Goal: Task Accomplishment & Management: Complete application form

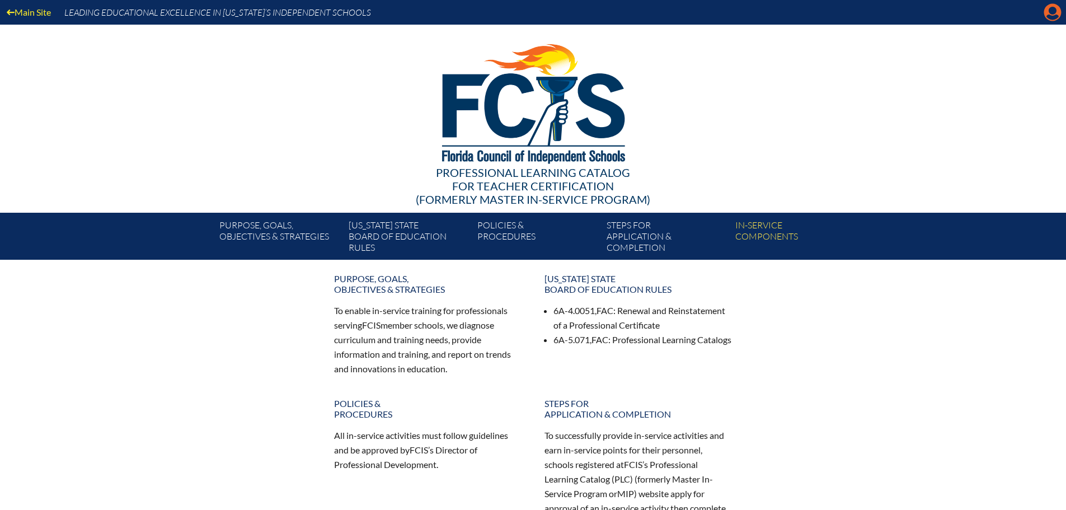
click at [1050, 13] on icon "Manage account" at bounding box center [1052, 12] width 18 height 18
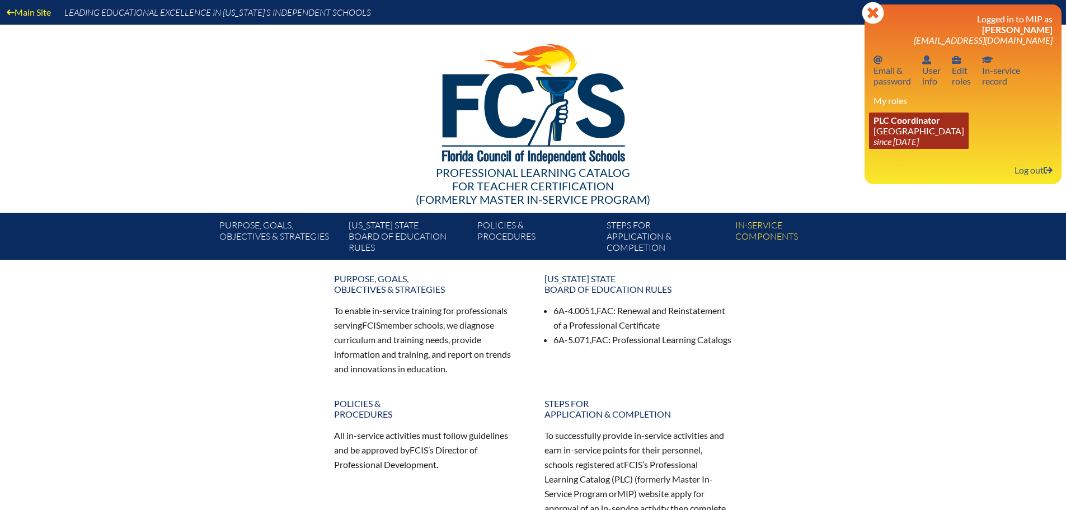
click at [913, 134] on link "PLC Coordinator Maclay School since 2024 Jun 3" at bounding box center [919, 130] width 100 height 36
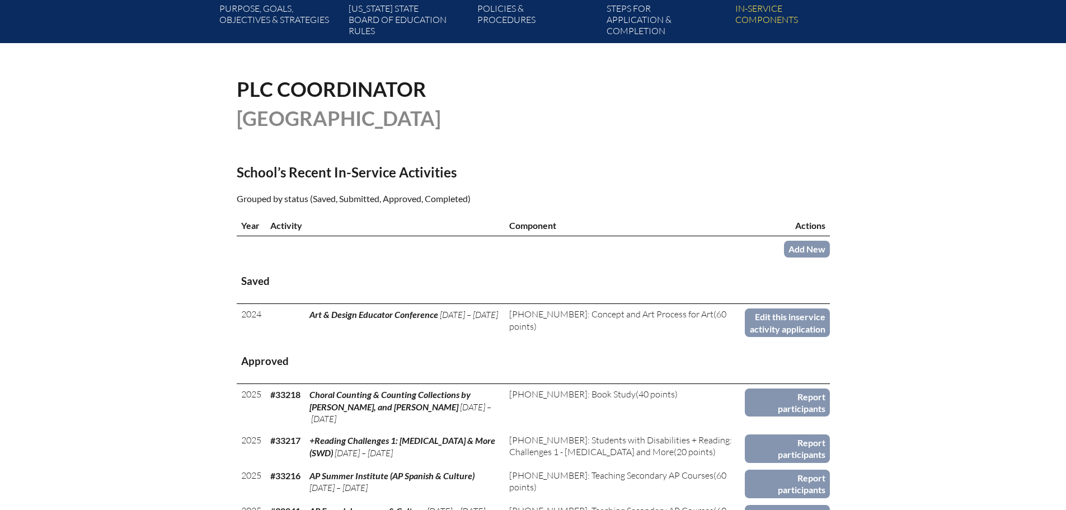
scroll to position [336, 0]
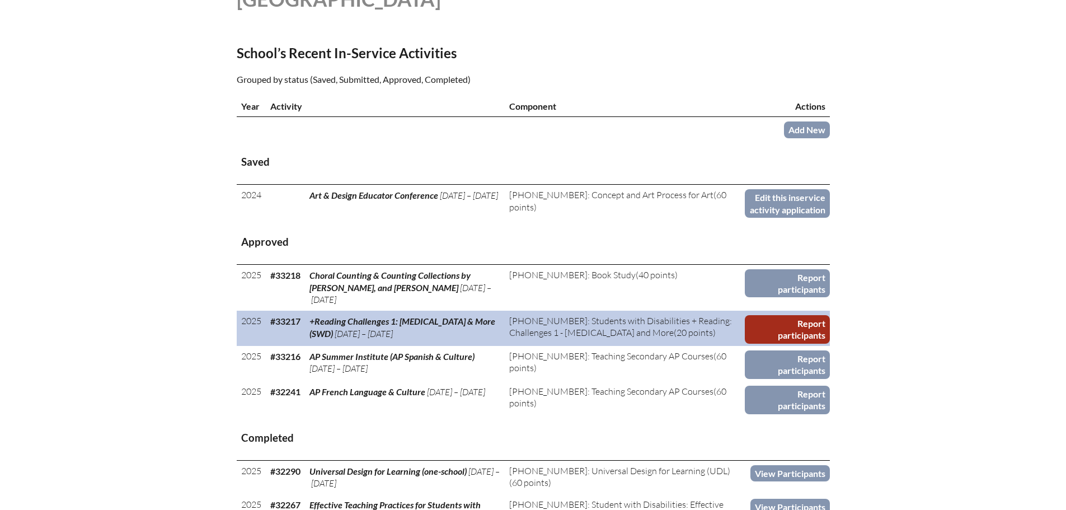
click at [789, 315] on link "Report participants" at bounding box center [786, 329] width 84 height 29
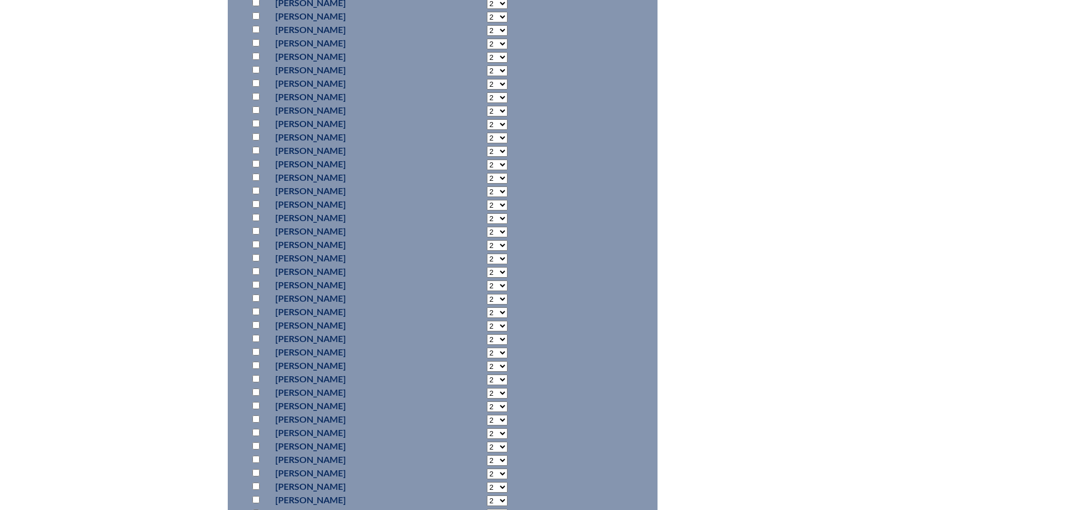
scroll to position [839, 0]
click at [257, 400] on input "checkbox" at bounding box center [255, 400] width 7 height 7
checkbox input "true"
click at [487, 400] on select "2 3 4 5 6 7 8 9 10 11 12 13 14 15 16 17 18 19 20 0" at bounding box center [497, 402] width 21 height 11
select select "20"
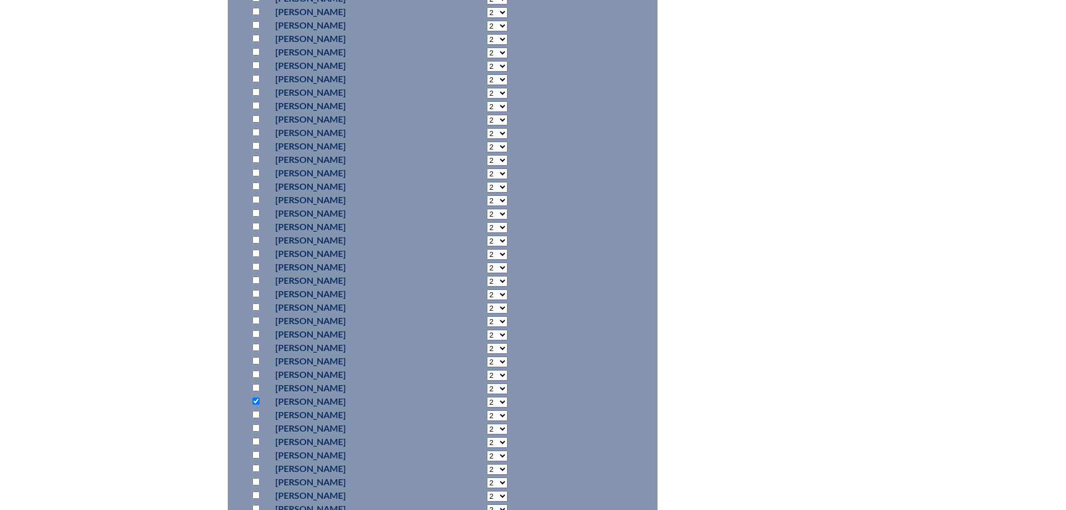
click at [487, 397] on select "2 3 4 5 6 7 8 9 10 11 12 13 14 15 16 17 18 19 20 0" at bounding box center [497, 402] width 21 height 11
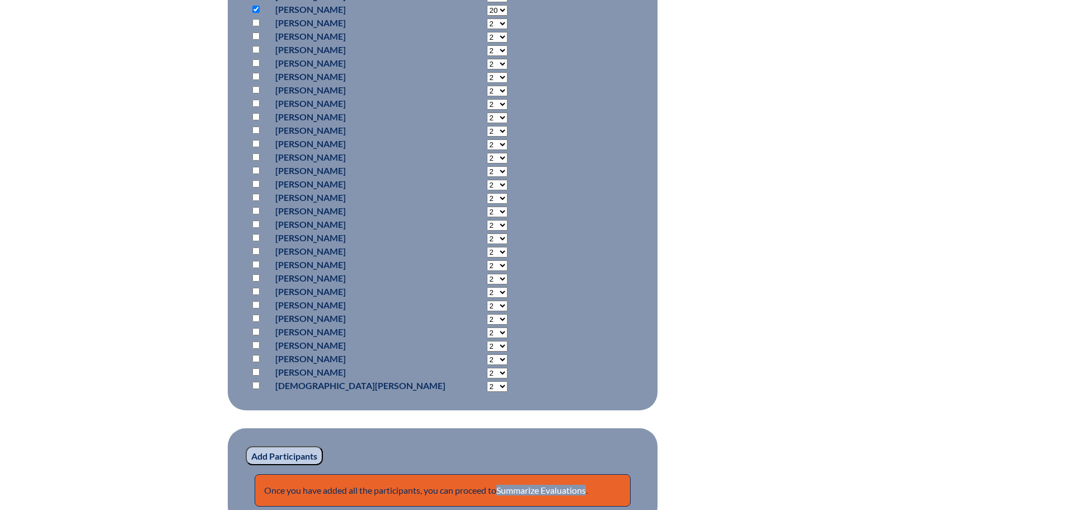
scroll to position [1342, 0]
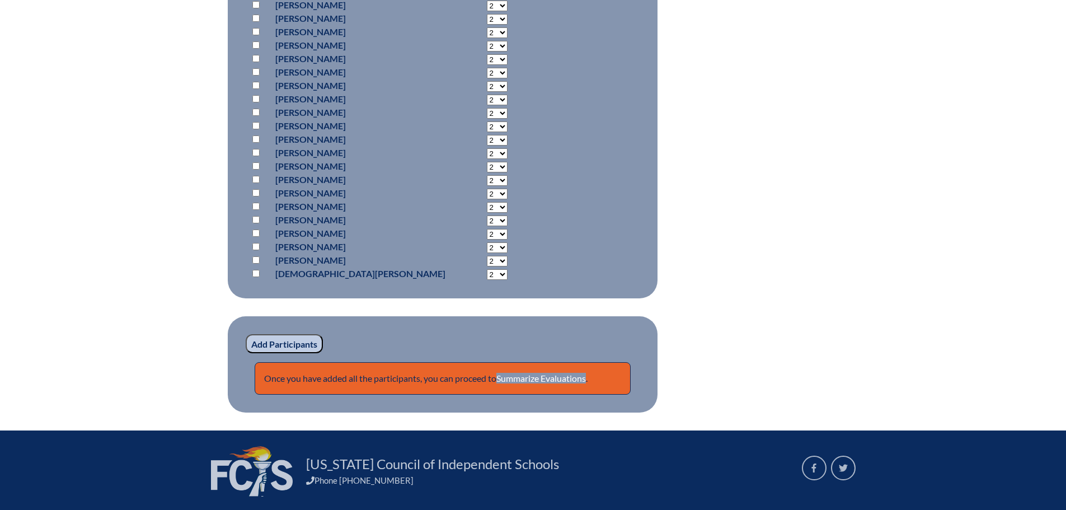
click at [291, 338] on input "Add Participants" at bounding box center [284, 343] width 77 height 19
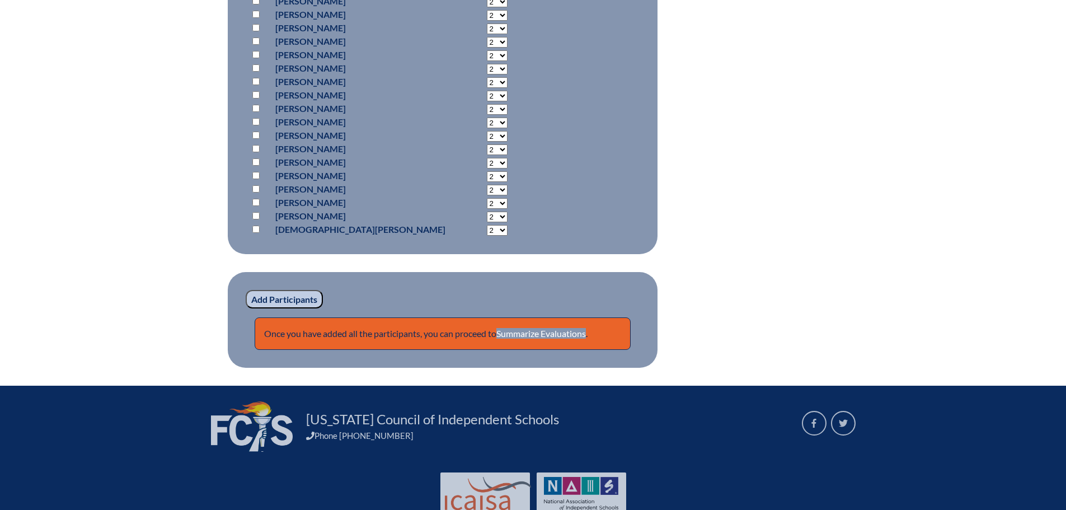
scroll to position [1460, 0]
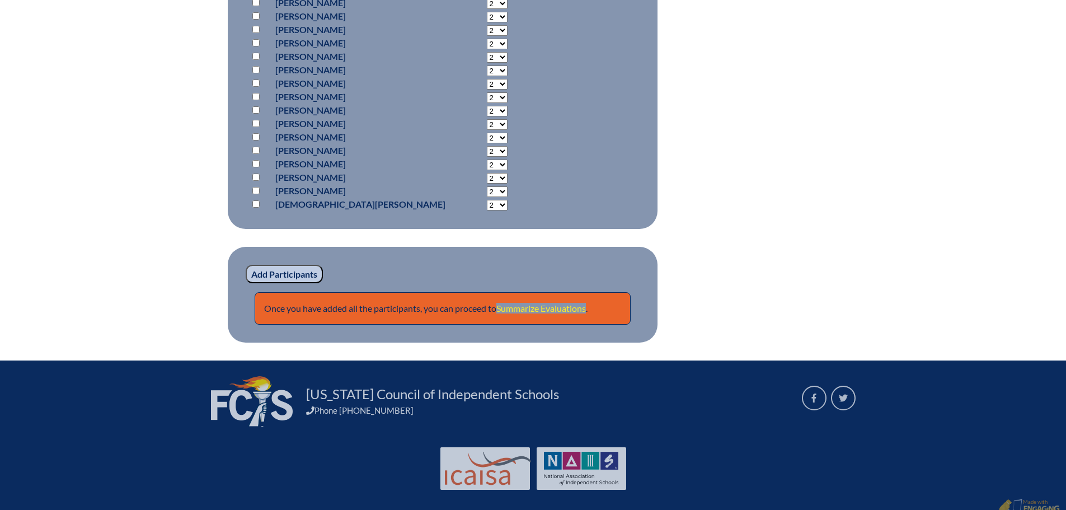
click at [549, 309] on link "Summarize Evaluations" at bounding box center [540, 308] width 89 height 11
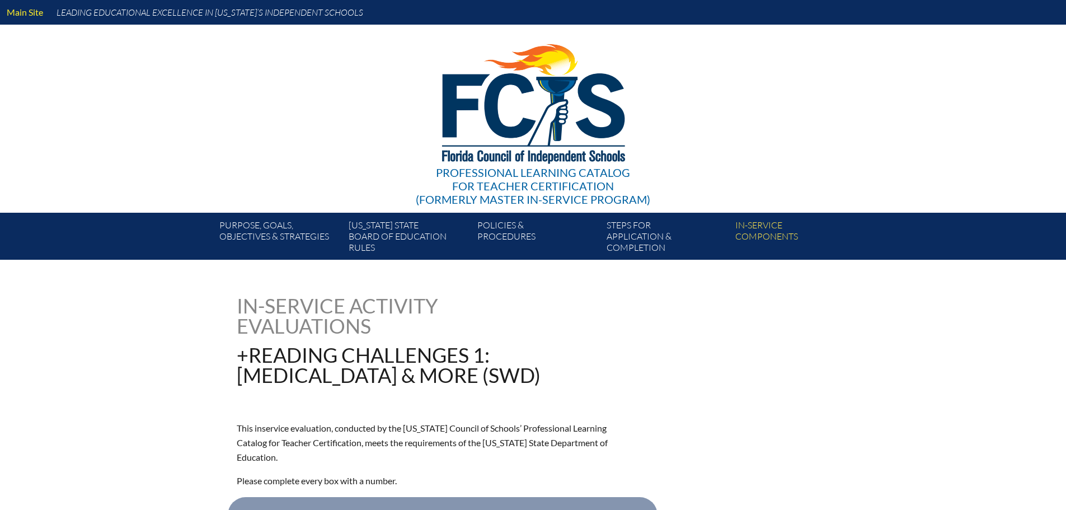
type input "0"
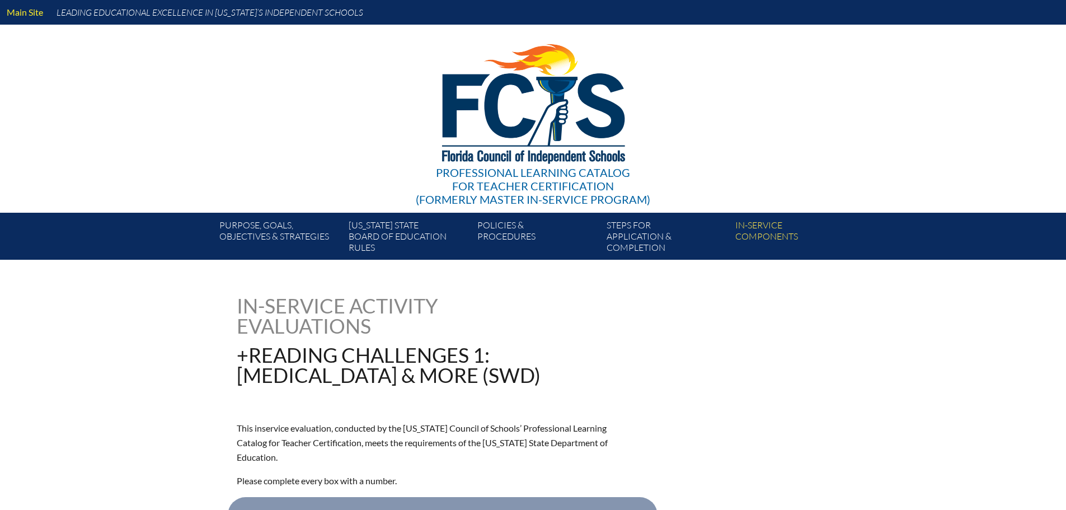
type input "0"
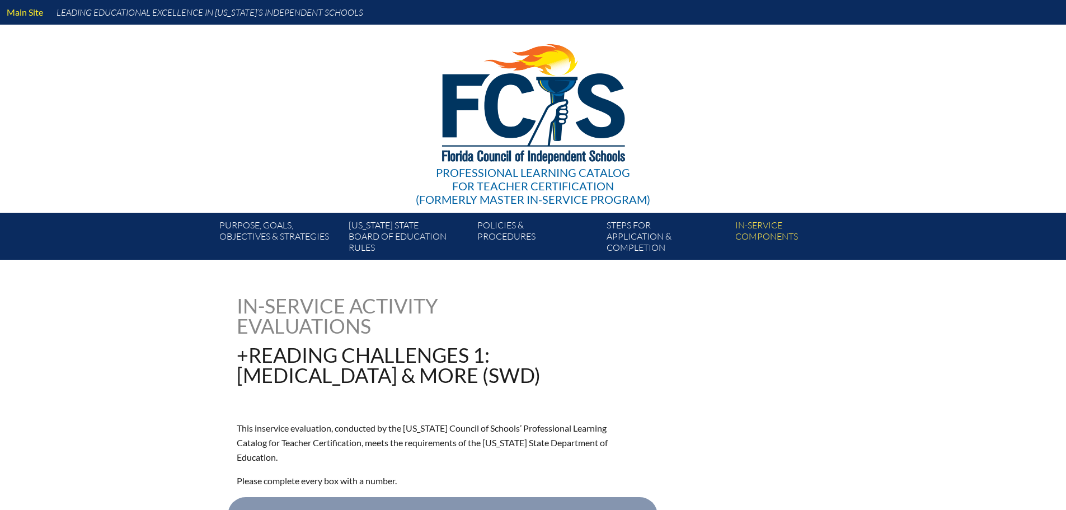
type input "0"
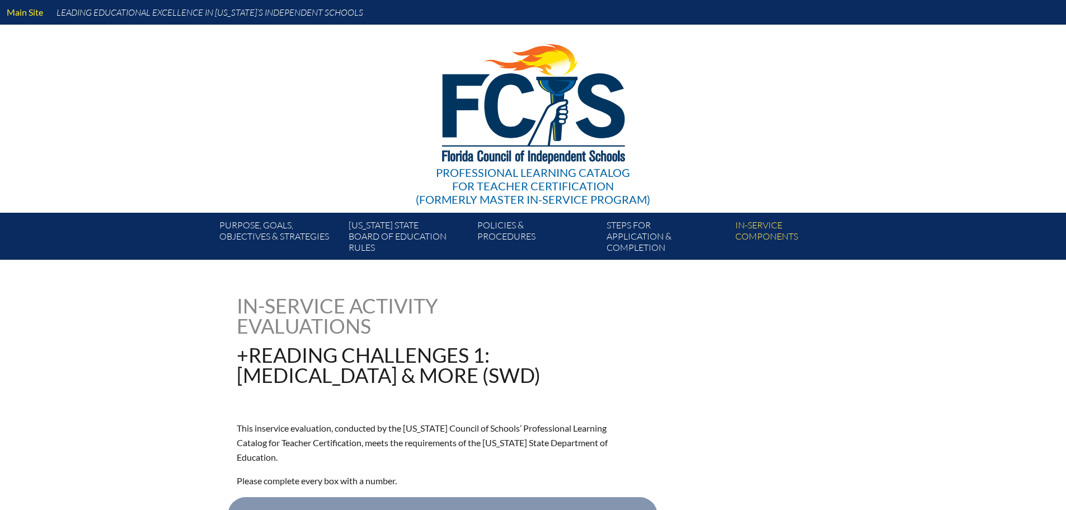
type input "0"
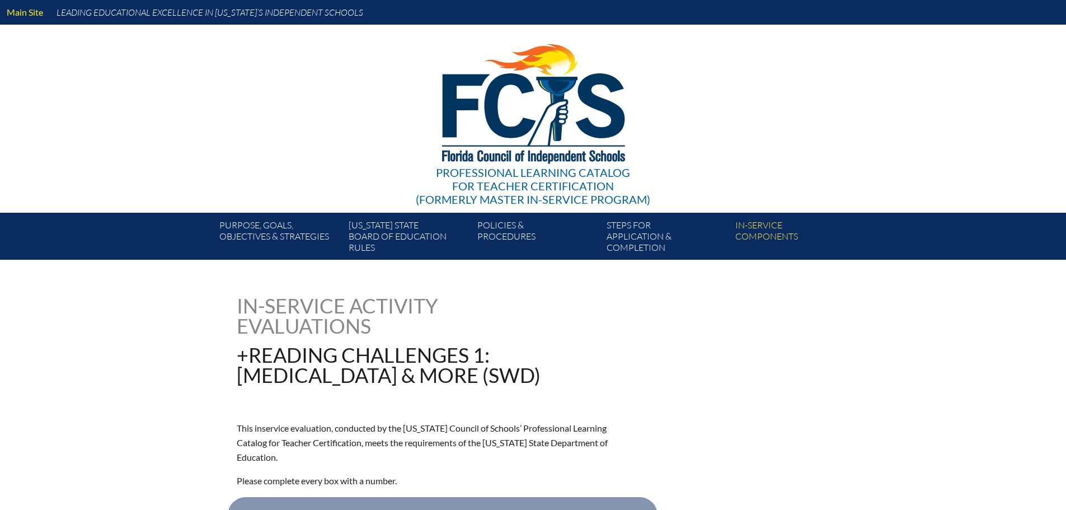
type input "0"
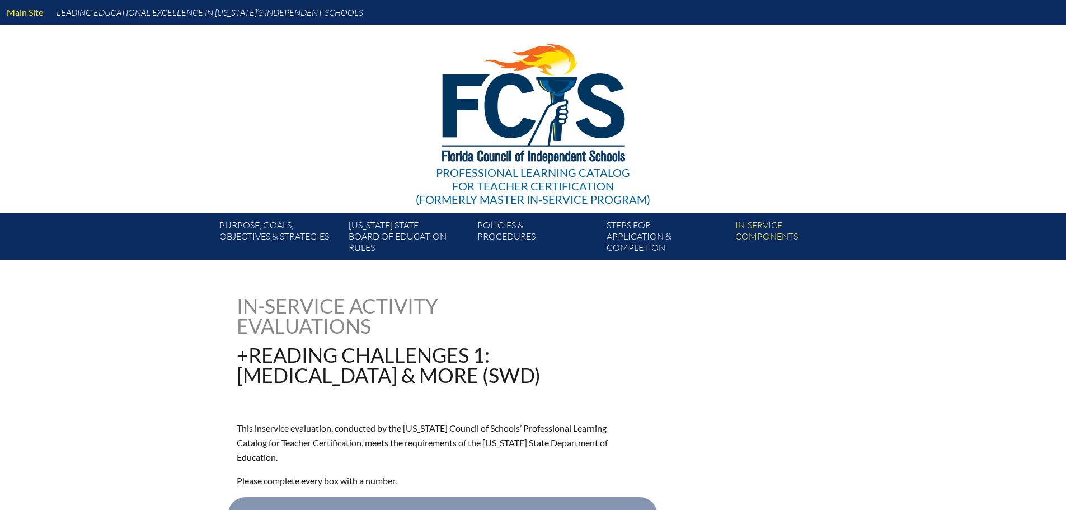
type input "0"
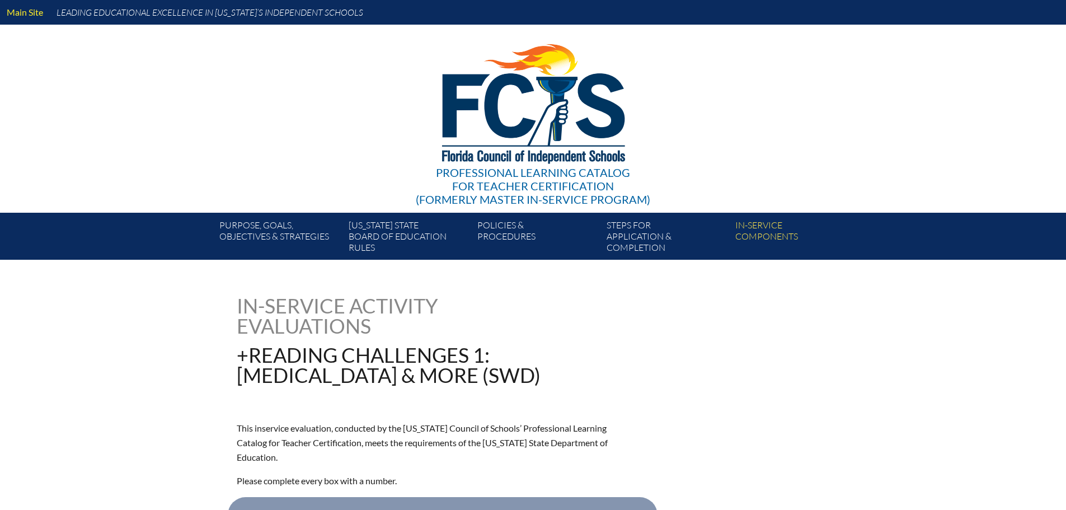
type input "0"
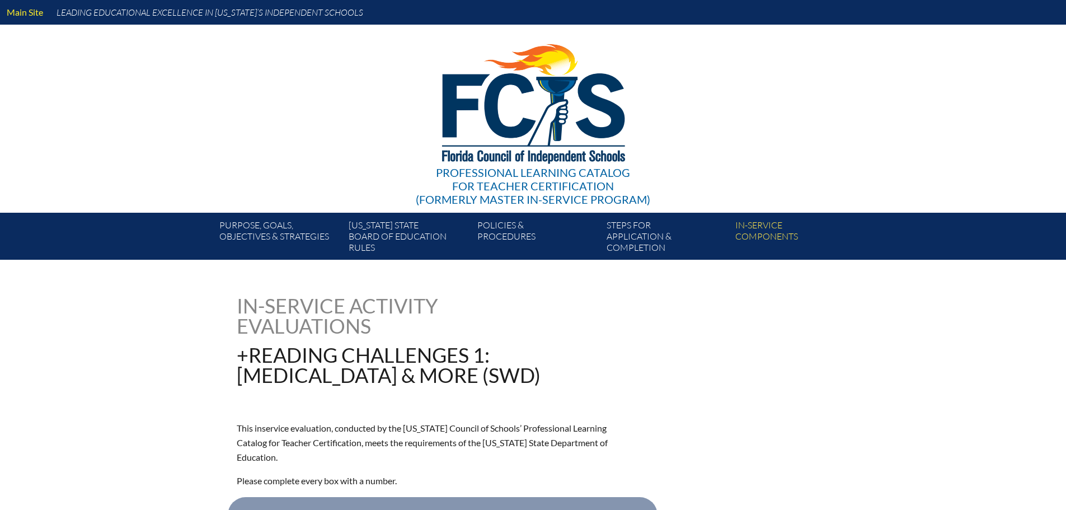
type input "0"
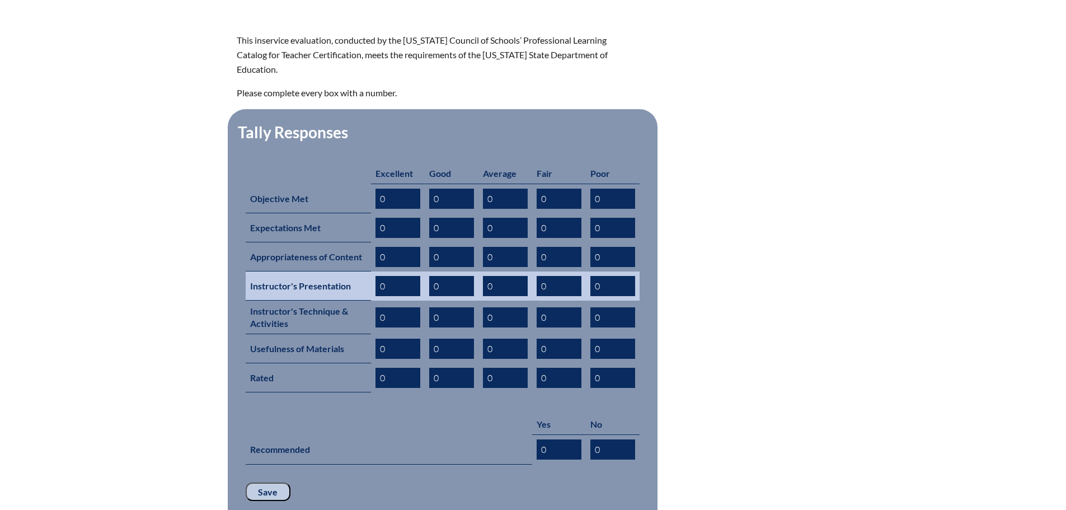
scroll to position [392, 0]
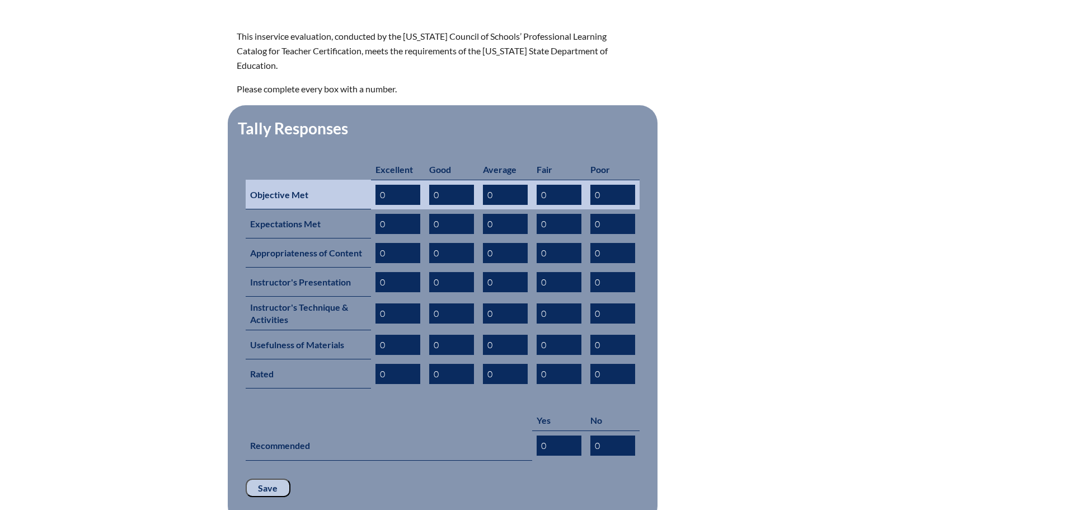
drag, startPoint x: 433, startPoint y: 176, endPoint x: 425, endPoint y: 183, distance: 11.1
click at [425, 183] on td "0" at bounding box center [452, 195] width 54 height 30
drag, startPoint x: 442, startPoint y: 176, endPoint x: 435, endPoint y: 179, distance: 7.3
click at [435, 185] on input "0" at bounding box center [451, 195] width 45 height 20
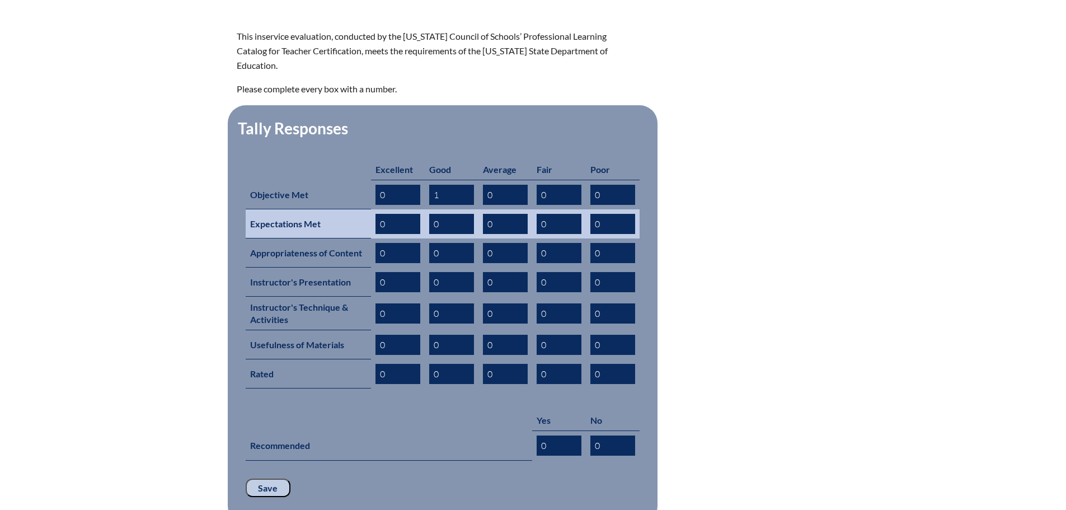
type input "1"
click at [436, 214] on input "0" at bounding box center [451, 224] width 45 height 20
drag, startPoint x: 440, startPoint y: 205, endPoint x: 425, endPoint y: 208, distance: 15.3
click at [425, 209] on td "0" at bounding box center [452, 223] width 54 height 29
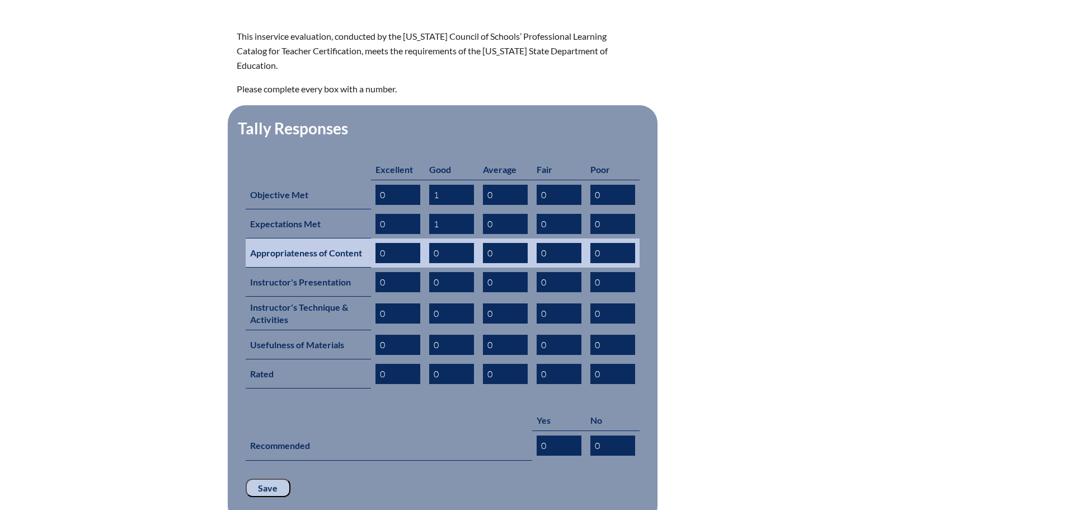
type input "1"
drag, startPoint x: 436, startPoint y: 237, endPoint x: 428, endPoint y: 240, distance: 8.0
click at [429, 243] on input "0" at bounding box center [451, 253] width 45 height 20
drag, startPoint x: 440, startPoint y: 236, endPoint x: 432, endPoint y: 238, distance: 7.5
click at [432, 243] on input "0" at bounding box center [451, 253] width 45 height 20
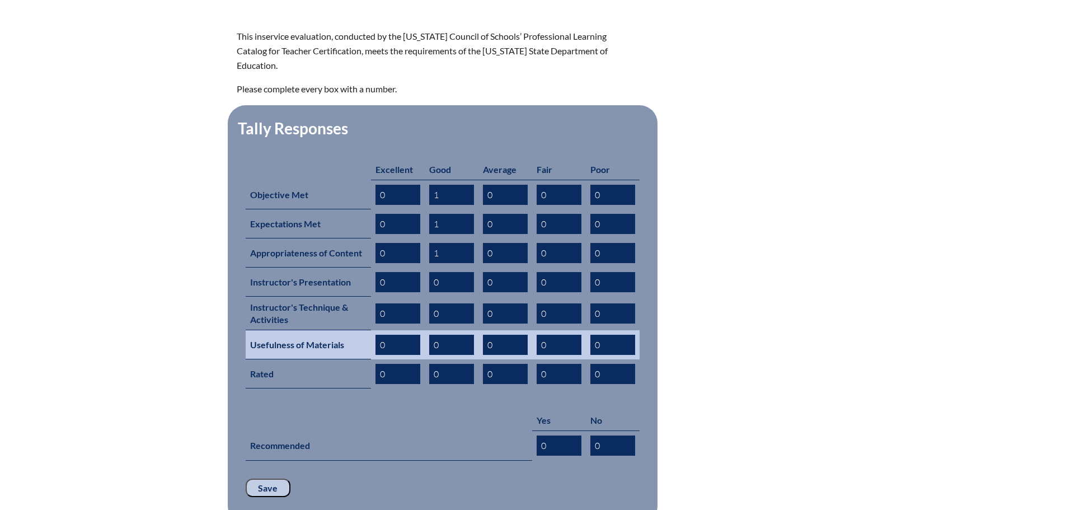
type input "1"
drag, startPoint x: 446, startPoint y: 326, endPoint x: 422, endPoint y: 331, distance: 24.0
click at [422, 330] on tr "Usefulness of Materials 0 0 0 0 0" at bounding box center [443, 344] width 394 height 29
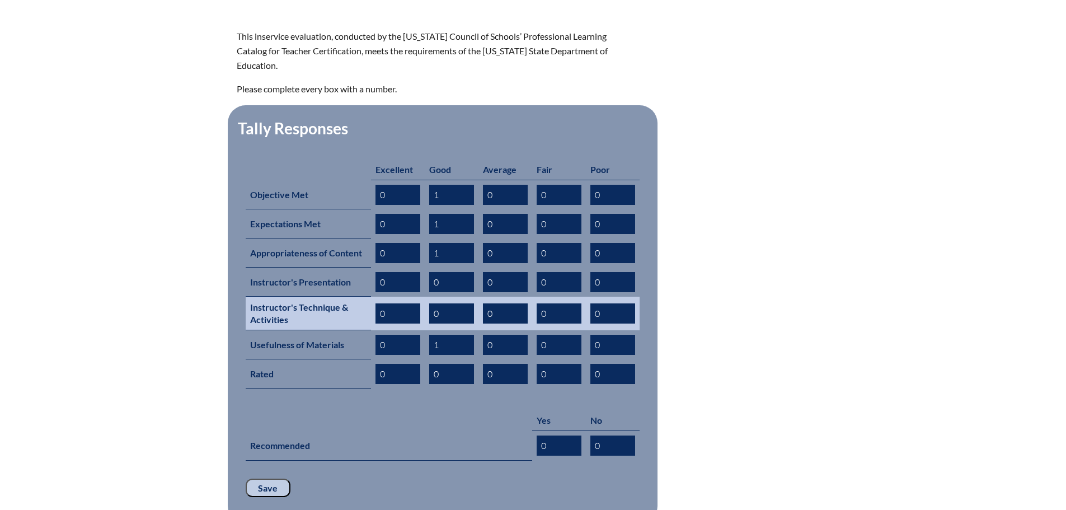
type input "1"
drag, startPoint x: 445, startPoint y: 293, endPoint x: 428, endPoint y: 294, distance: 16.8
click at [429, 303] on input "0" at bounding box center [451, 313] width 45 height 20
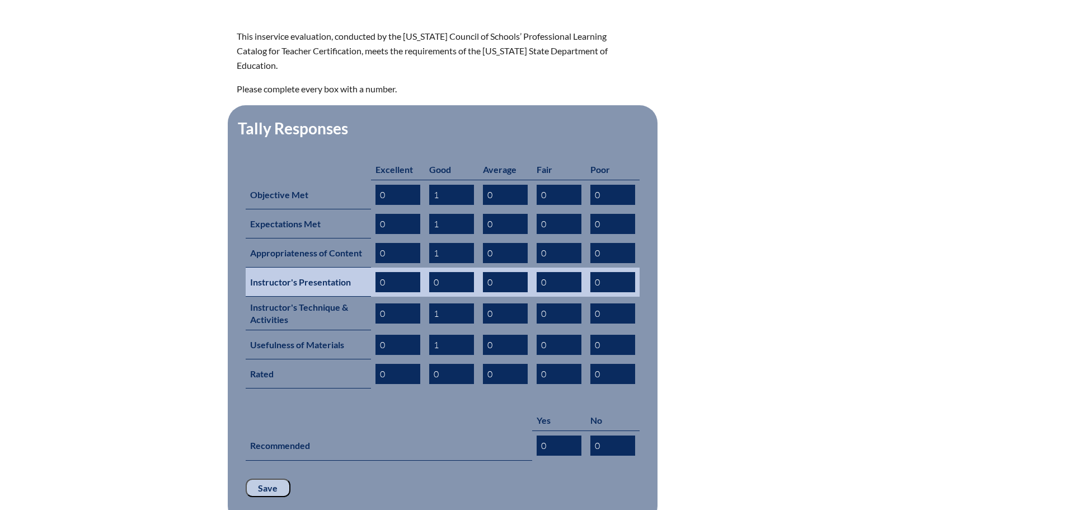
type input "1"
drag, startPoint x: 442, startPoint y: 263, endPoint x: 419, endPoint y: 267, distance: 22.7
click at [419, 267] on tr "Instructor's Presentation 0 0 0 0 0" at bounding box center [443, 281] width 394 height 29
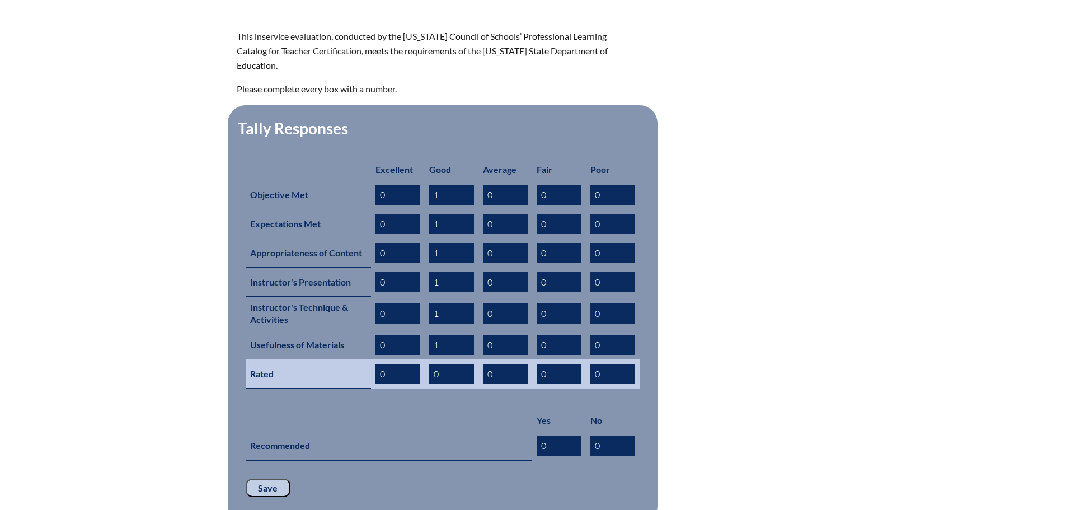
type input "1"
drag, startPoint x: 441, startPoint y: 353, endPoint x: 430, endPoint y: 355, distance: 11.9
click at [430, 364] on input "0" at bounding box center [451, 374] width 45 height 20
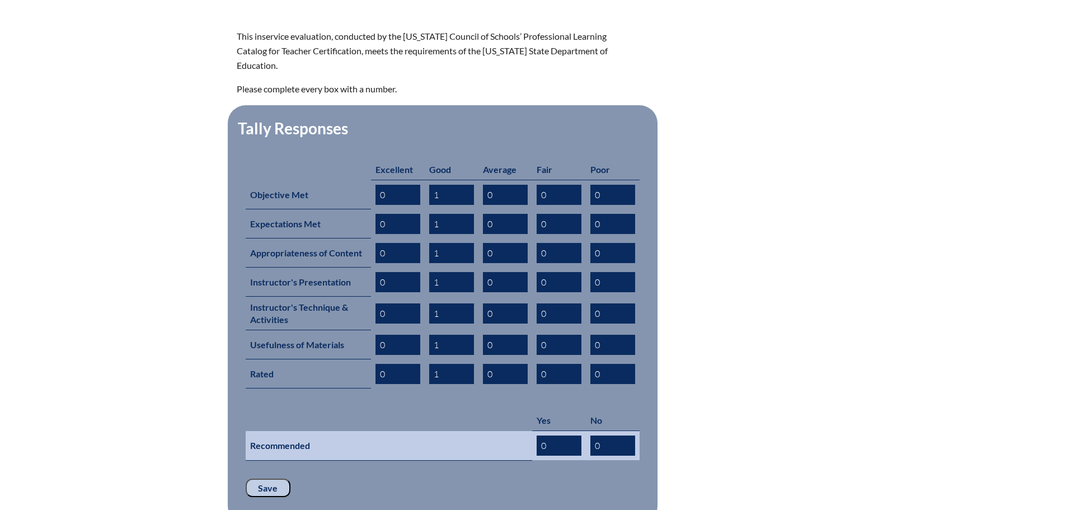
type input "1"
drag, startPoint x: 558, startPoint y: 425, endPoint x: 529, endPoint y: 433, distance: 30.3
click at [529, 433] on tr "Recommended 0 0" at bounding box center [443, 446] width 394 height 30
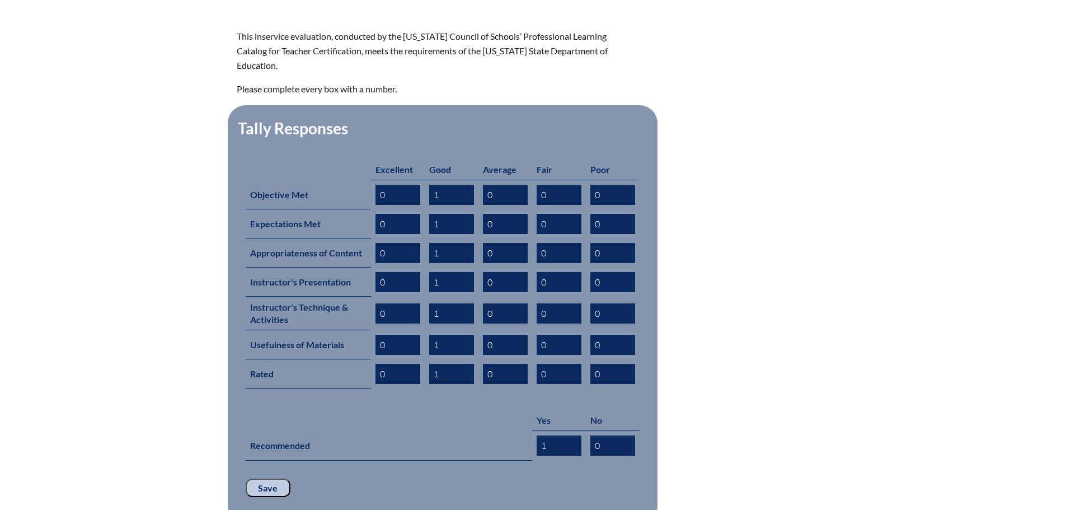
type input "1"
click at [264, 478] on input "Save" at bounding box center [268, 487] width 45 height 19
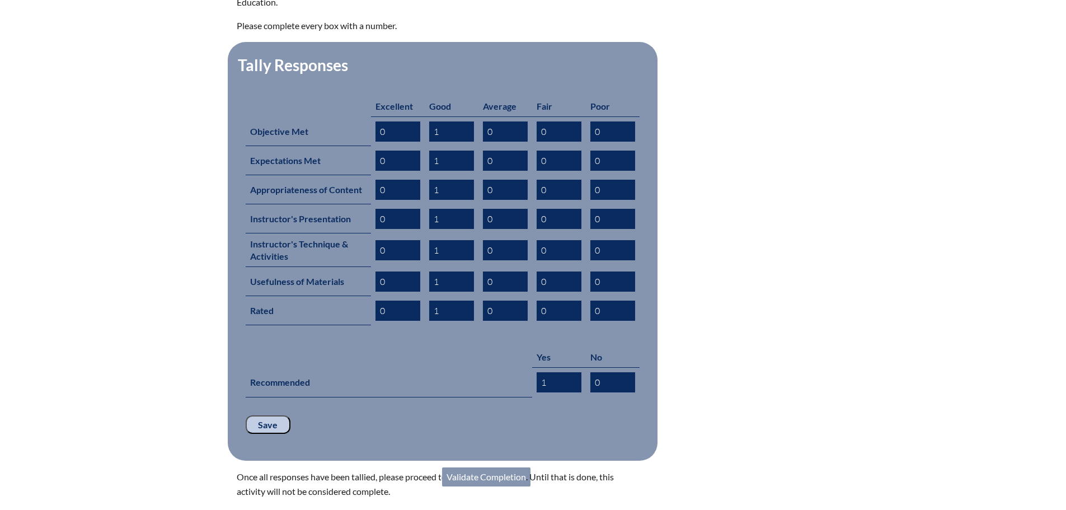
scroll to position [559, 0]
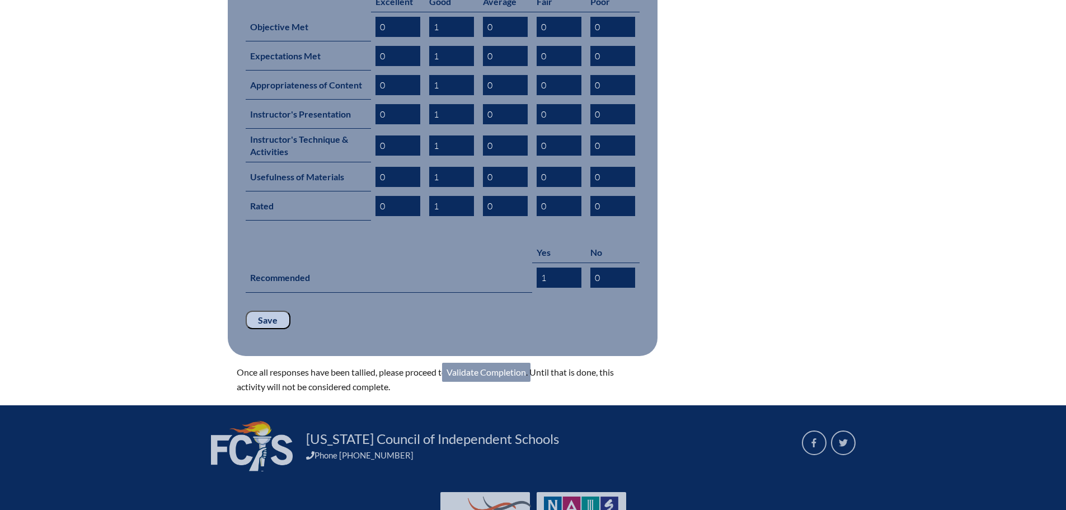
click at [499, 362] on link "Validate Completion" at bounding box center [486, 371] width 88 height 19
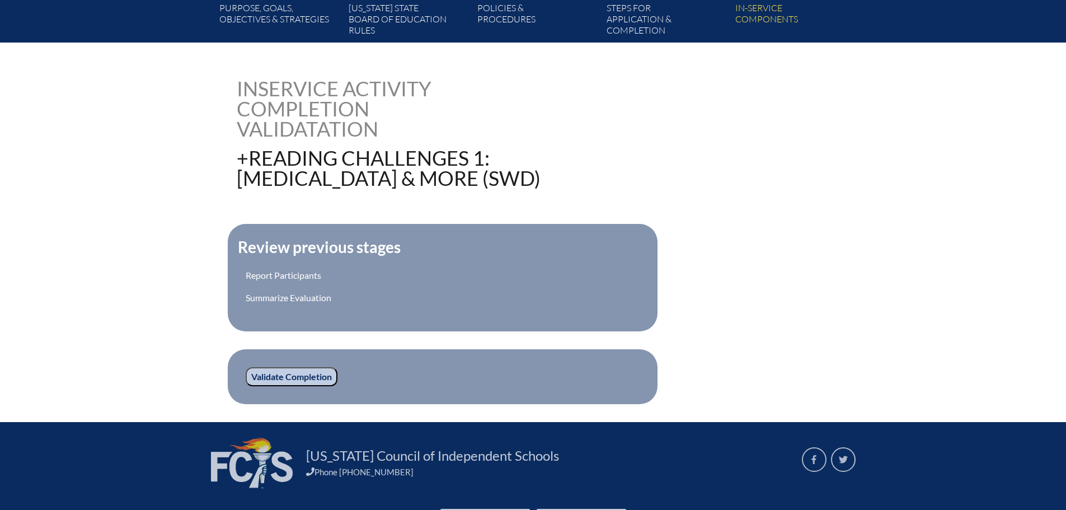
scroll to position [224, 0]
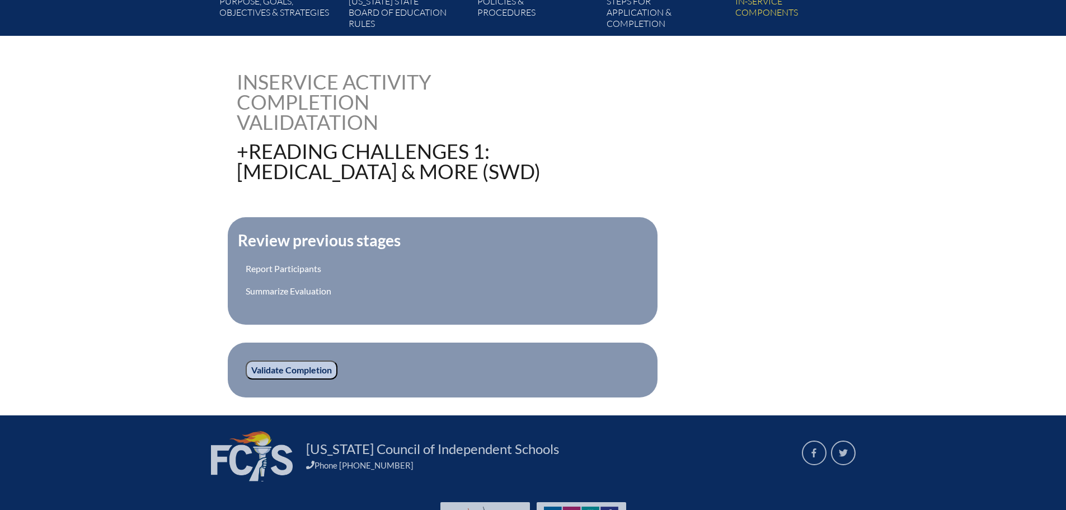
click at [300, 372] on input "Validate Completion" at bounding box center [292, 369] width 92 height 19
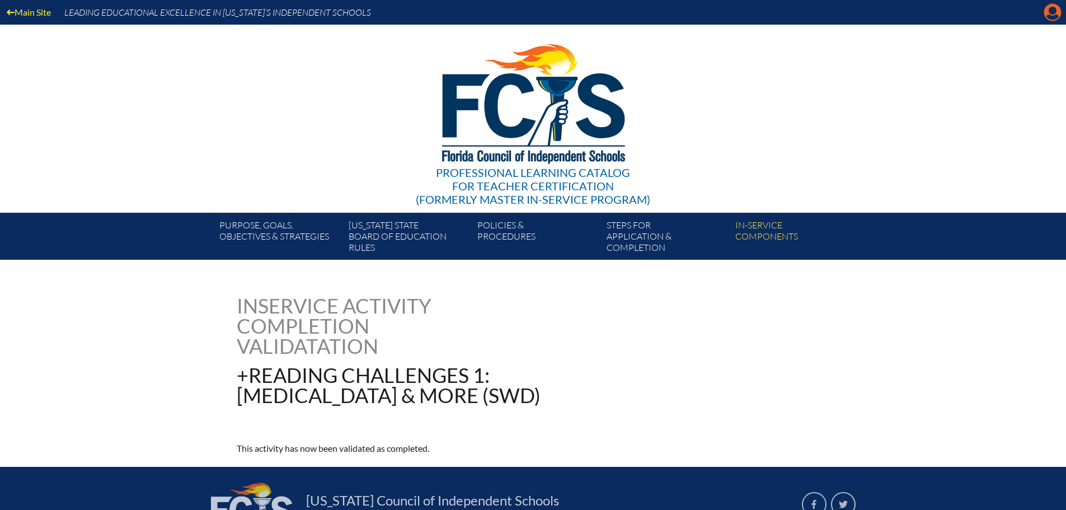
click at [1054, 12] on icon "Manage account" at bounding box center [1052, 12] width 18 height 18
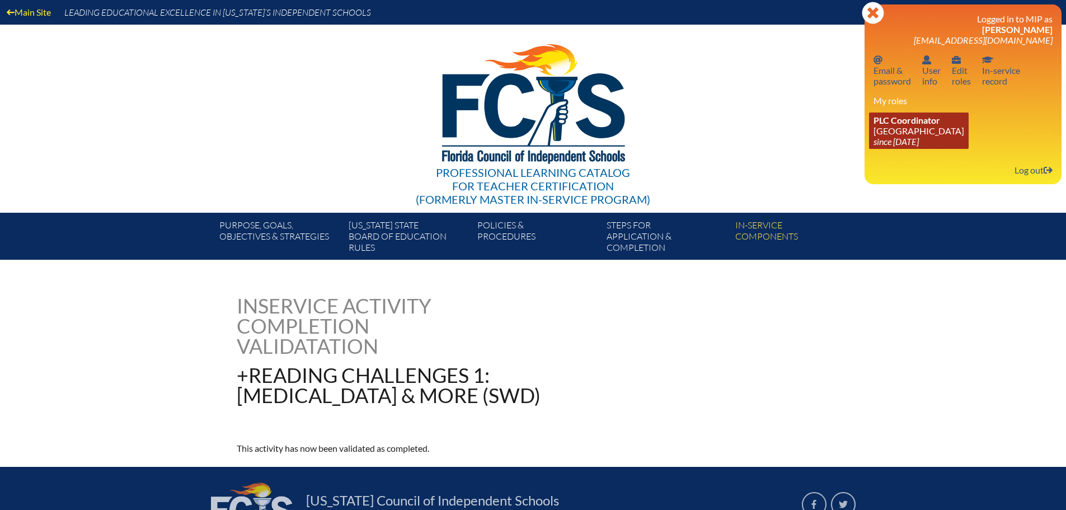
click at [891, 131] on link "PLC Coordinator Maclay School since 2024 Jun 3" at bounding box center [919, 130] width 100 height 36
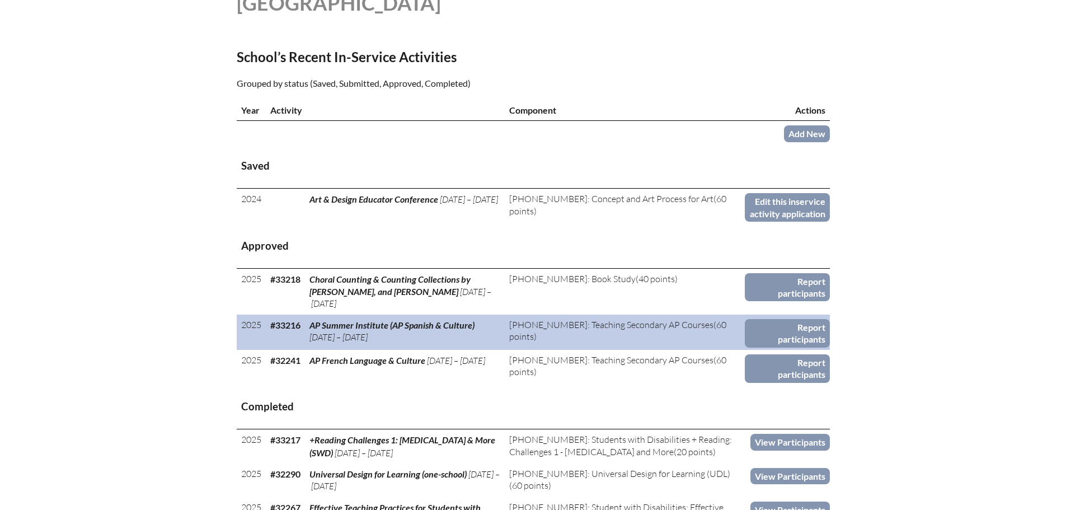
scroll to position [336, 0]
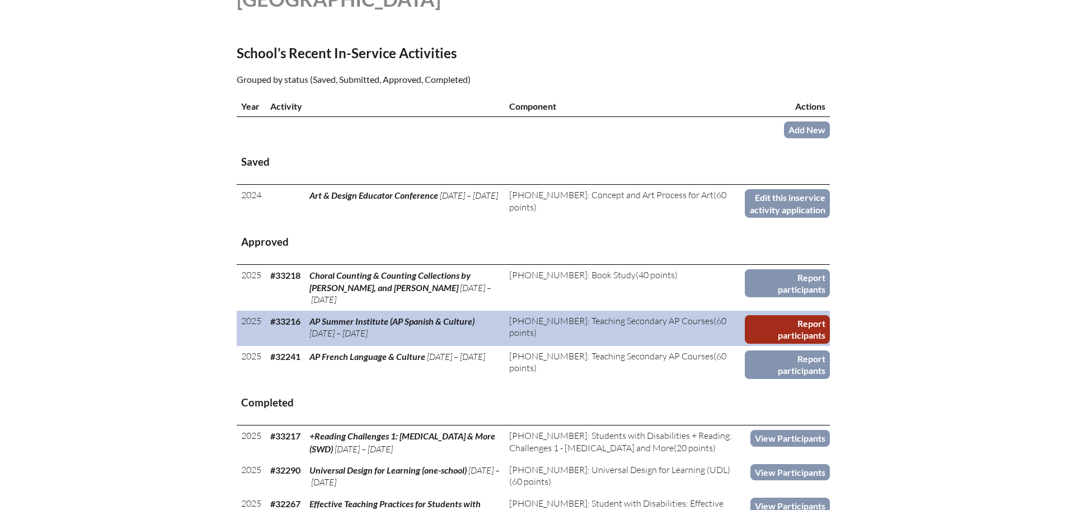
click at [766, 315] on link "Report participants" at bounding box center [786, 329] width 84 height 29
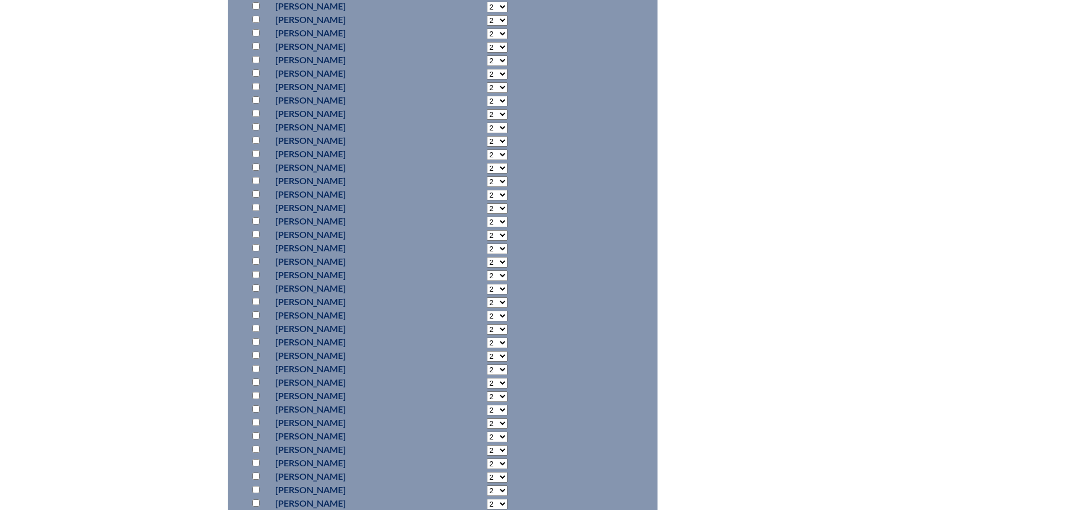
scroll to position [727, 0]
click at [254, 378] on input "checkbox" at bounding box center [255, 377] width 7 height 7
checkbox input "true"
click at [487, 375] on select "2 3 4 5 6 7 8 9 10 11 12 13 14 15 16 17 18 19 20 21 22 23" at bounding box center [497, 378] width 21 height 11
select select "30"
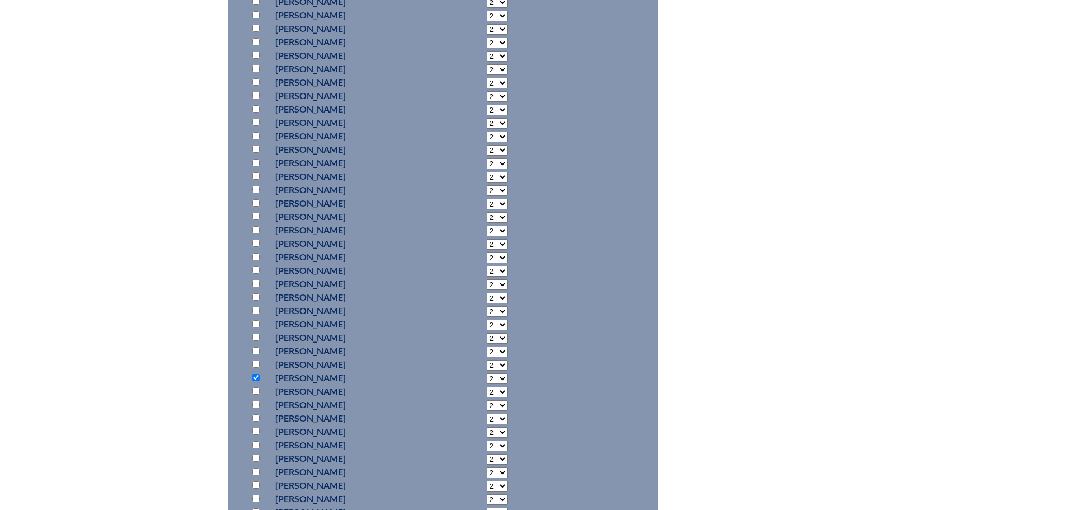
click at [487, 373] on select "2 3 4 5 6 7 8 9 10 11 12 13 14 15 16 17 18 19 20 21 22 23" at bounding box center [497, 378] width 21 height 11
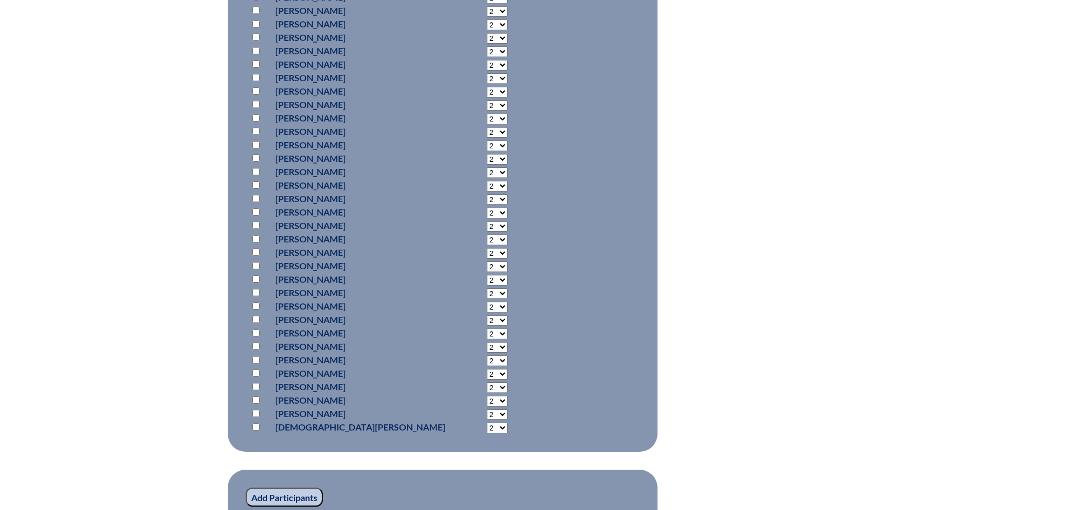
click at [305, 491] on input "Add Participants" at bounding box center [284, 496] width 77 height 19
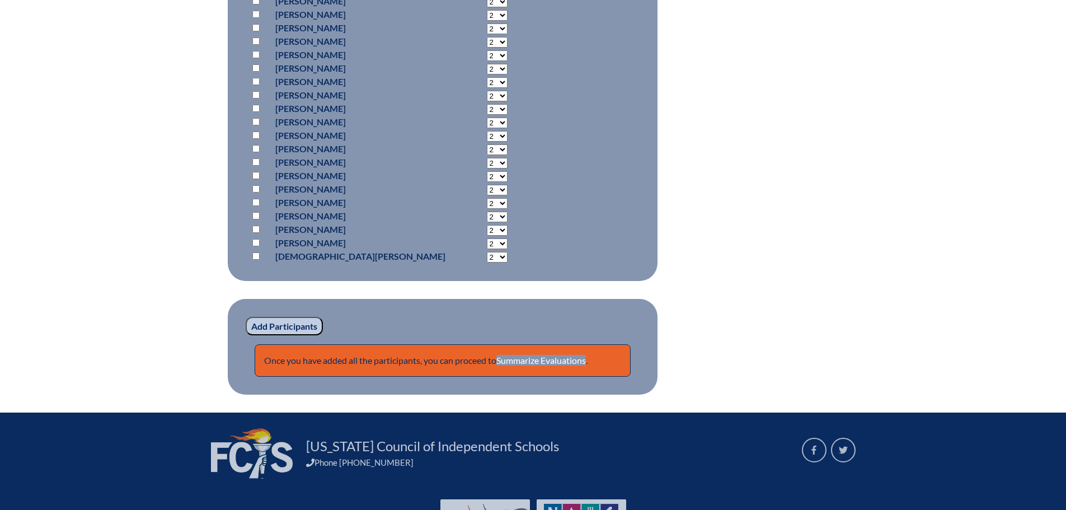
scroll to position [1404, 0]
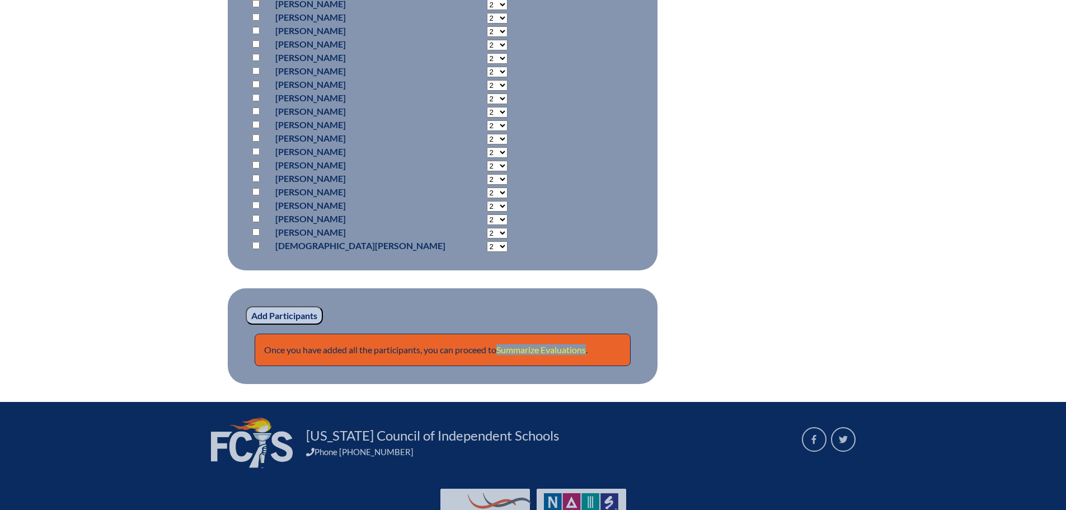
click at [562, 350] on link "Summarize Evaluations" at bounding box center [540, 349] width 89 height 11
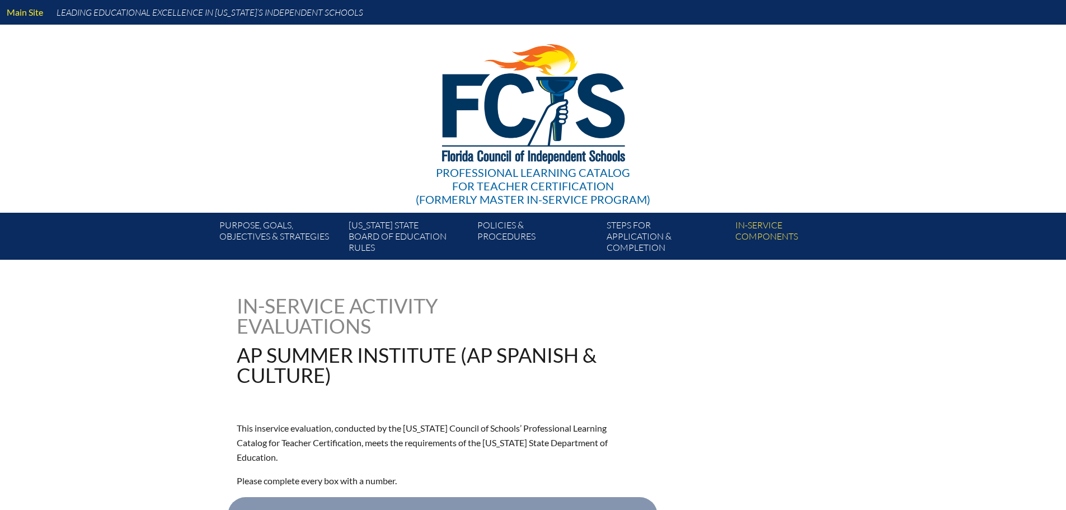
type input "0"
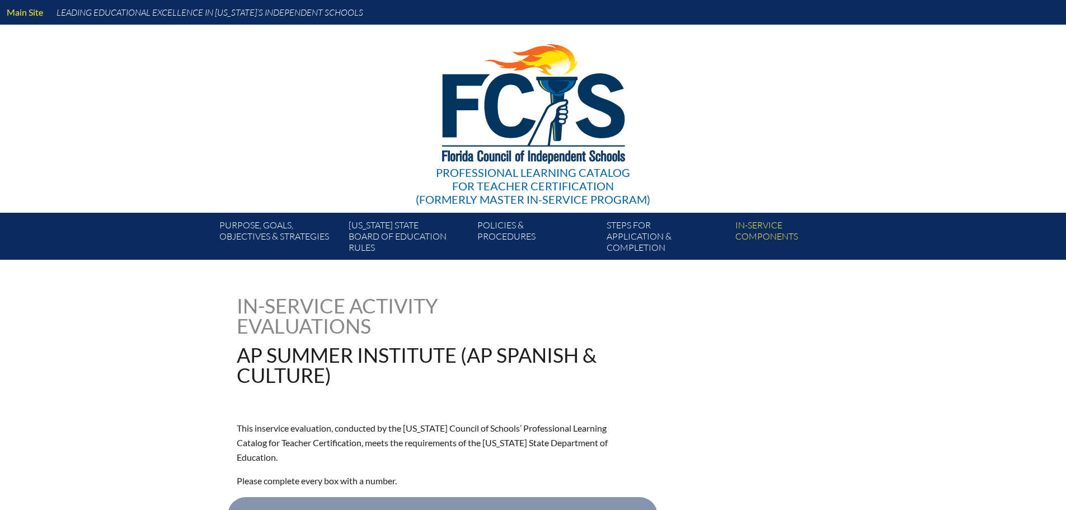
type input "0"
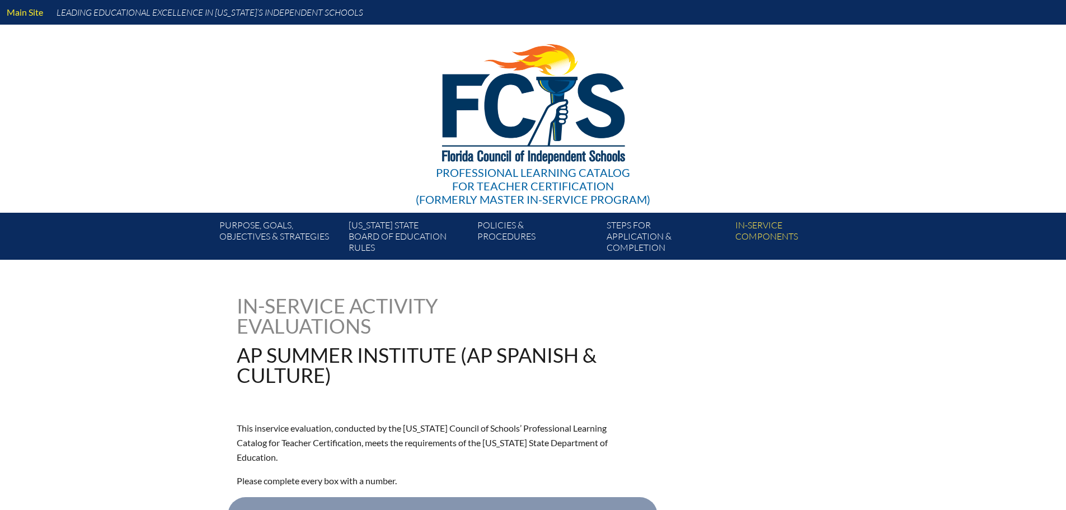
type input "0"
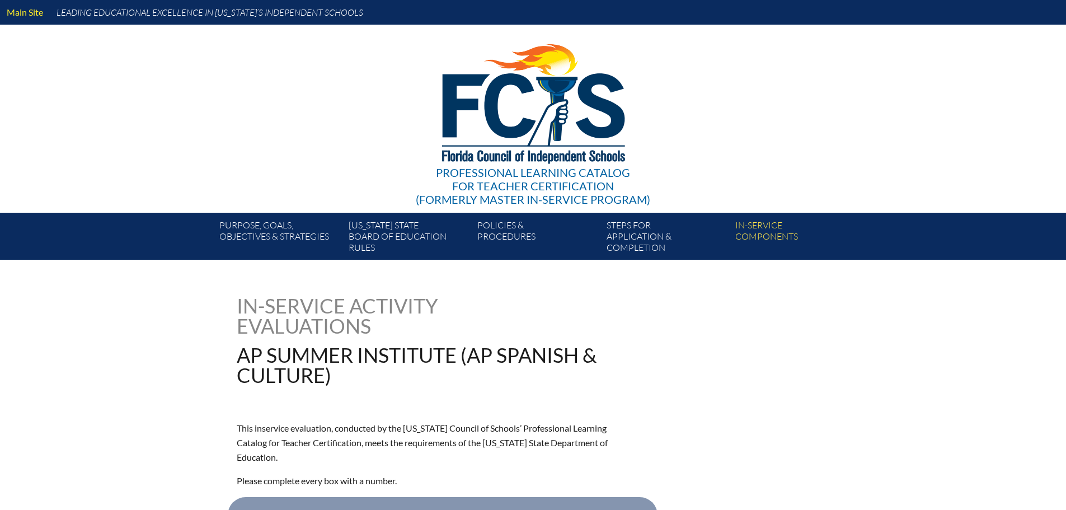
type input "0"
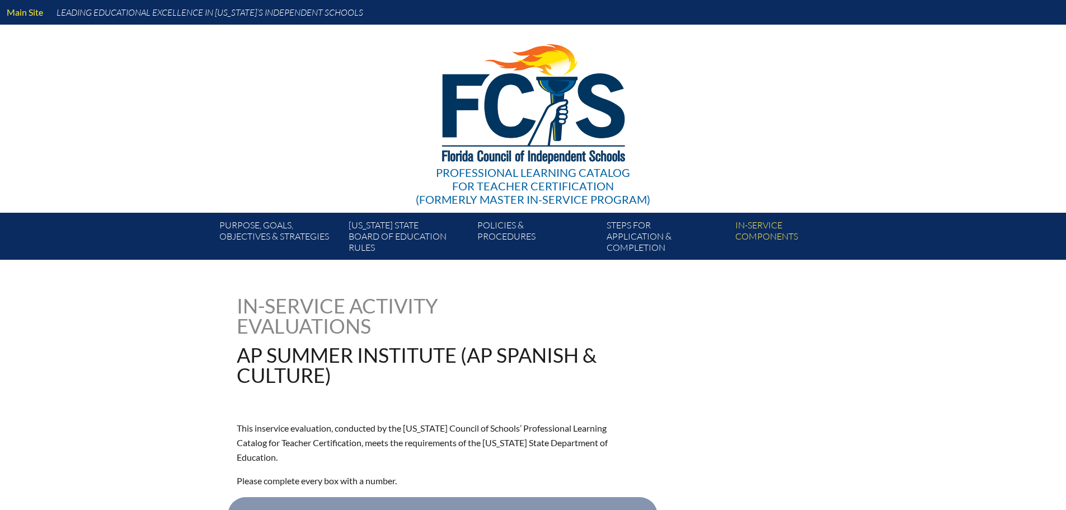
type input "0"
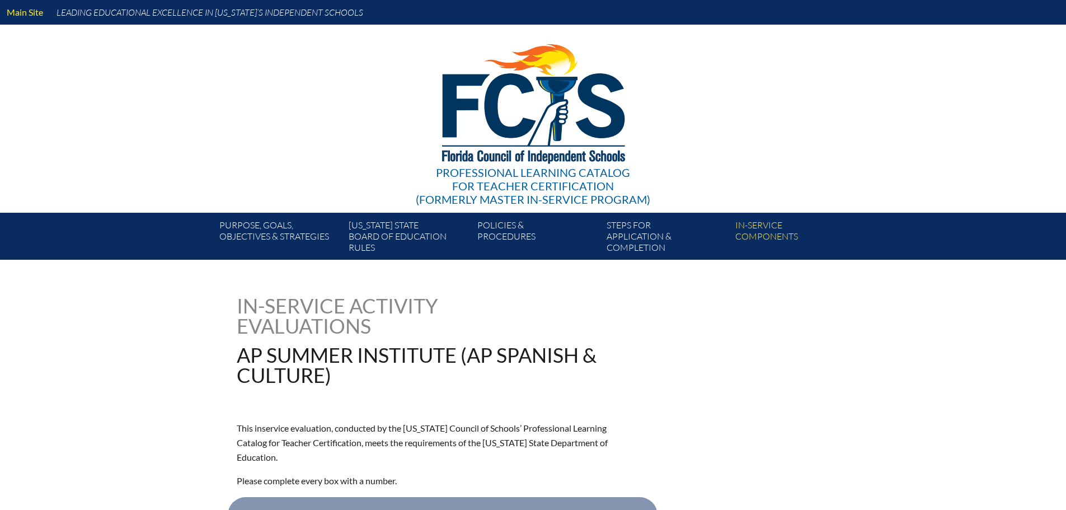
type input "0"
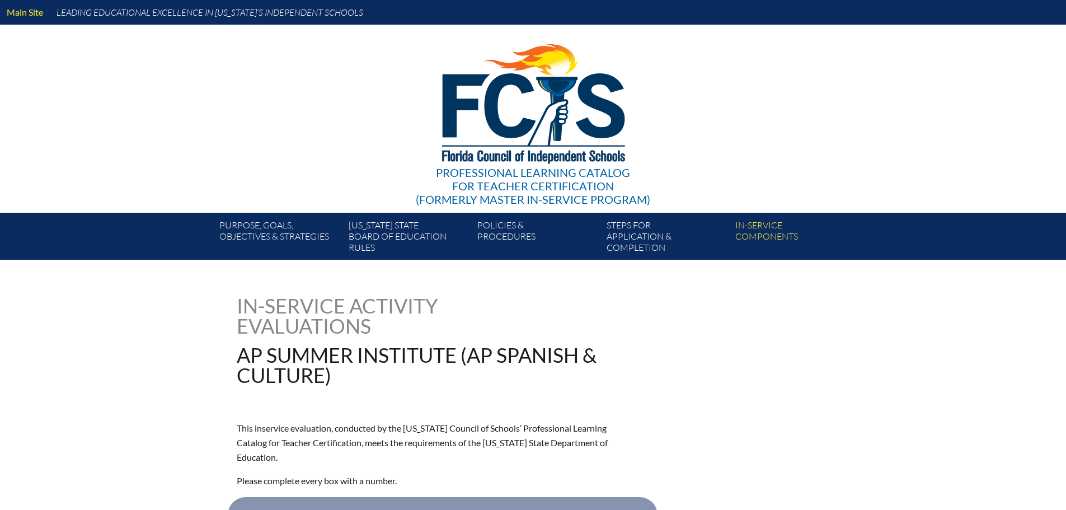
type input "0"
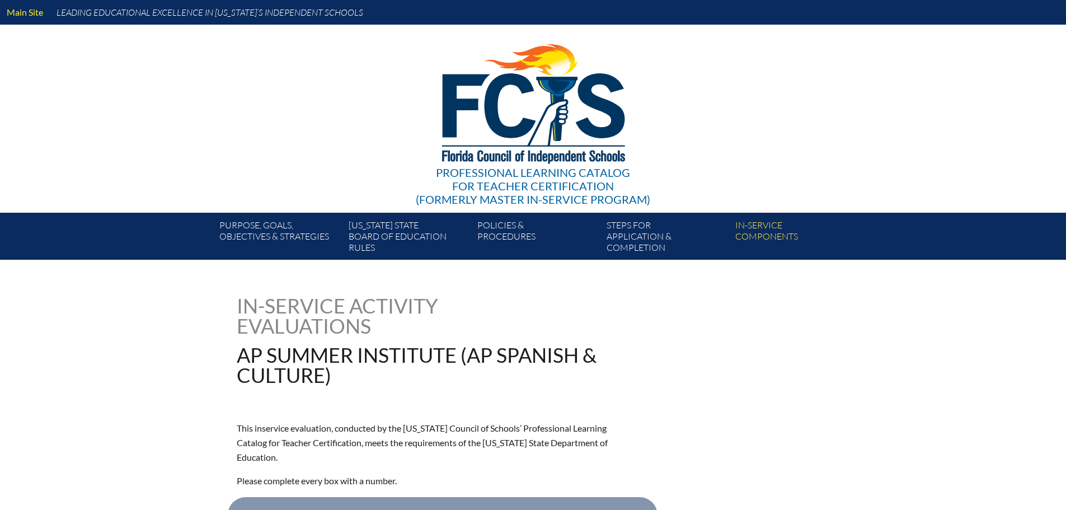
type input "0"
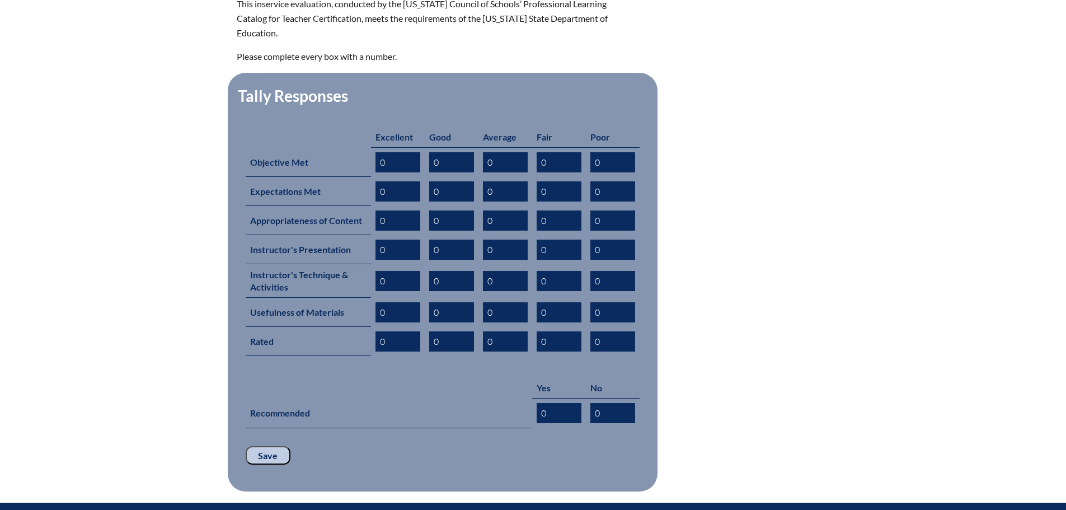
scroll to position [447, 0]
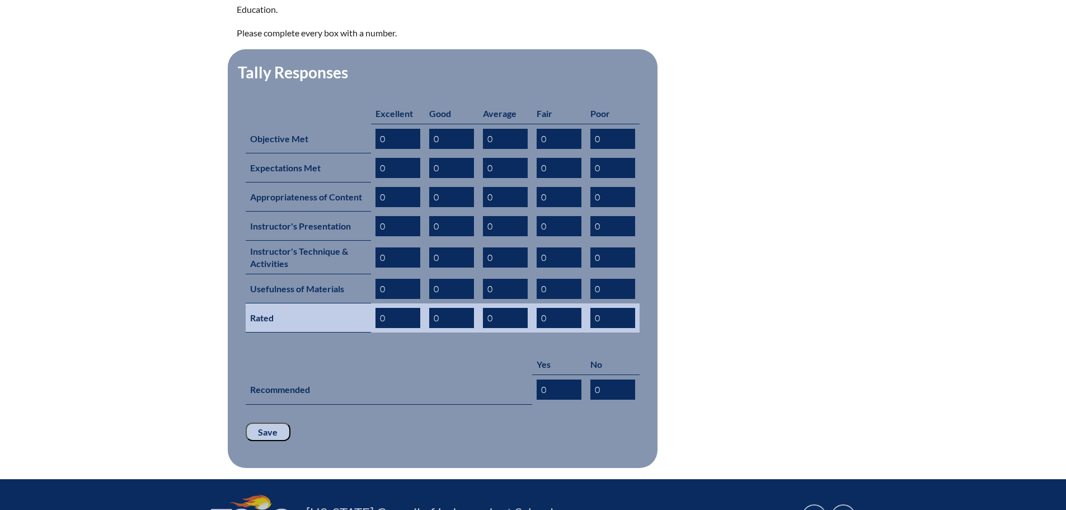
drag, startPoint x: 393, startPoint y: 296, endPoint x: 377, endPoint y: 301, distance: 17.2
click at [377, 308] on input "0" at bounding box center [397, 318] width 45 height 20
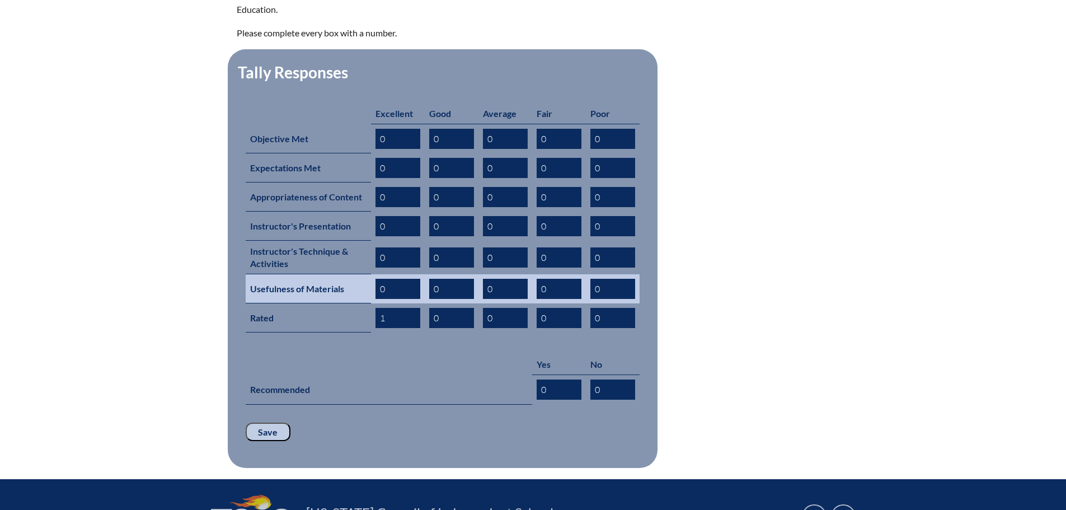
type input "1"
drag, startPoint x: 394, startPoint y: 268, endPoint x: 368, endPoint y: 268, distance: 26.3
click at [368, 274] on tr "Usefulness of Materials 0 0 0 0 0" at bounding box center [443, 288] width 394 height 29
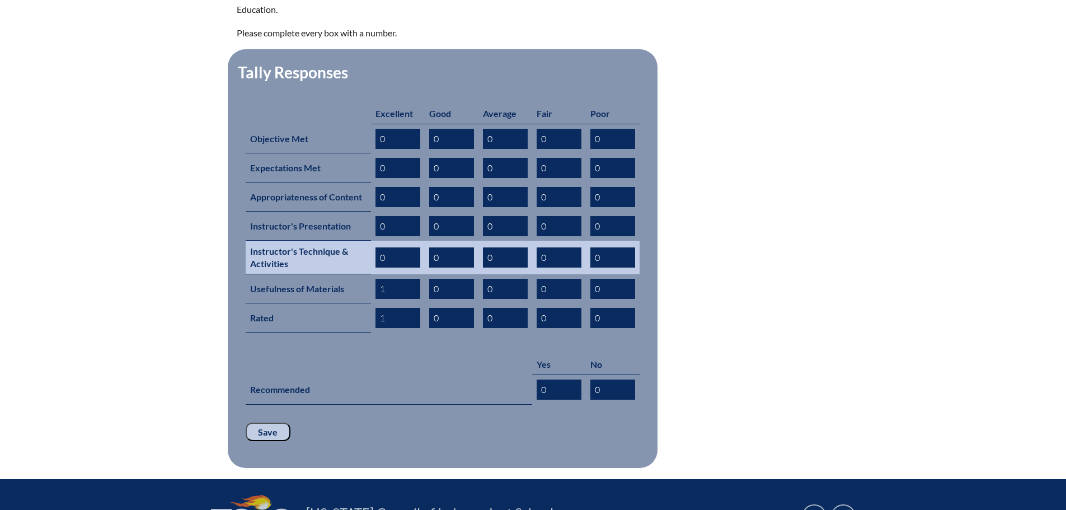
type input "1"
drag, startPoint x: 390, startPoint y: 240, endPoint x: 374, endPoint y: 239, distance: 15.7
click at [374, 241] on td "0" at bounding box center [398, 258] width 54 height 34
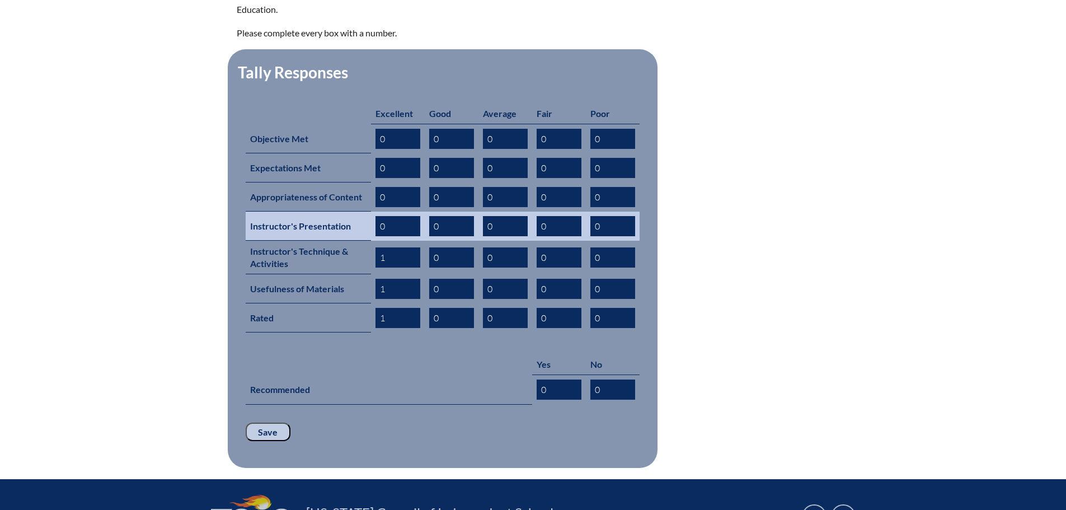
type input "1"
drag, startPoint x: 395, startPoint y: 205, endPoint x: 367, endPoint y: 206, distance: 28.0
click at [367, 211] on tr "Instructor's Presentation 0 0 0 0 0" at bounding box center [443, 225] width 394 height 29
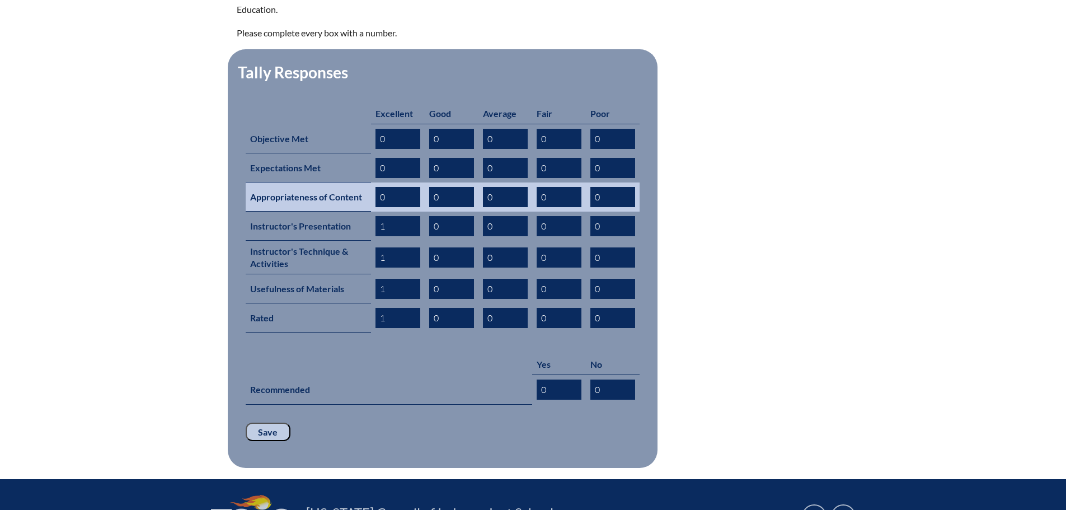
type input "1"
drag, startPoint x: 388, startPoint y: 179, endPoint x: 360, endPoint y: 182, distance: 28.1
click at [360, 182] on tr "Appropriateness of Content 0 0 0 0 0" at bounding box center [443, 196] width 394 height 29
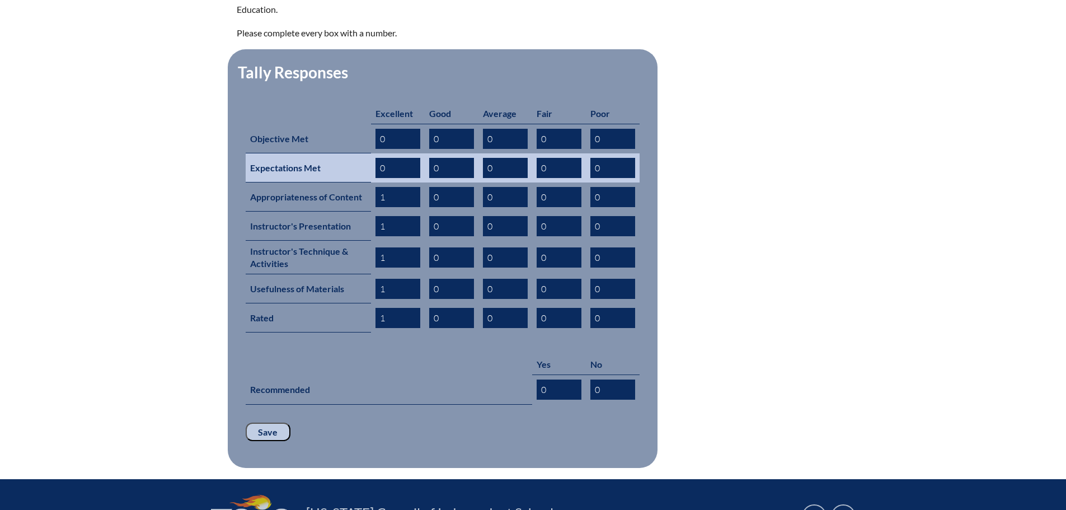
type input "1"
drag, startPoint x: 387, startPoint y: 148, endPoint x: 365, endPoint y: 149, distance: 22.4
click at [365, 153] on tr "Expectations Met 0 0 0 0 0" at bounding box center [443, 167] width 394 height 29
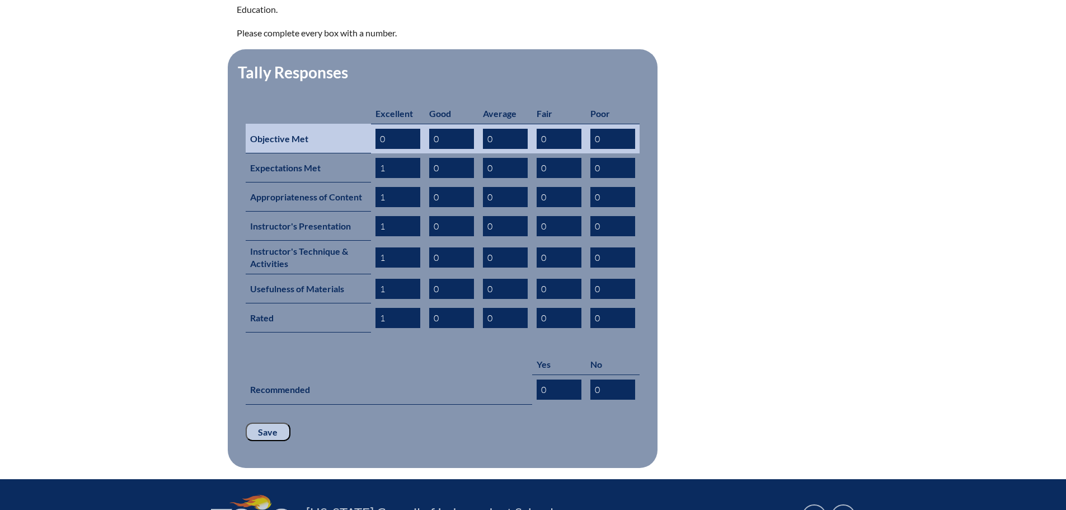
type input "1"
drag, startPoint x: 398, startPoint y: 121, endPoint x: 365, endPoint y: 123, distance: 33.6
click at [365, 124] on tr "Objective Met 0 0 0 0 0" at bounding box center [443, 139] width 394 height 30
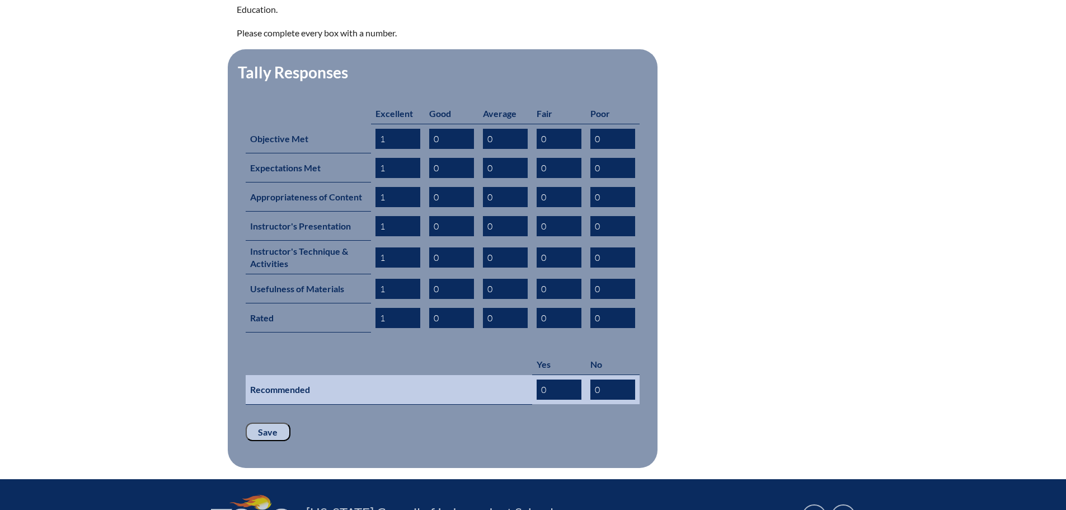
type input "1"
drag, startPoint x: 564, startPoint y: 363, endPoint x: 518, endPoint y: 369, distance: 45.7
click at [518, 375] on tr "Recommended 0 0" at bounding box center [443, 390] width 394 height 30
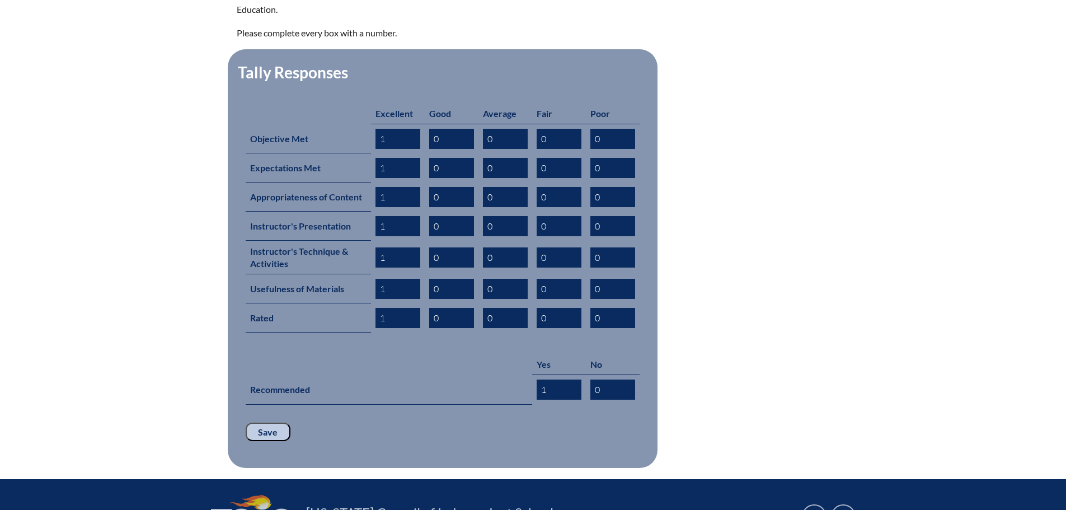
type input "1"
click at [281, 422] on input "Save" at bounding box center [268, 431] width 45 height 19
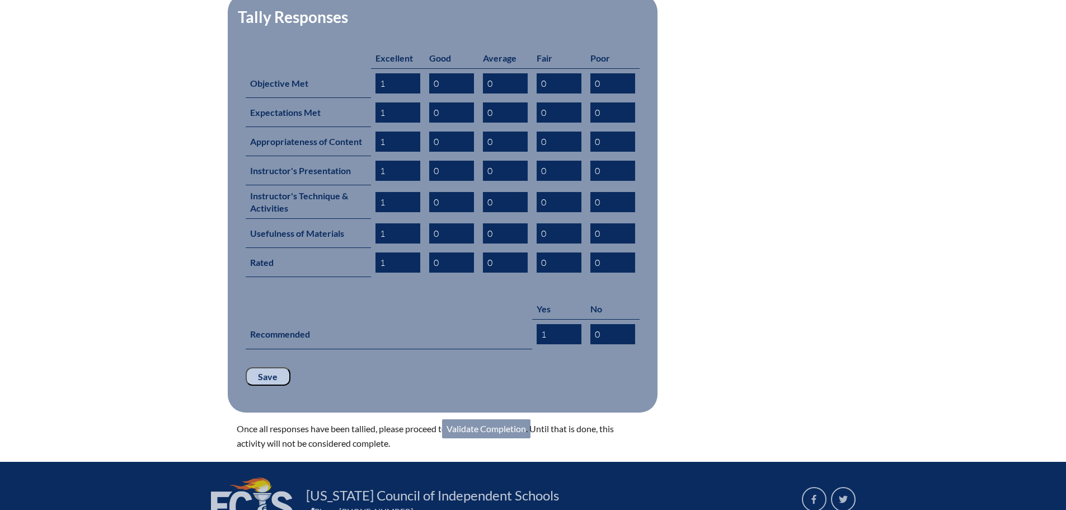
scroll to position [503, 0]
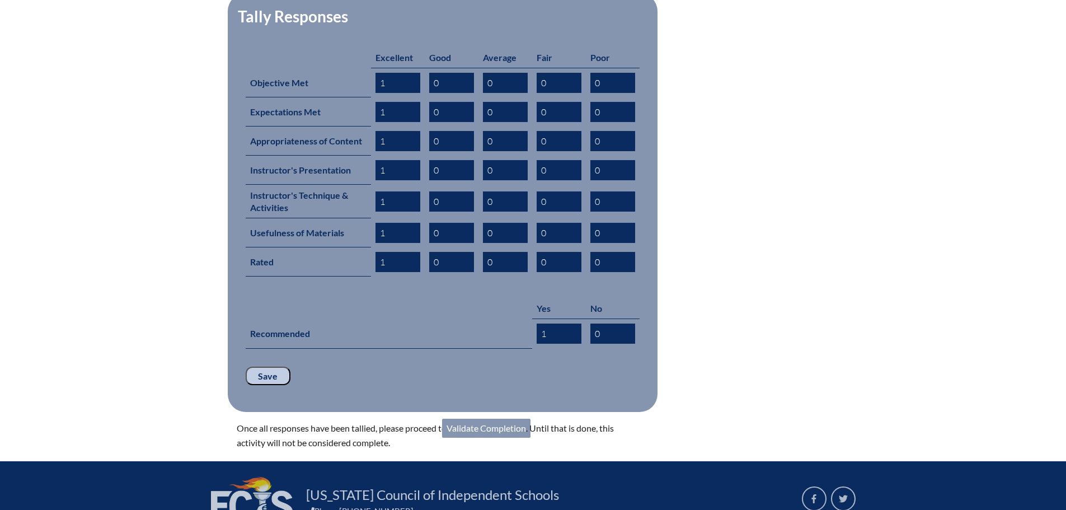
click at [487, 418] on link "Validate Completion" at bounding box center [486, 427] width 88 height 19
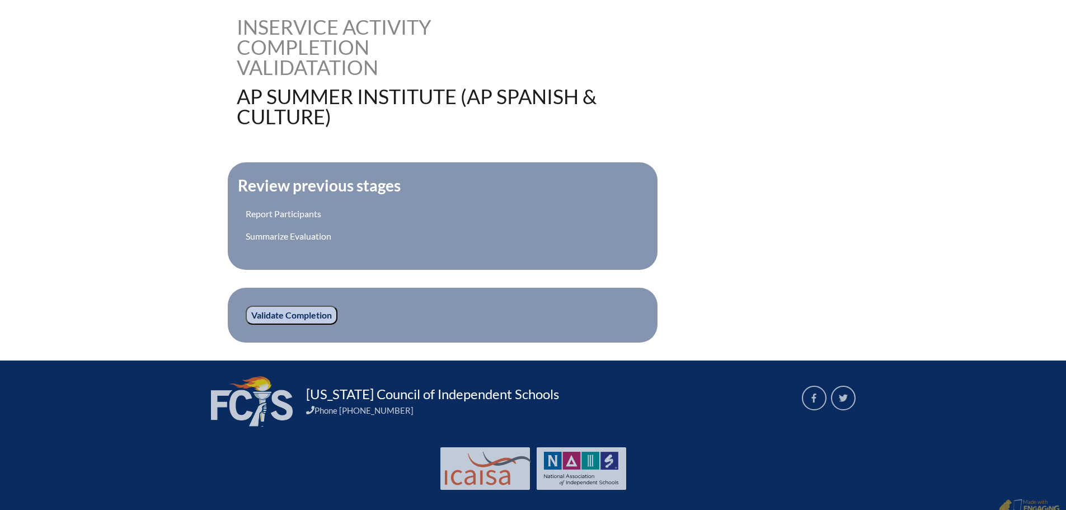
scroll to position [280, 0]
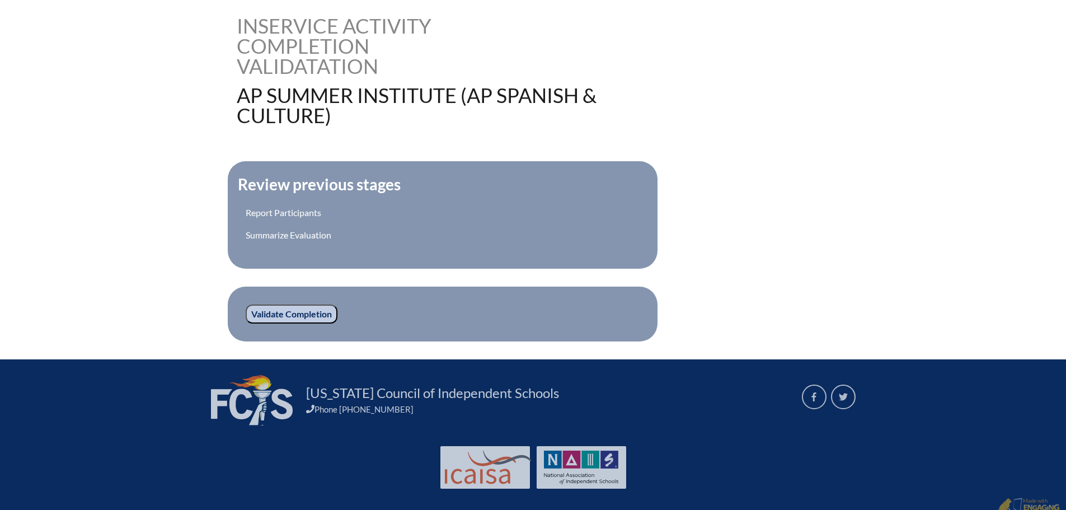
click at [312, 310] on input "Validate Completion" at bounding box center [292, 313] width 92 height 19
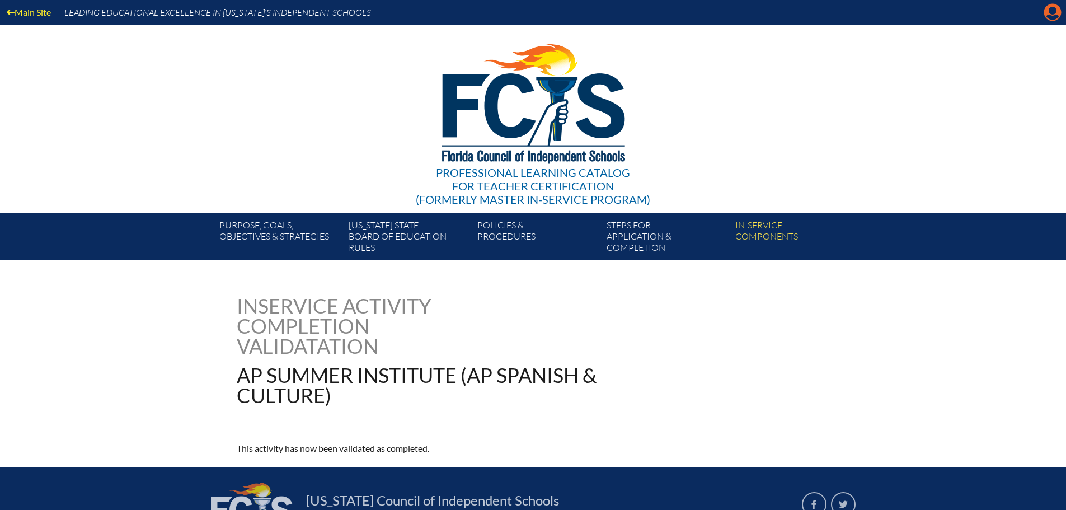
click at [1045, 11] on icon at bounding box center [1052, 12] width 17 height 17
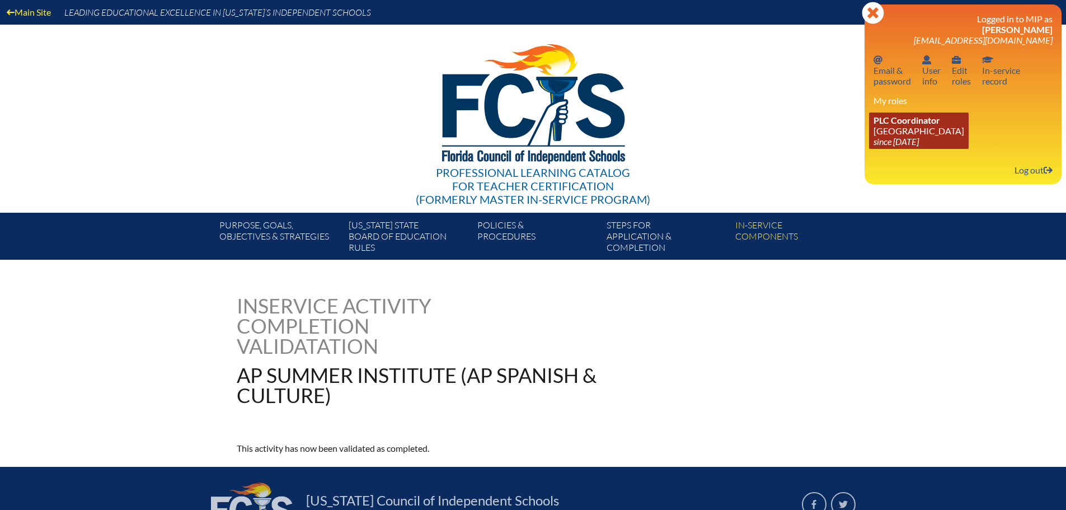
click at [904, 135] on link "PLC Coordinator Maclay School since 2024 Jun 3" at bounding box center [919, 130] width 100 height 36
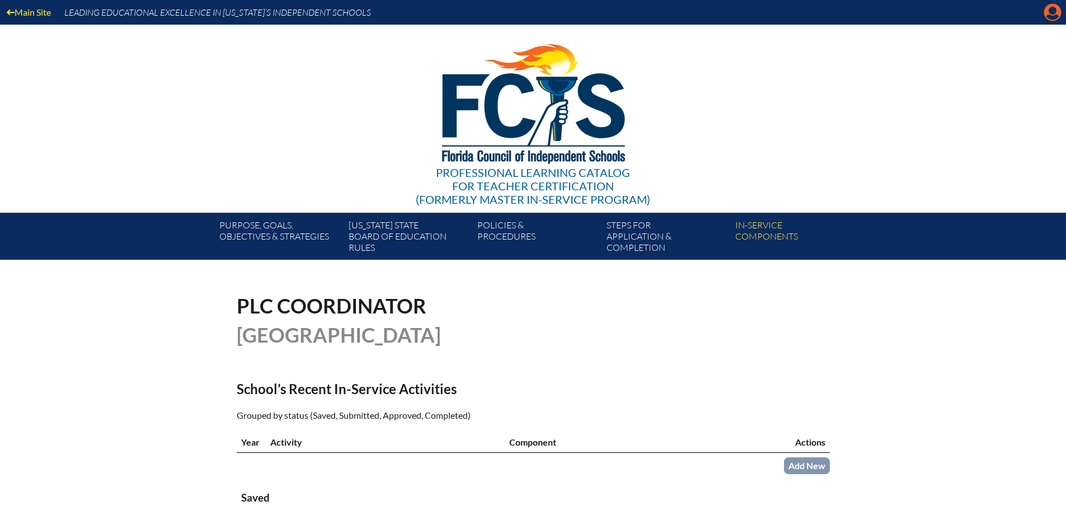
click at [1046, 13] on icon at bounding box center [1052, 12] width 17 height 17
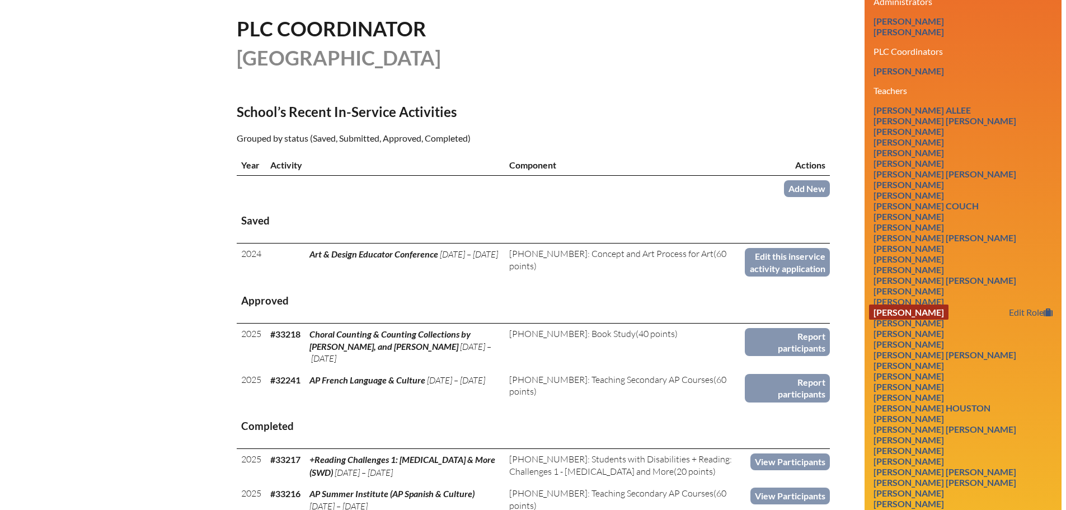
scroll to position [280, 0]
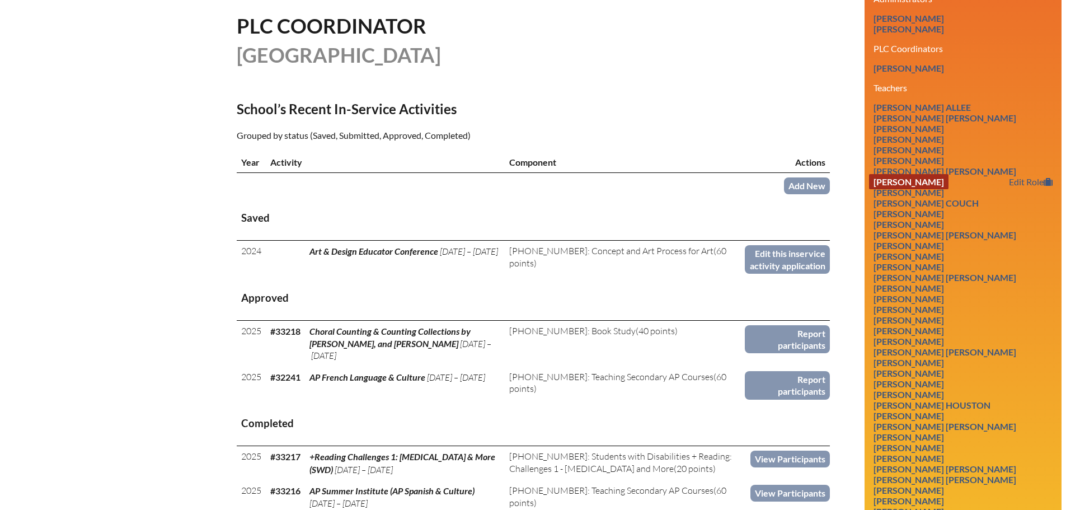
click at [919, 182] on link "[PERSON_NAME]" at bounding box center [908, 181] width 79 height 15
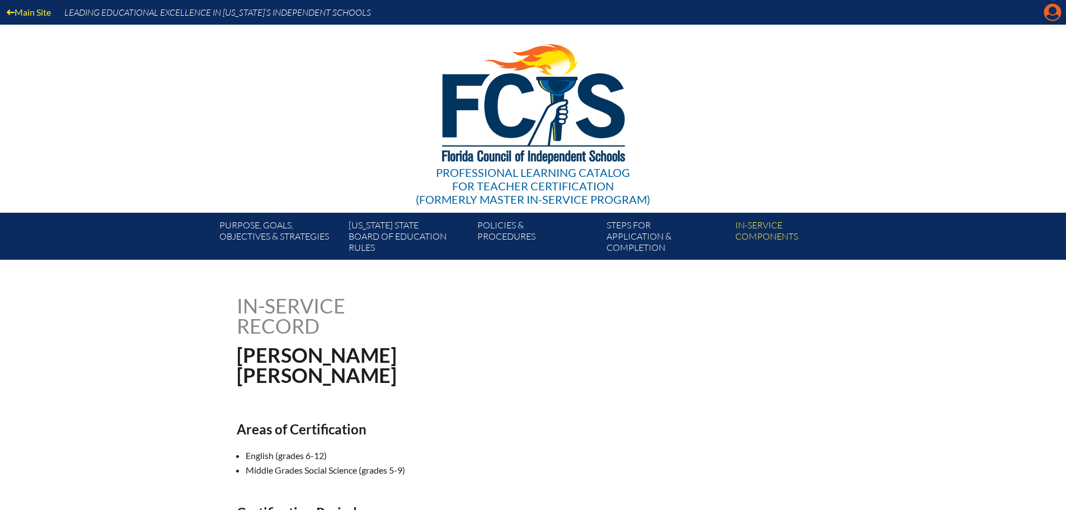
click at [1045, 20] on icon "Manage account" at bounding box center [1052, 12] width 18 height 18
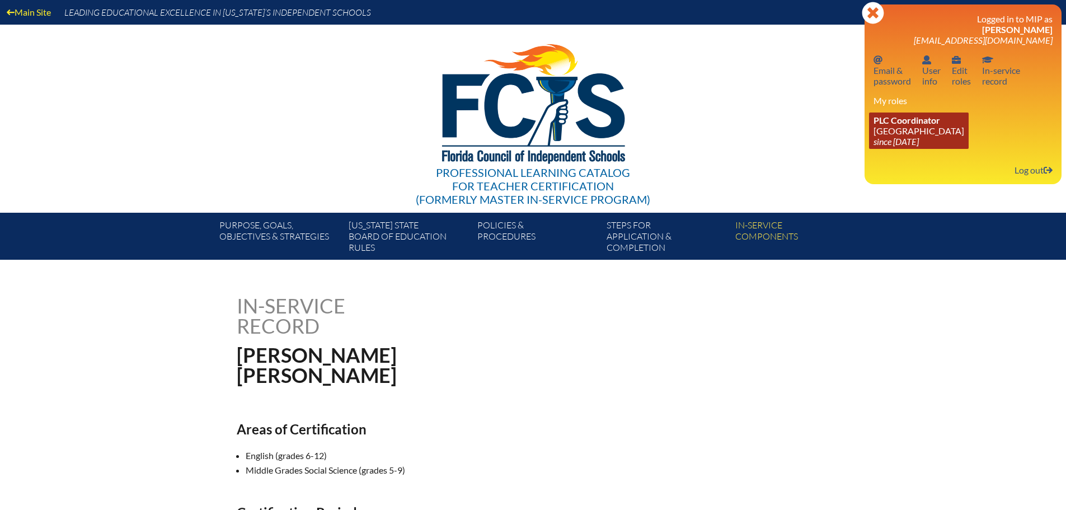
click at [911, 138] on icon "since [DATE]" at bounding box center [895, 141] width 45 height 11
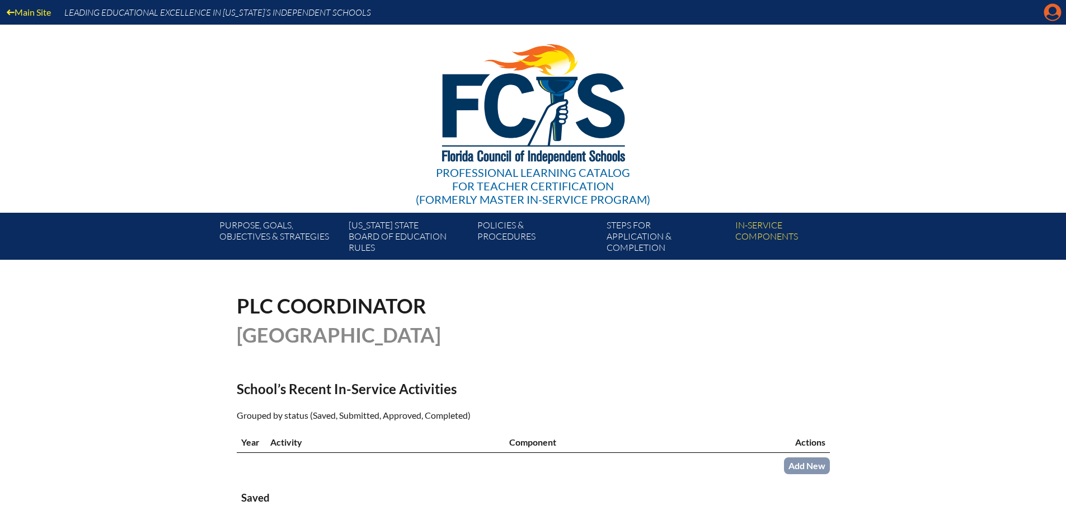
click at [1051, 17] on icon "Manage account" at bounding box center [1052, 12] width 18 height 18
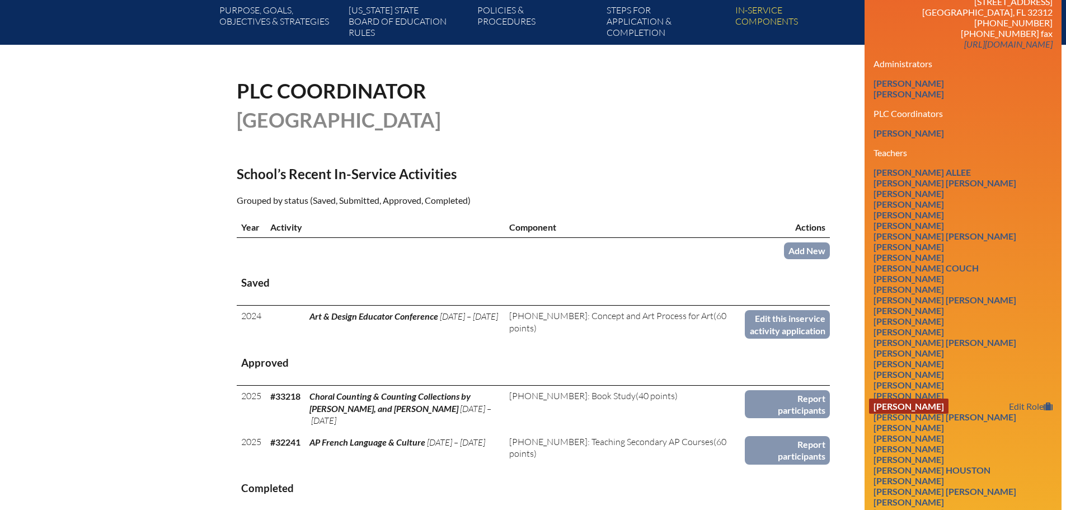
scroll to position [336, 0]
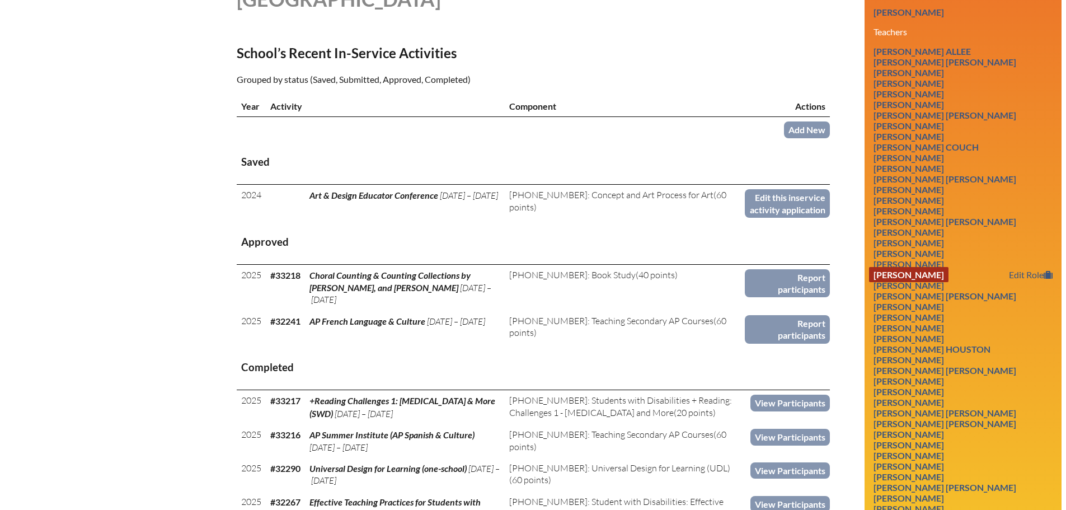
click at [930, 271] on link "Jacquelyn M Goodson" at bounding box center [908, 274] width 79 height 15
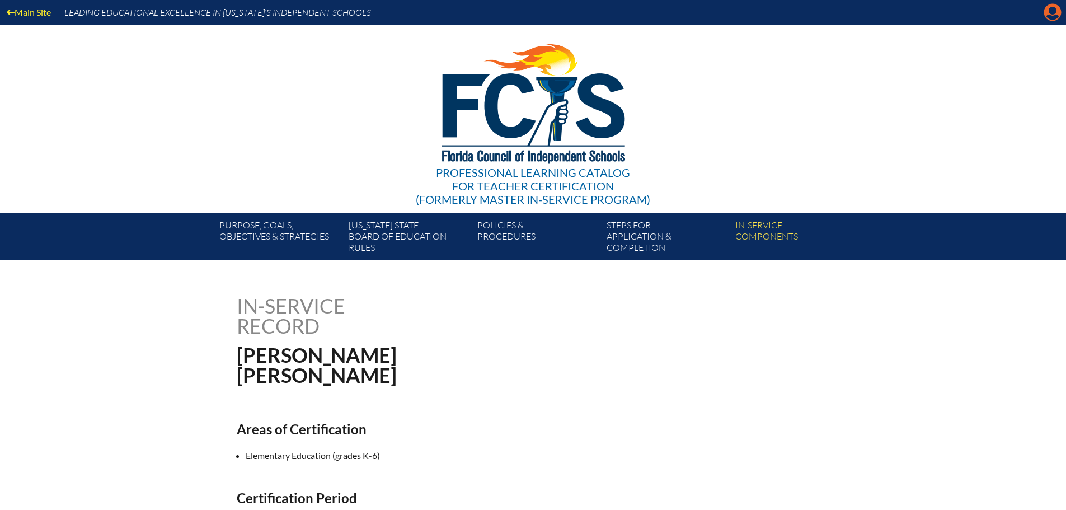
click at [1054, 11] on icon "Manage account" at bounding box center [1052, 12] width 18 height 18
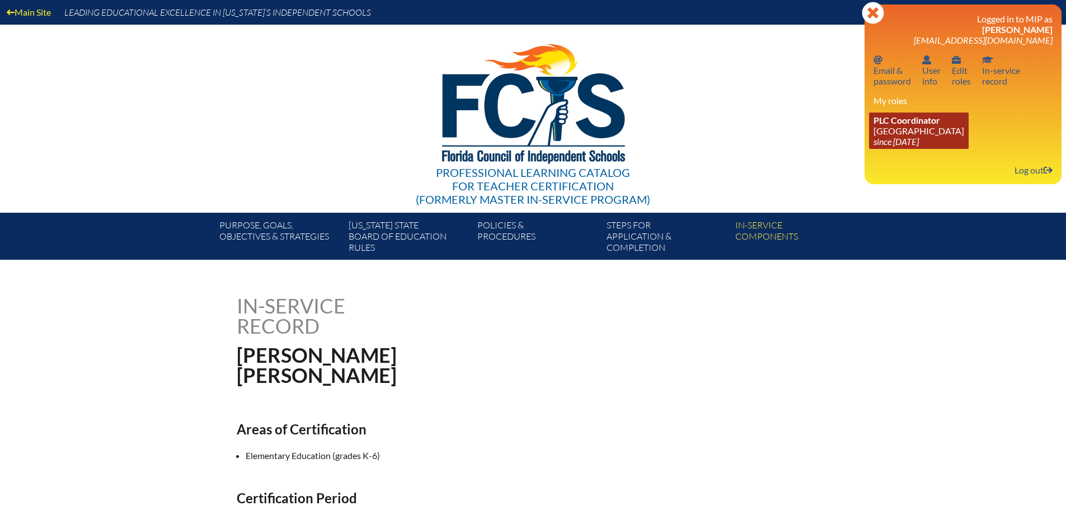
click at [907, 126] on link "PLC Coordinator Maclay School since 2024 Jun 3" at bounding box center [919, 130] width 100 height 36
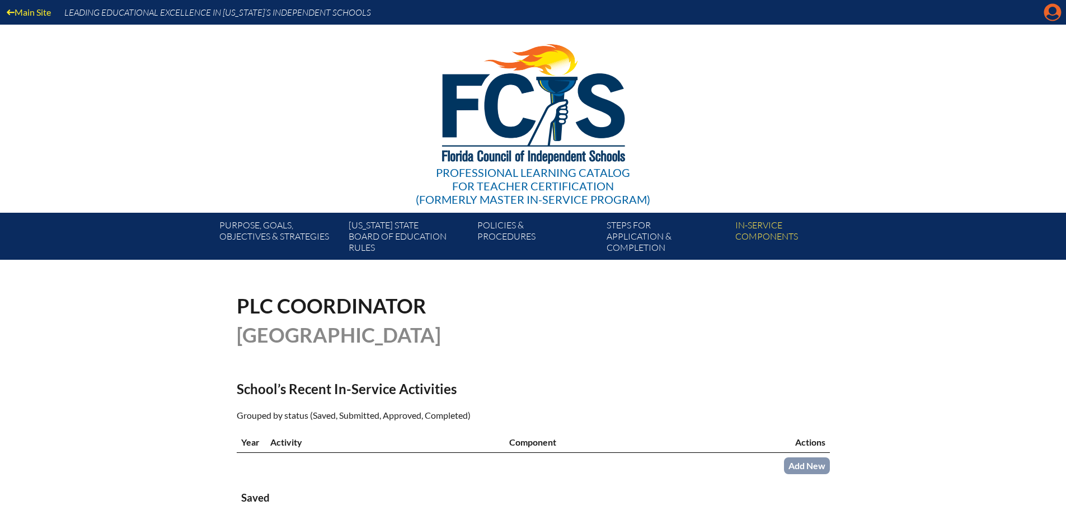
click at [1053, 14] on icon "Manage account" at bounding box center [1052, 12] width 18 height 18
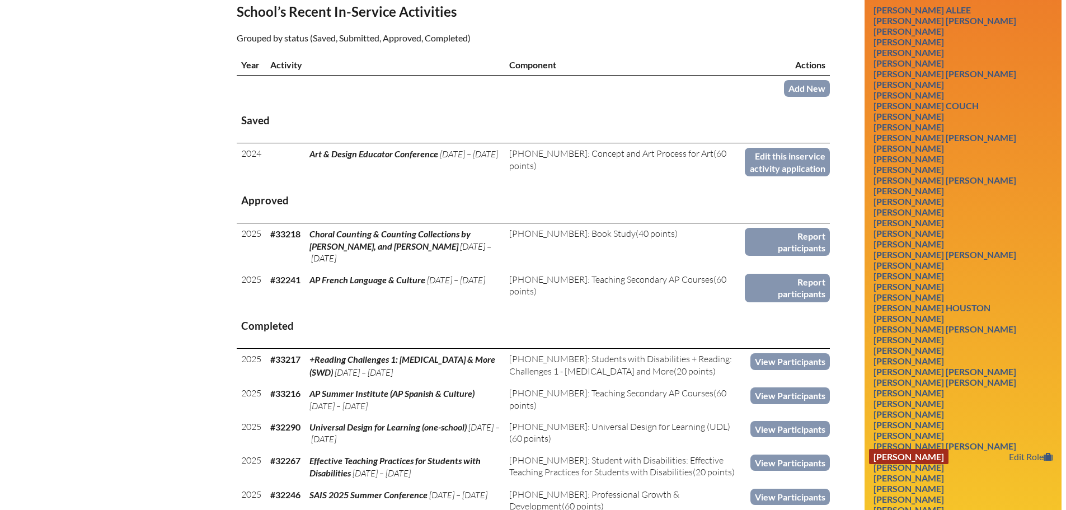
scroll to position [392, 0]
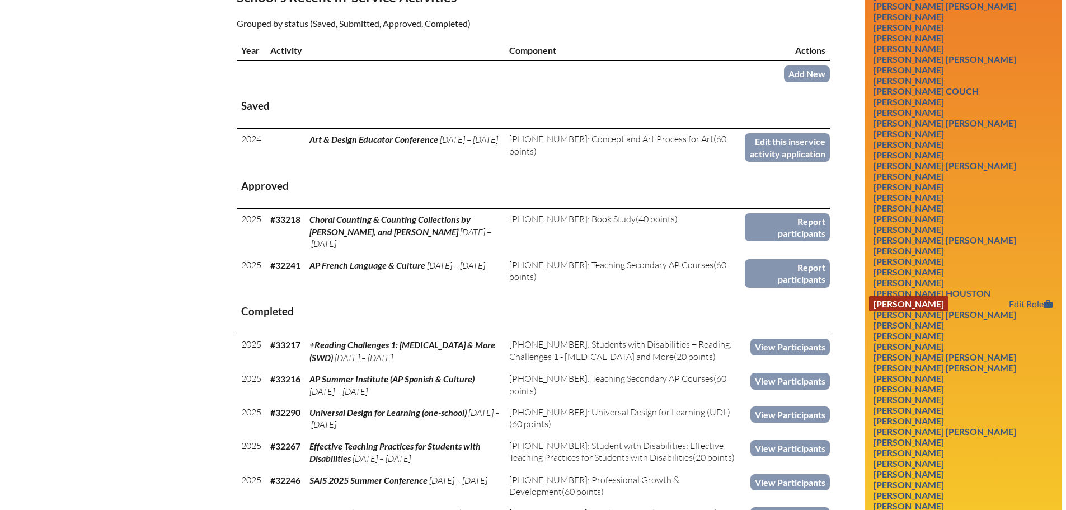
click at [945, 304] on link "[PERSON_NAME]" at bounding box center [908, 303] width 79 height 15
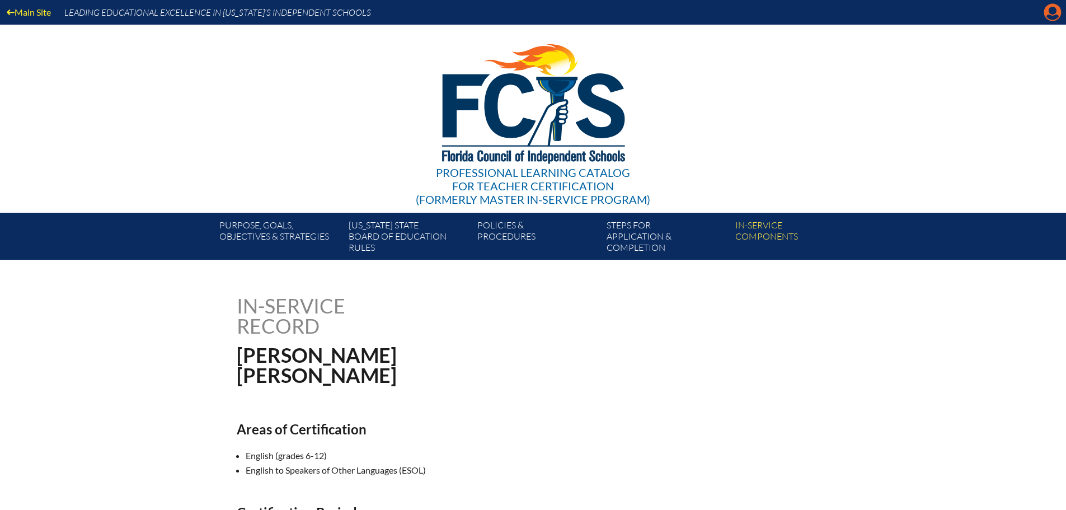
click at [1046, 15] on icon at bounding box center [1052, 12] width 17 height 17
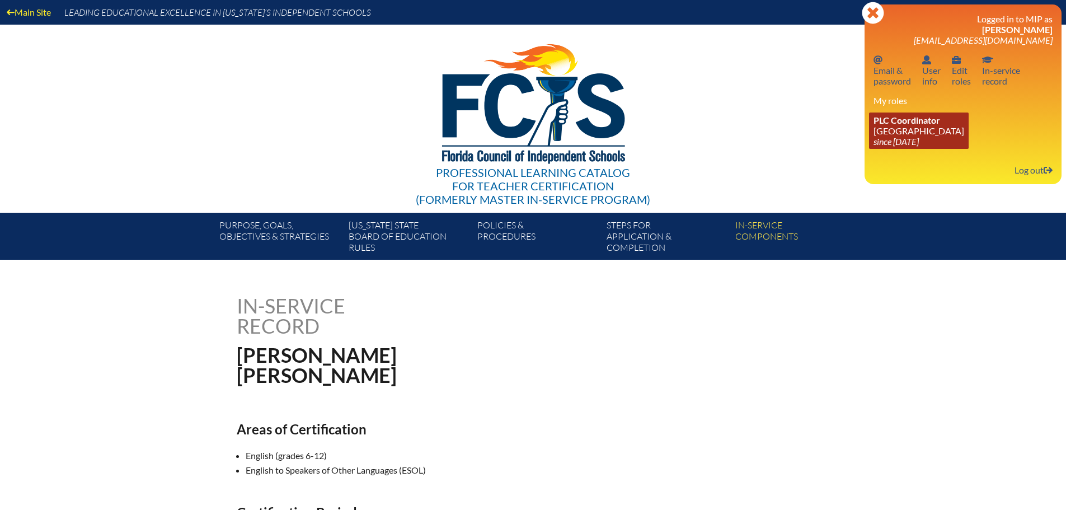
click at [900, 128] on link "PLC Coordinator Maclay School since 2024 Jun 3" at bounding box center [919, 130] width 100 height 36
click at [890, 138] on icon "since [DATE]" at bounding box center [895, 141] width 45 height 11
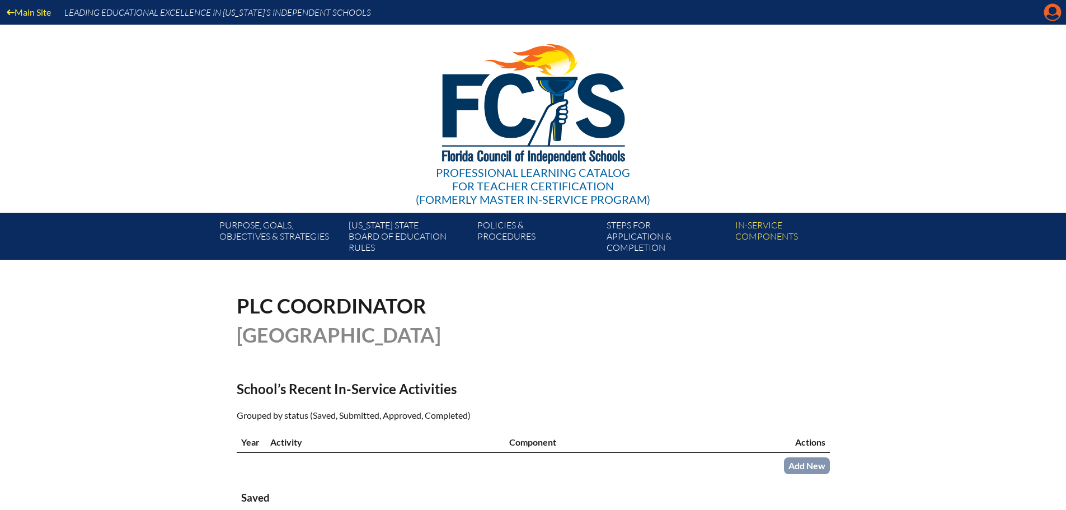
click at [1049, 18] on icon "Manage account" at bounding box center [1052, 12] width 18 height 18
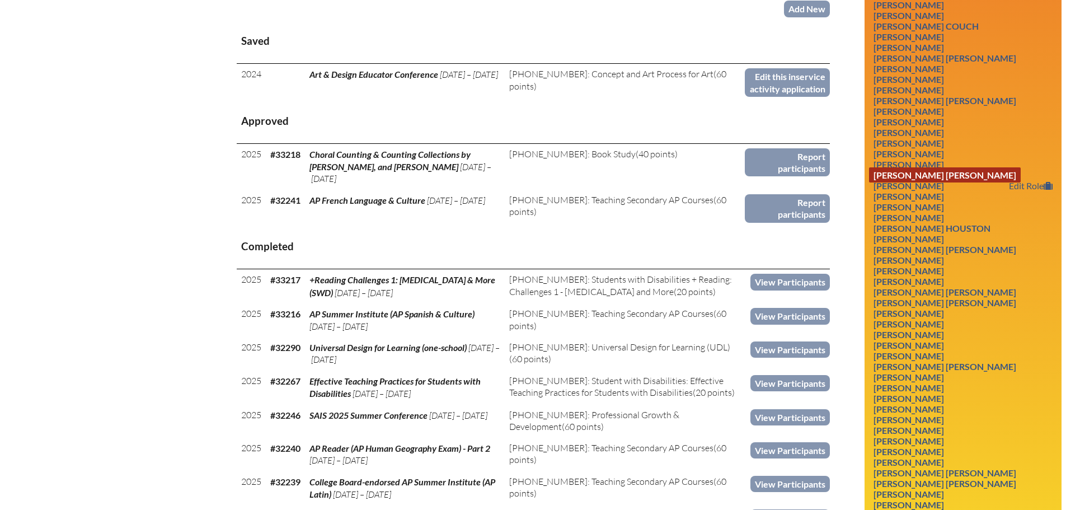
scroll to position [392, 0]
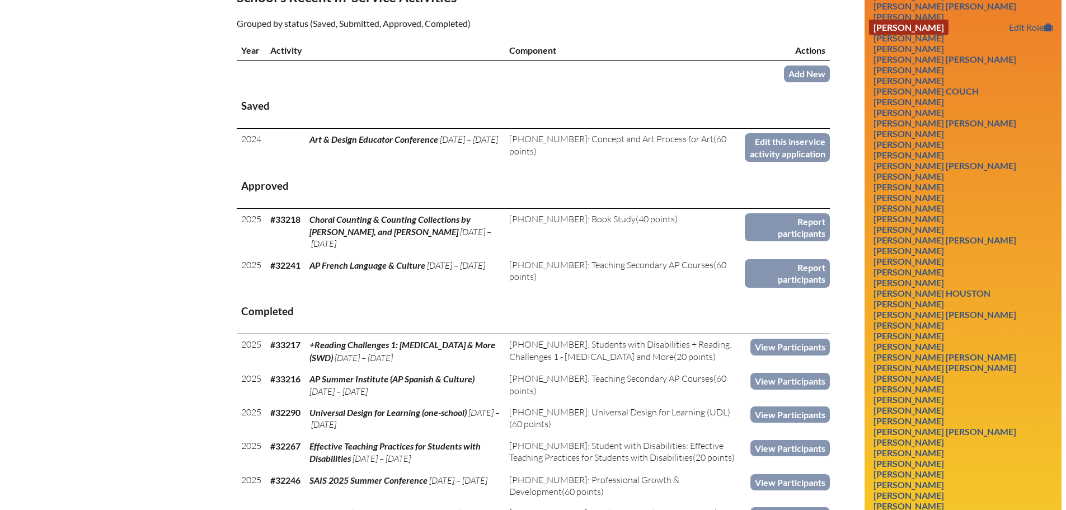
click at [926, 26] on link "Anna Louise Bell" at bounding box center [908, 27] width 79 height 15
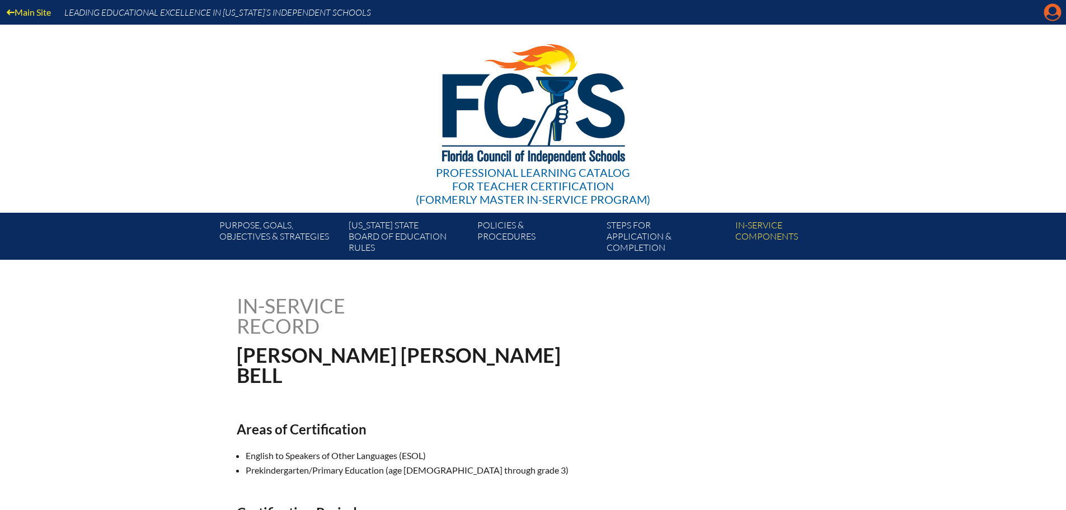
click at [1054, 11] on icon "Manage account" at bounding box center [1052, 12] width 18 height 18
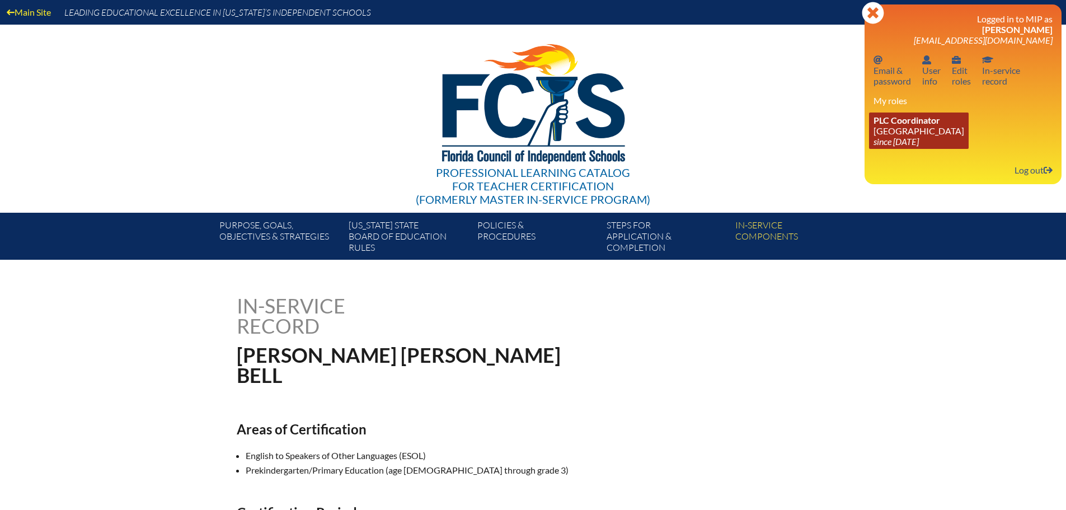
click at [906, 131] on link "PLC Coordinator [GEOGRAPHIC_DATA] since [DATE]" at bounding box center [919, 130] width 100 height 36
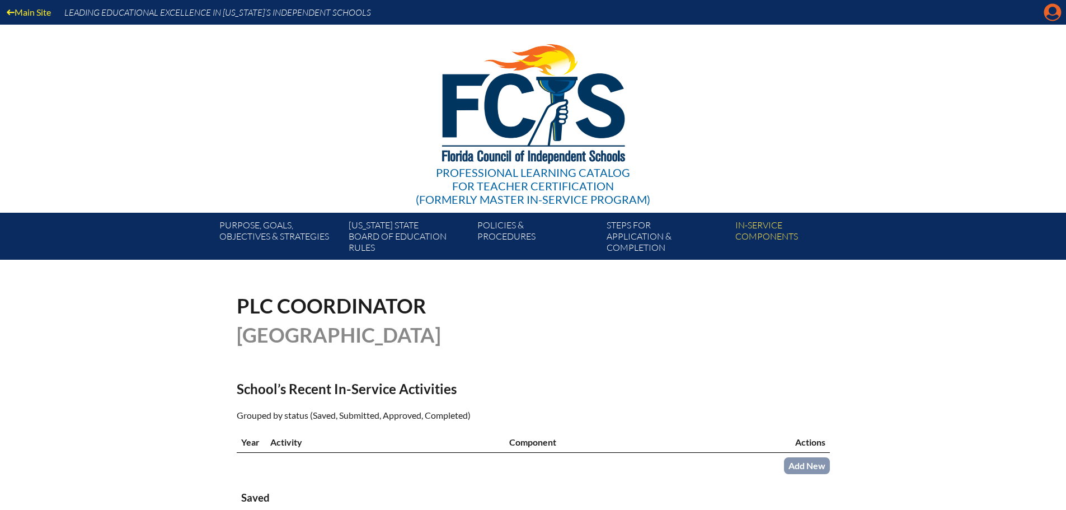
click at [1054, 17] on icon "Manage account" at bounding box center [1052, 12] width 18 height 18
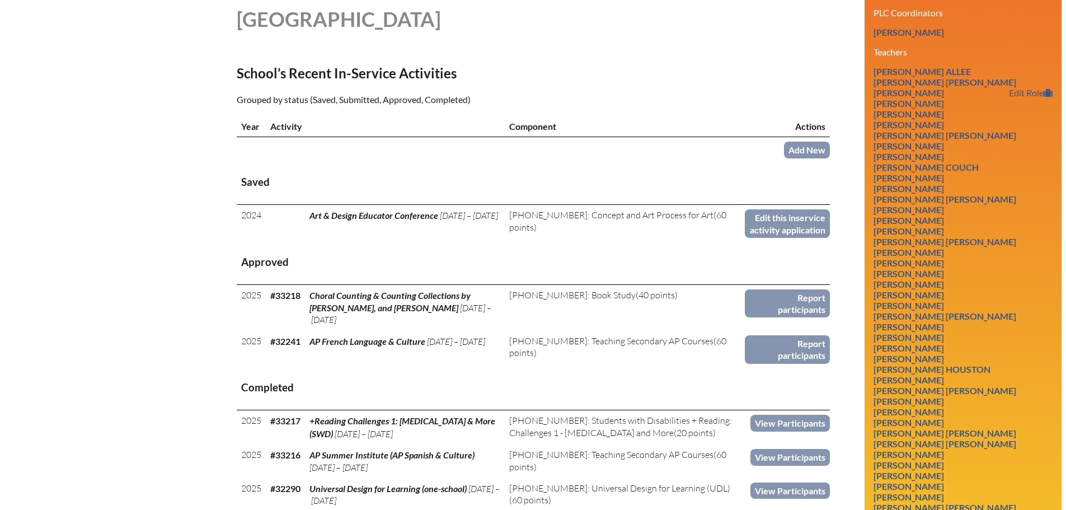
scroll to position [447, 0]
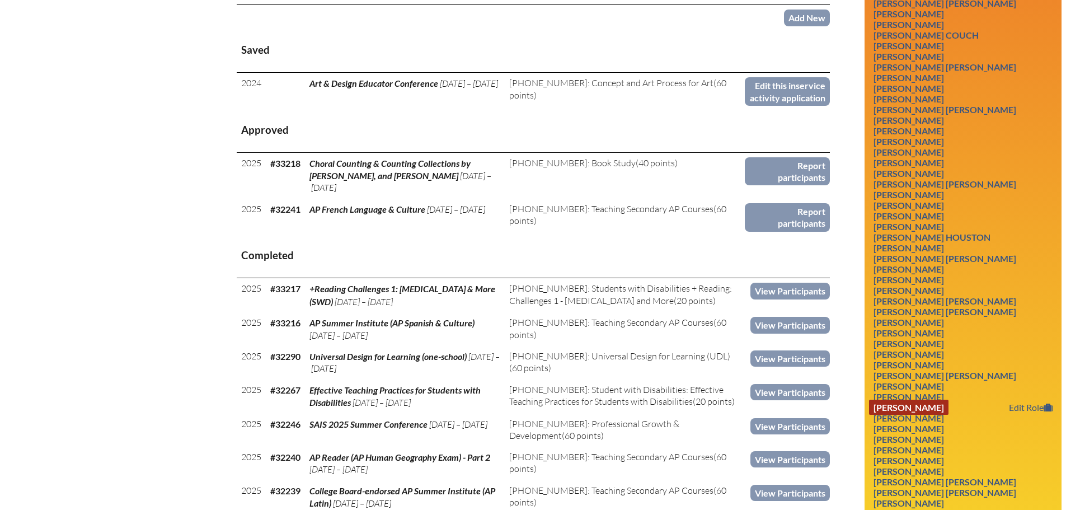
click at [948, 411] on link "[PERSON_NAME]" at bounding box center [908, 406] width 79 height 15
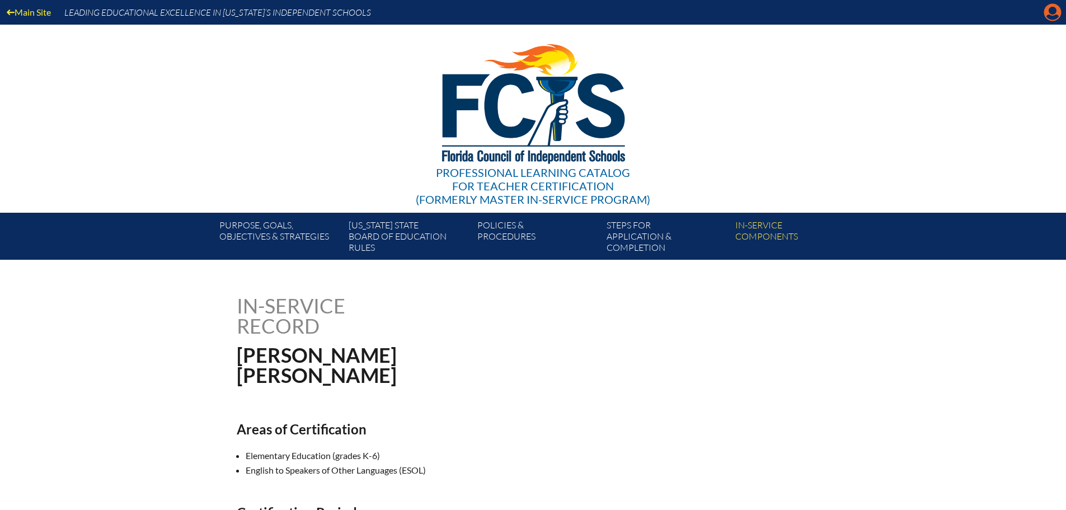
click at [1048, 10] on icon at bounding box center [1052, 12] width 17 height 17
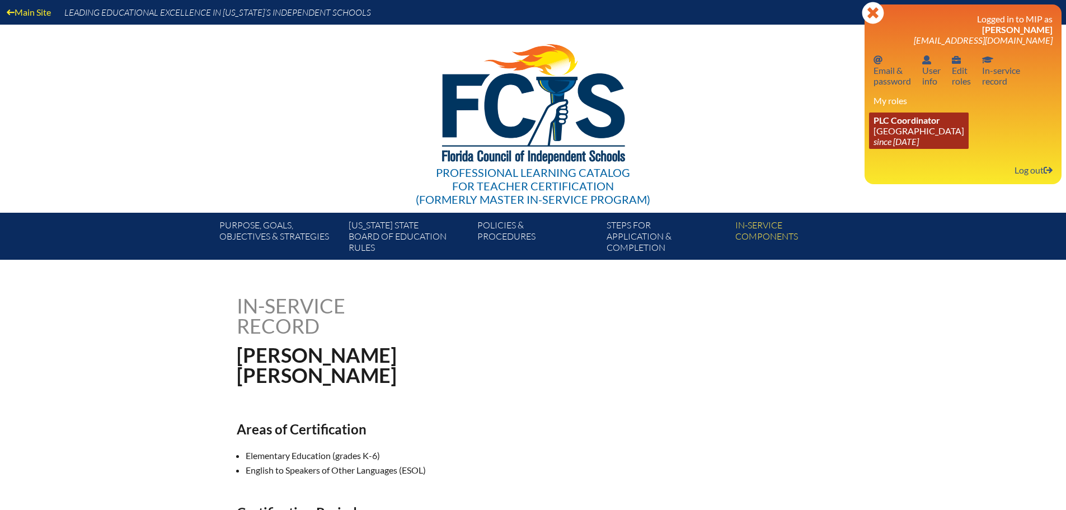
click at [911, 129] on link "PLC Coordinator [GEOGRAPHIC_DATA] since [DATE]" at bounding box center [919, 130] width 100 height 36
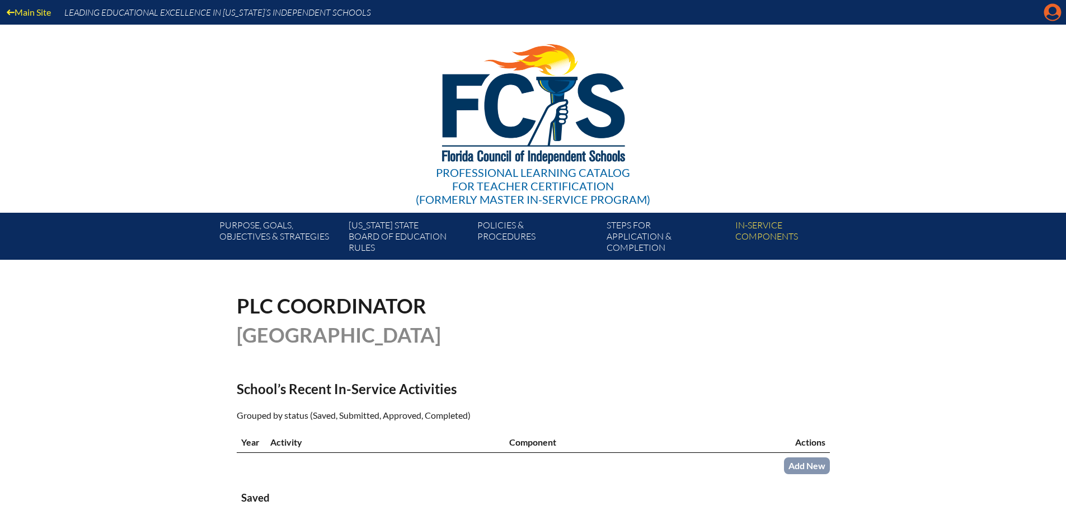
click at [1053, 10] on icon "Manage account" at bounding box center [1052, 12] width 18 height 18
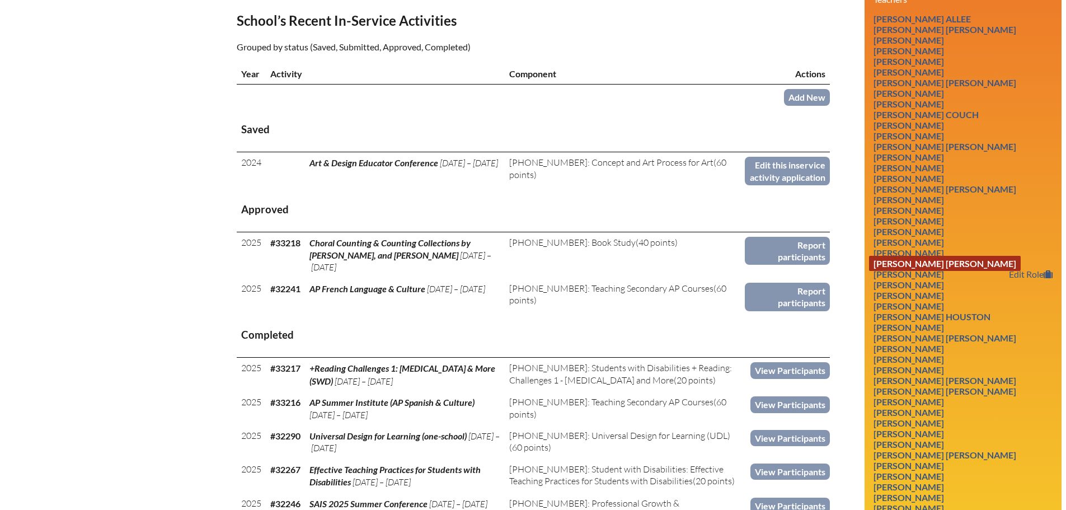
scroll to position [392, 0]
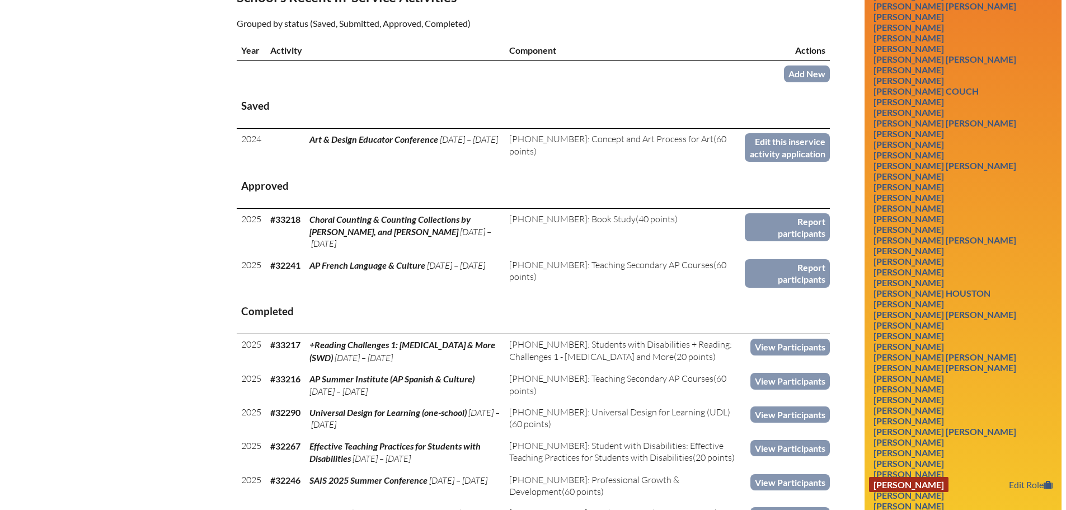
click at [922, 484] on link "[PERSON_NAME]" at bounding box center [908, 484] width 79 height 15
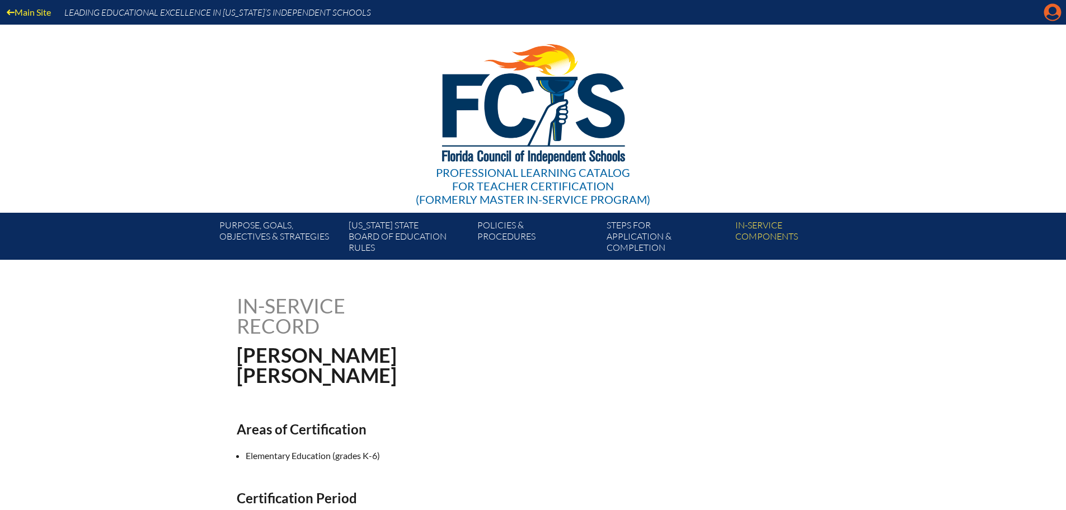
click at [1053, 13] on icon "Manage account" at bounding box center [1052, 12] width 18 height 18
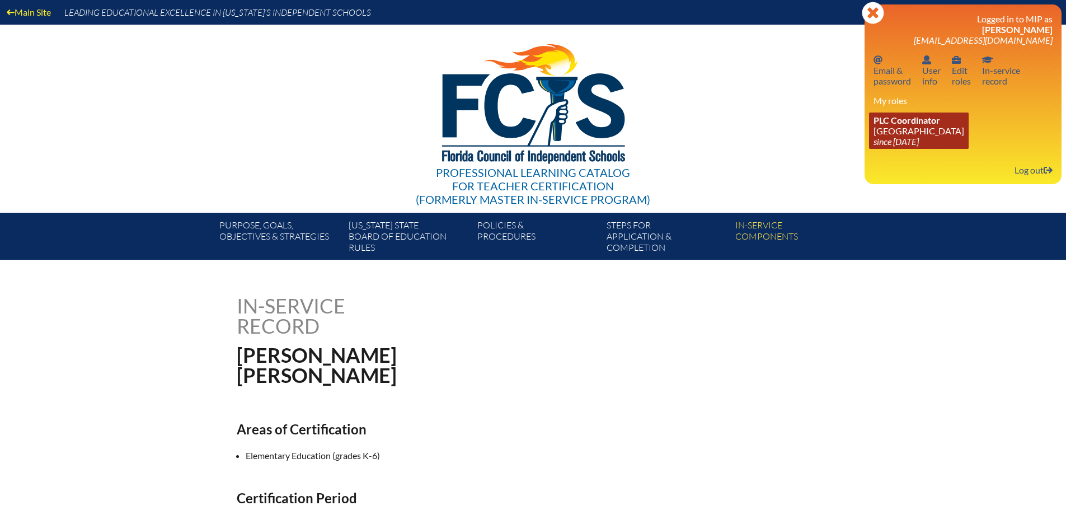
click at [899, 133] on link "PLC Coordinator Maclay School since 2024 Jun 3" at bounding box center [919, 130] width 100 height 36
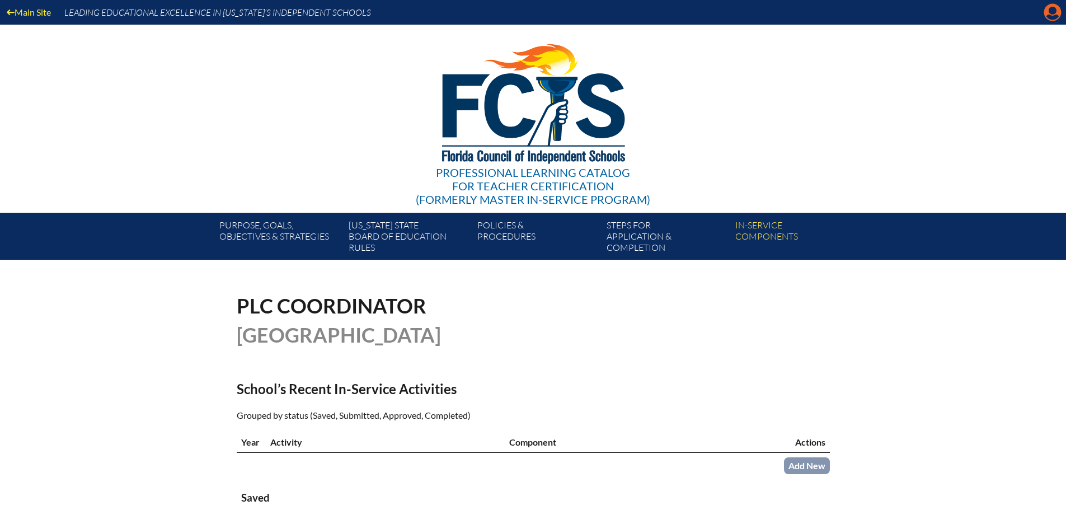
click at [1049, 8] on icon "Manage account" at bounding box center [1052, 12] width 18 height 18
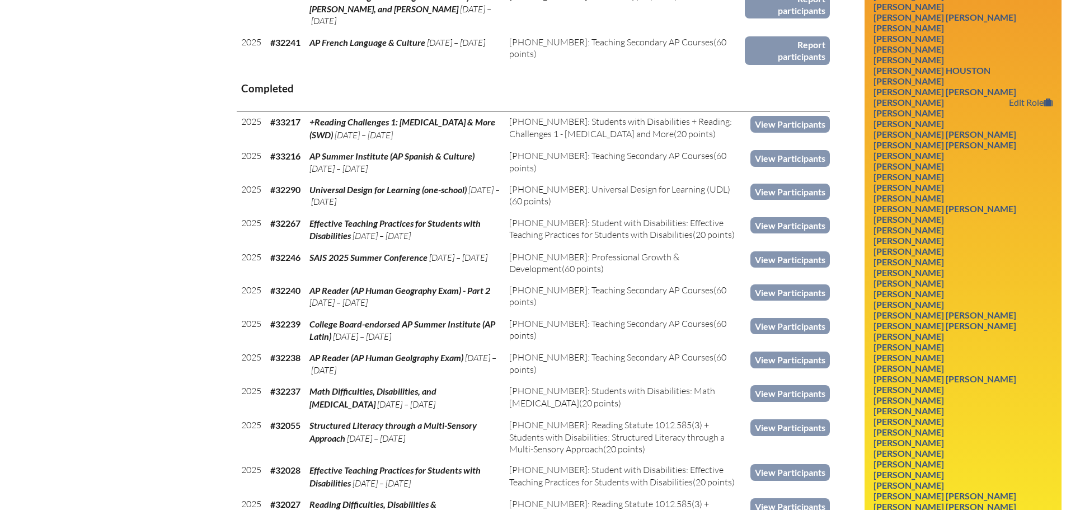
scroll to position [615, 0]
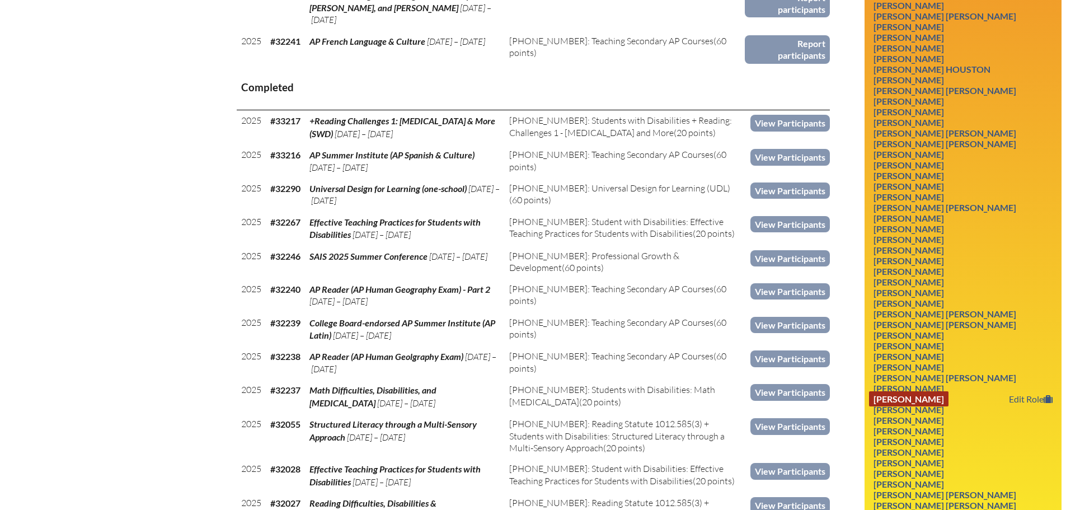
click at [948, 398] on link "[PERSON_NAME]" at bounding box center [908, 398] width 79 height 15
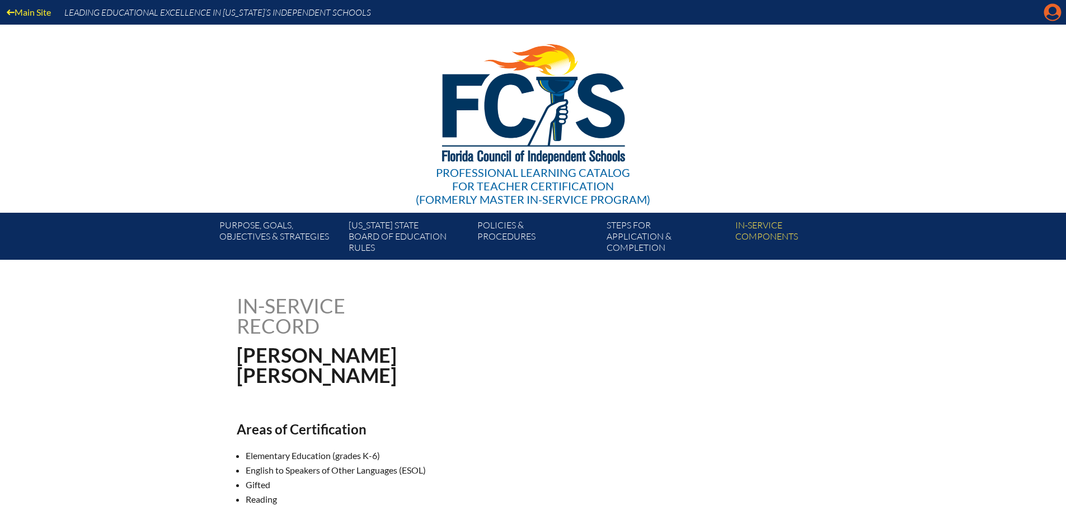
click at [1053, 11] on icon "Manage account" at bounding box center [1052, 12] width 18 height 18
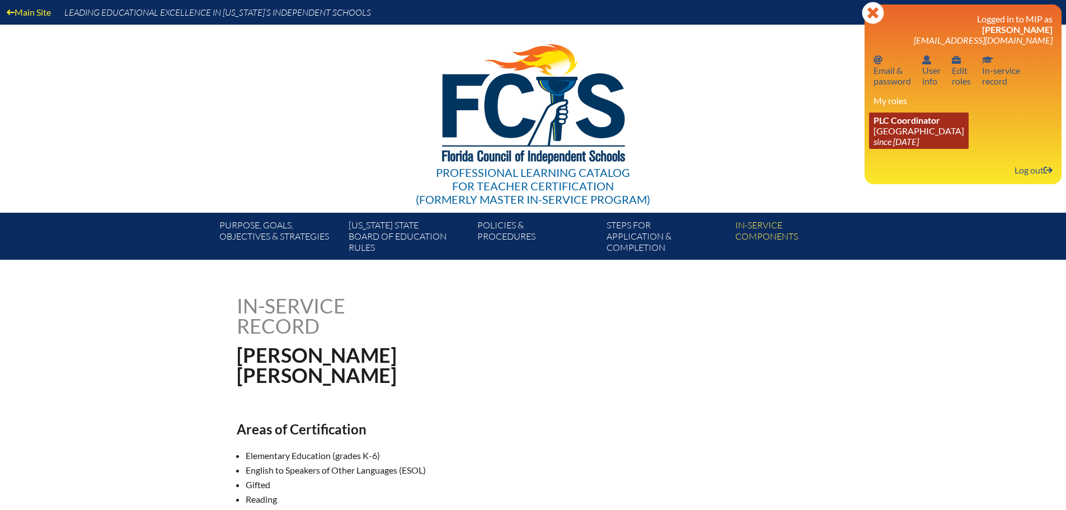
click at [912, 131] on link "PLC Coordinator [GEOGRAPHIC_DATA] since [DATE]" at bounding box center [919, 130] width 100 height 36
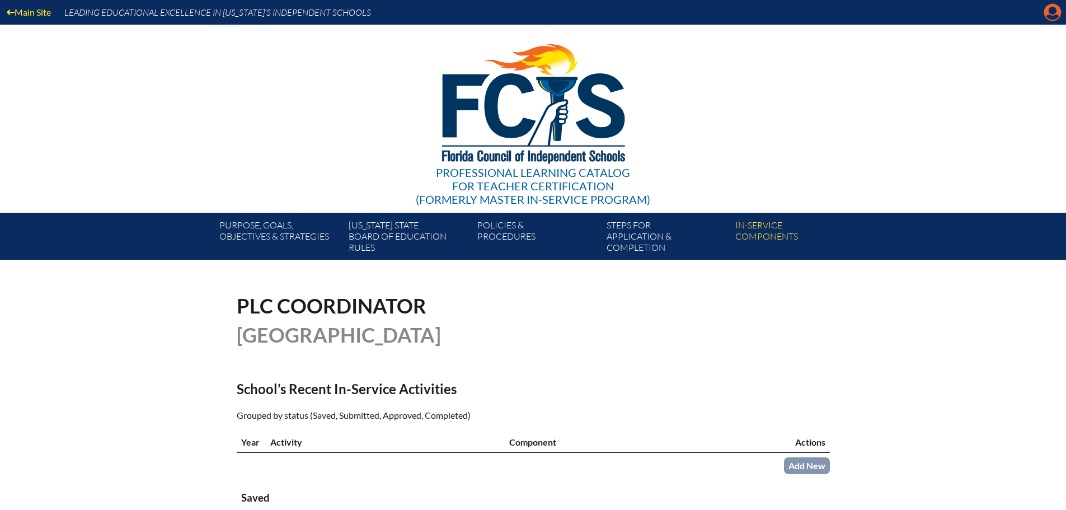
click at [1049, 20] on icon at bounding box center [1052, 12] width 17 height 17
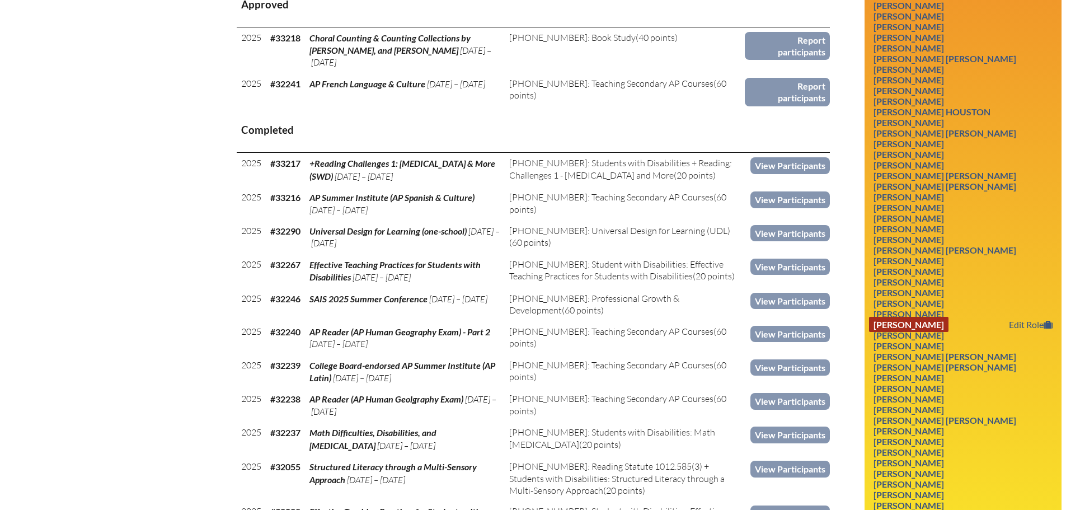
scroll to position [783, 0]
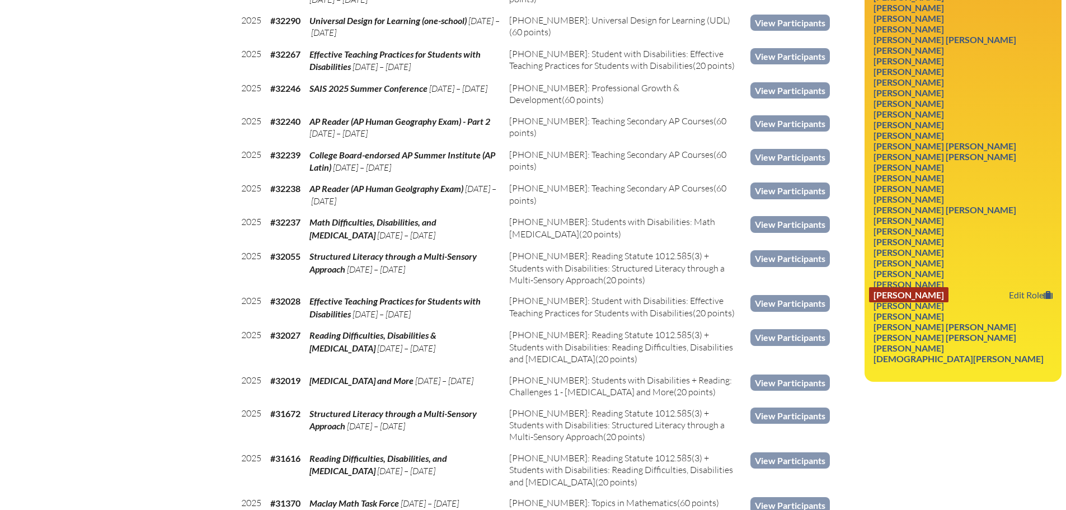
click at [930, 293] on link "[PERSON_NAME]" at bounding box center [908, 294] width 79 height 15
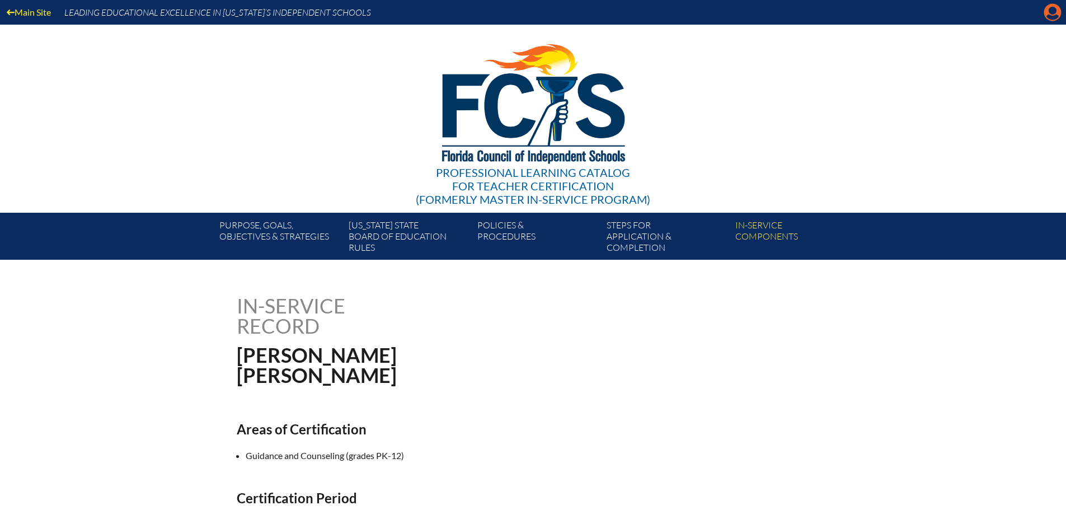
click at [1048, 17] on icon "Manage account" at bounding box center [1052, 12] width 18 height 18
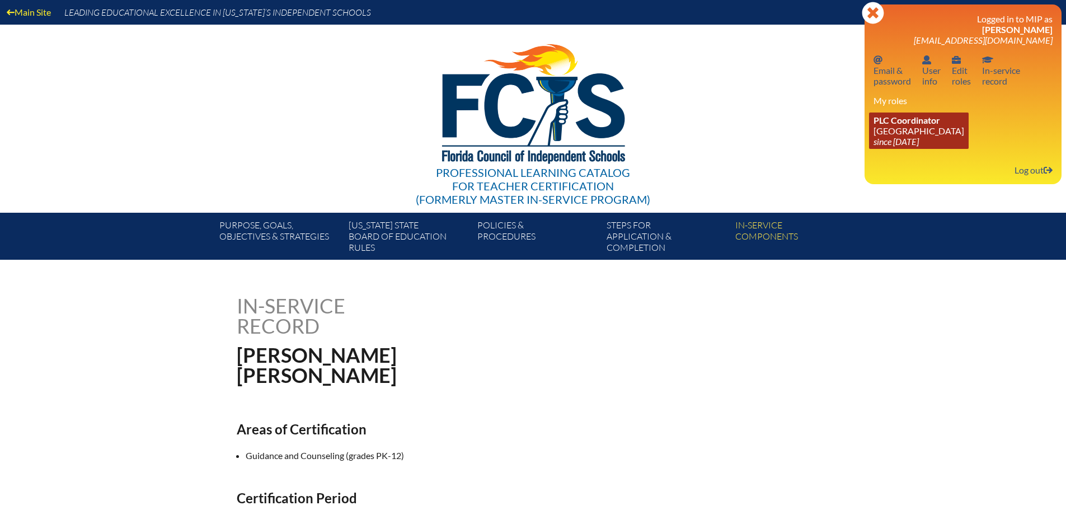
click at [914, 123] on span "PLC Coordinator" at bounding box center [906, 120] width 67 height 11
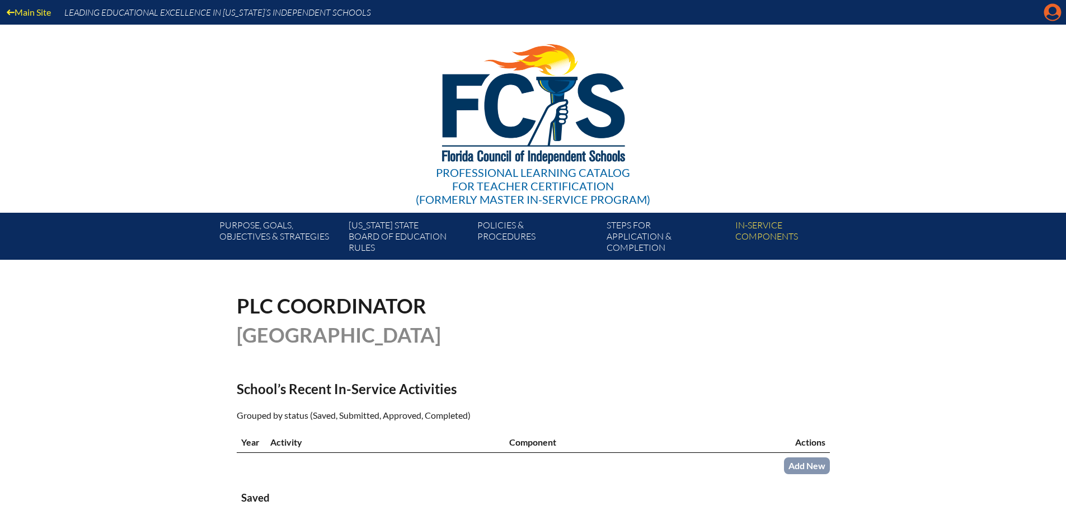
click at [1047, 17] on icon "Manage account" at bounding box center [1052, 12] width 18 height 18
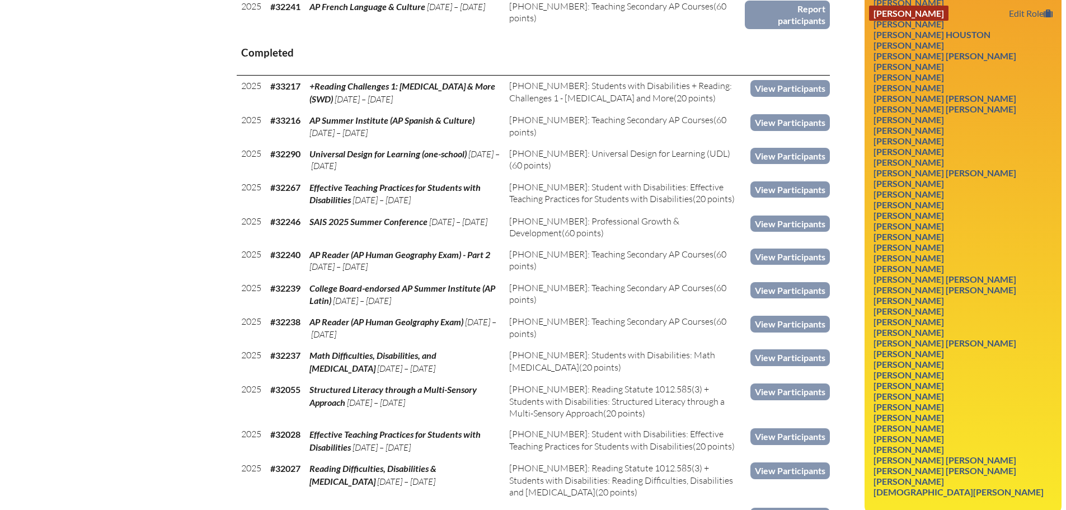
scroll to position [671, 0]
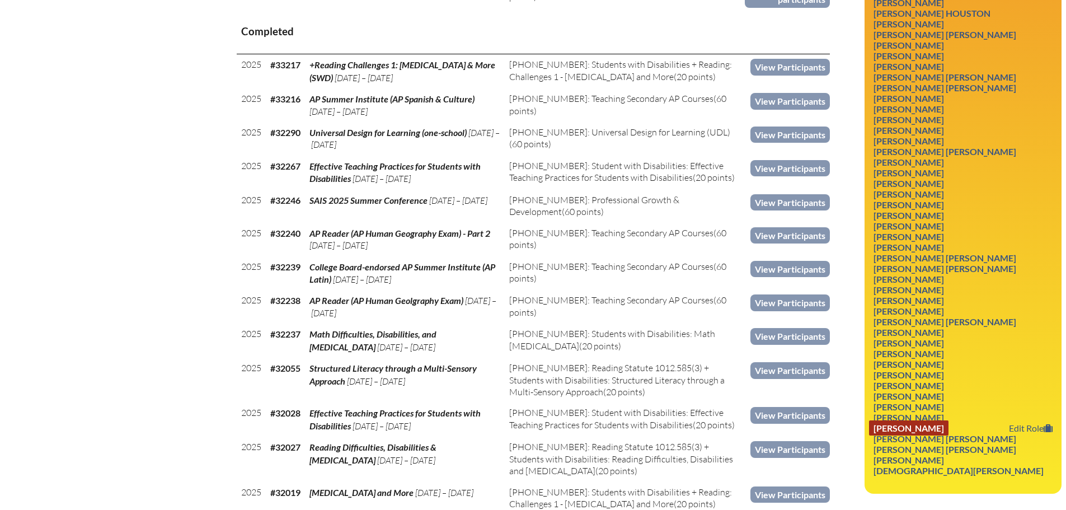
click at [945, 423] on link "[PERSON_NAME]" at bounding box center [908, 427] width 79 height 15
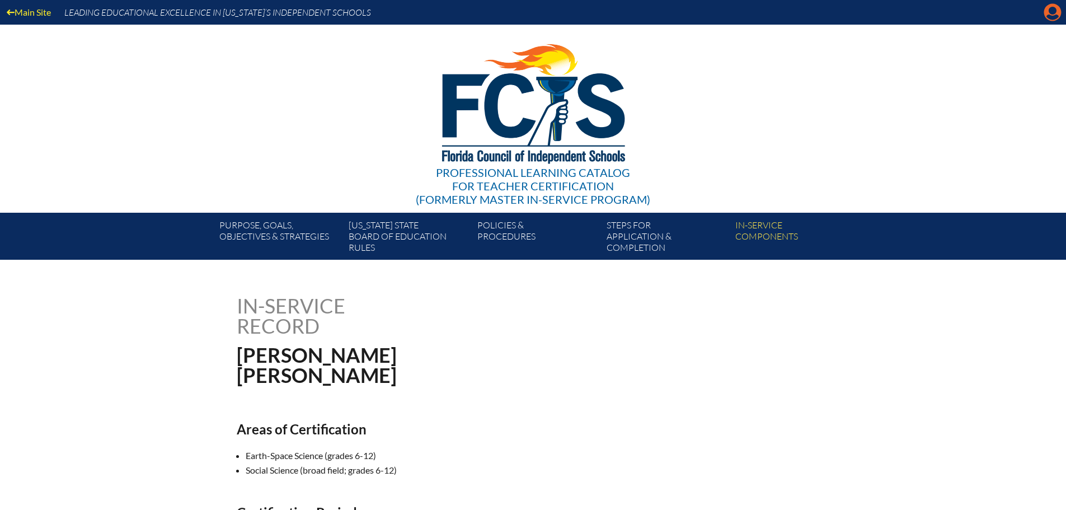
click at [1048, 14] on icon at bounding box center [1052, 12] width 17 height 17
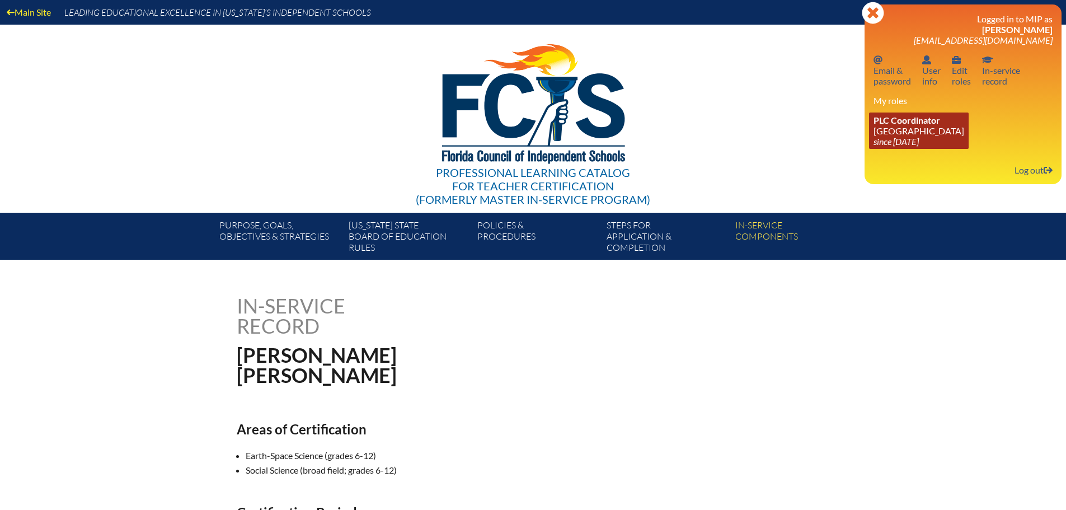
click at [878, 133] on link "PLC Coordinator [GEOGRAPHIC_DATA] since [DATE]" at bounding box center [919, 130] width 100 height 36
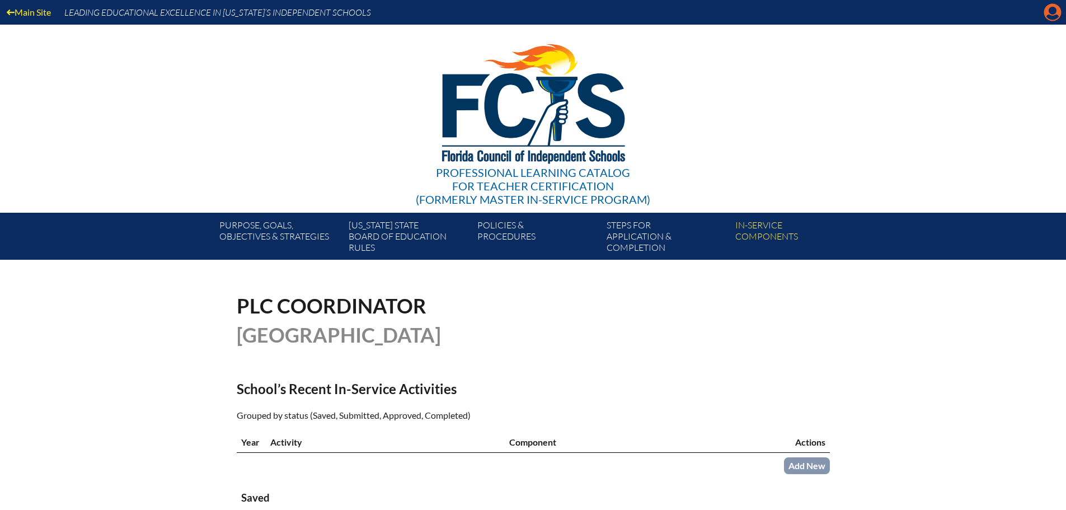
click at [1049, 20] on icon at bounding box center [1052, 12] width 17 height 17
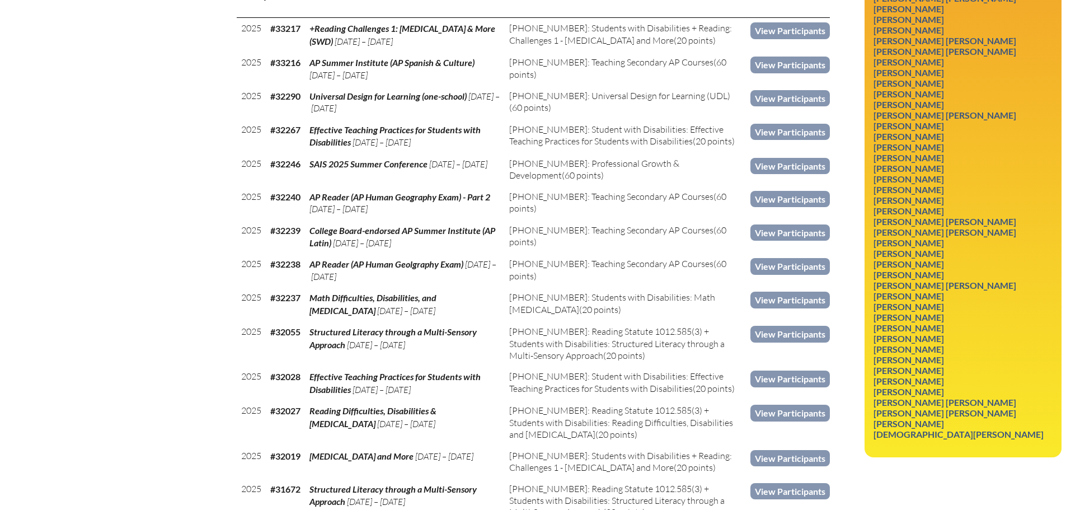
scroll to position [727, 0]
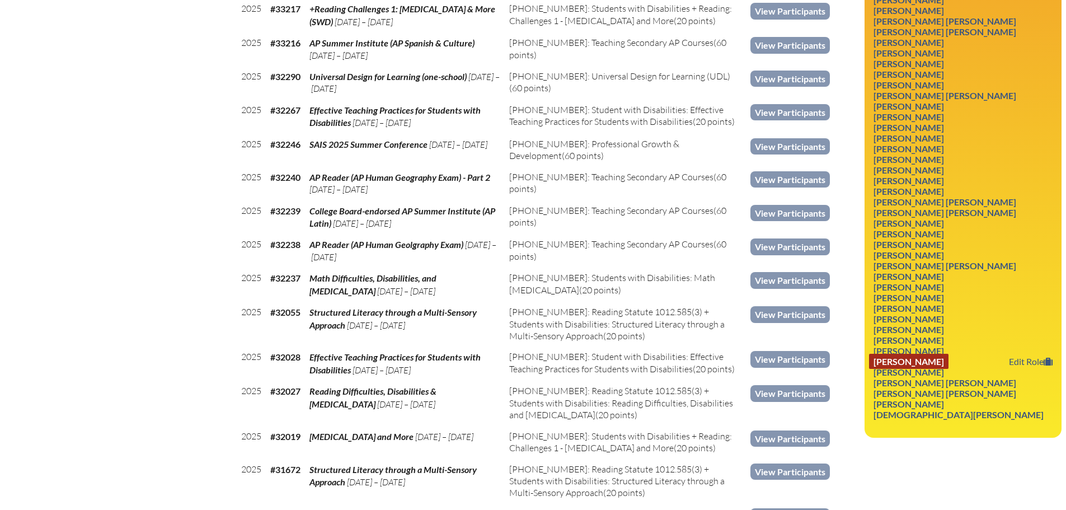
click at [931, 362] on link "[PERSON_NAME]" at bounding box center [908, 360] width 79 height 15
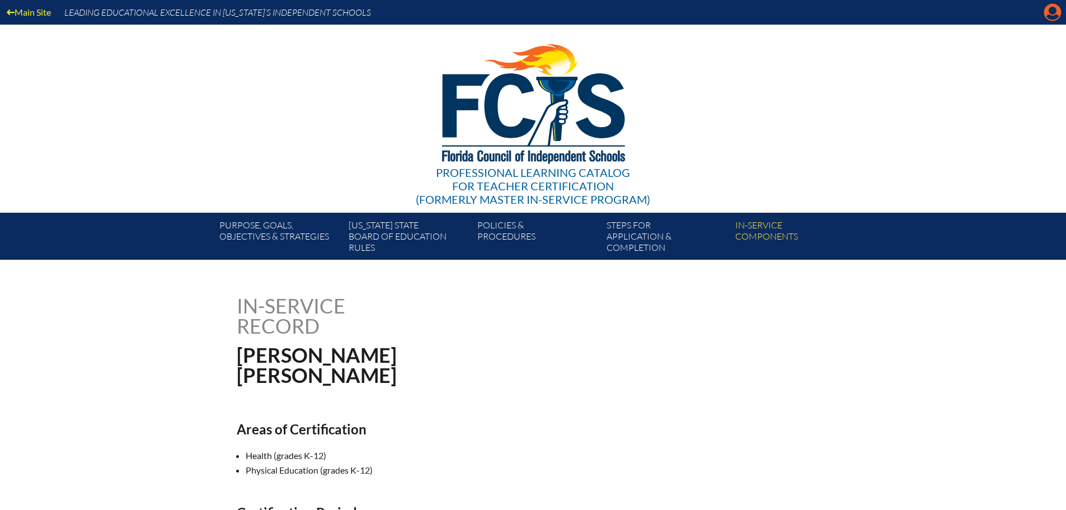
click at [1055, 15] on icon "Manage account" at bounding box center [1052, 12] width 18 height 18
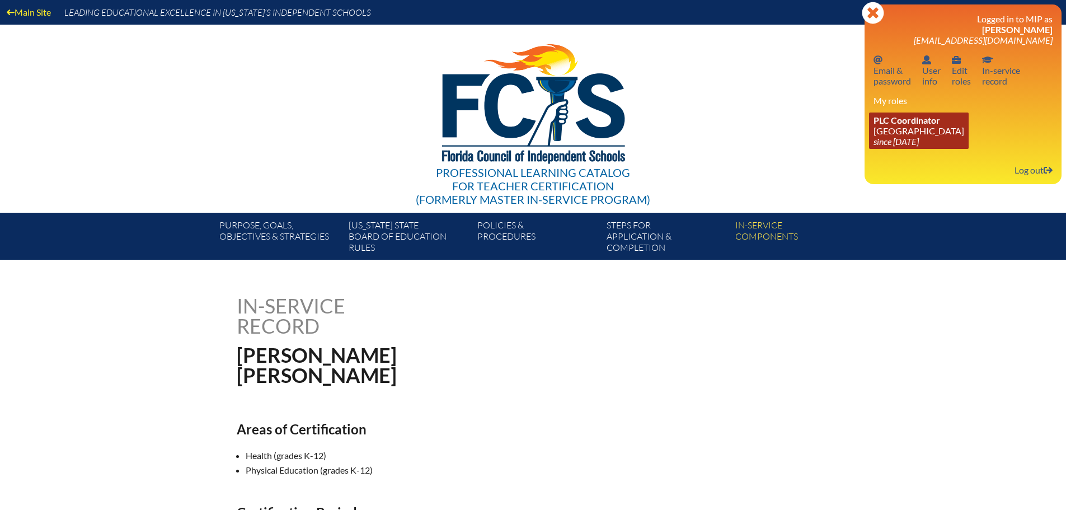
click at [892, 130] on link "PLC Coordinator [GEOGRAPHIC_DATA] since [DATE]" at bounding box center [919, 130] width 100 height 36
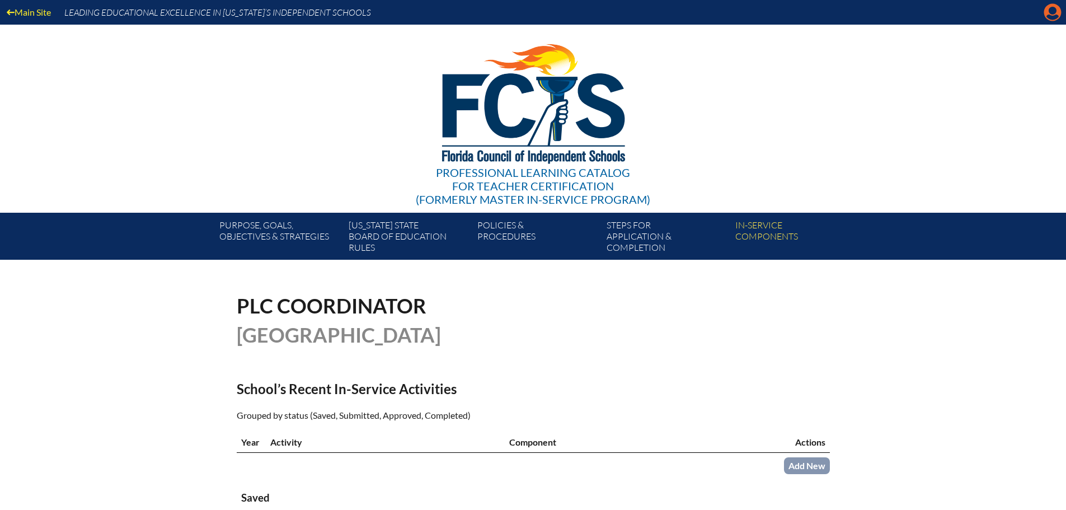
click at [1055, 8] on icon at bounding box center [1052, 12] width 17 height 17
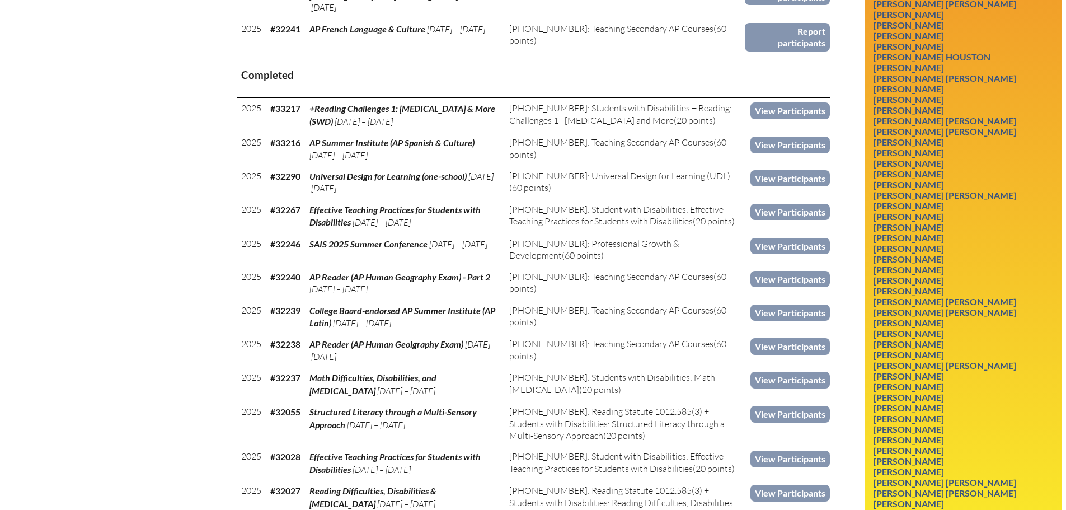
scroll to position [783, 0]
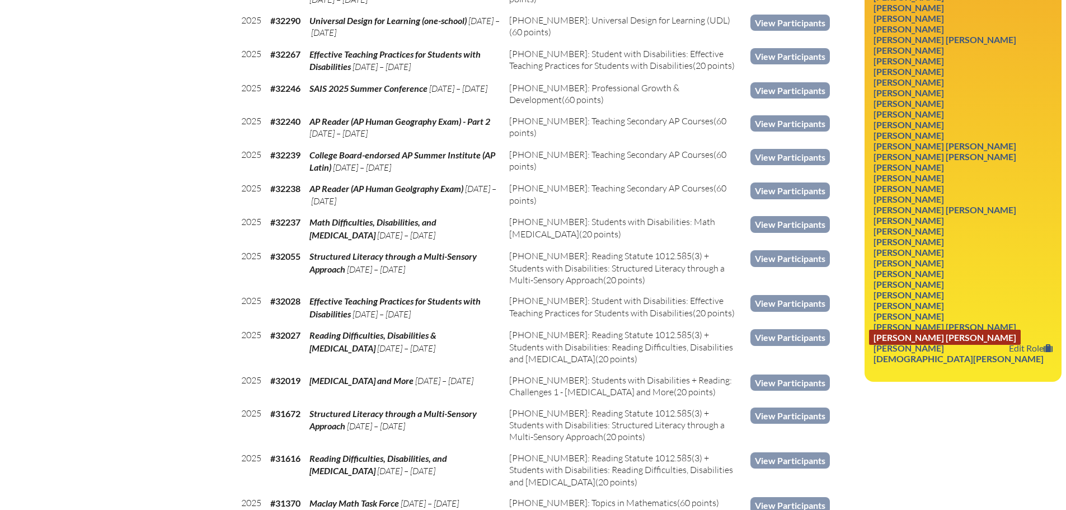
click at [951, 334] on link "Mary Kathleen Walker" at bounding box center [945, 336] width 152 height 15
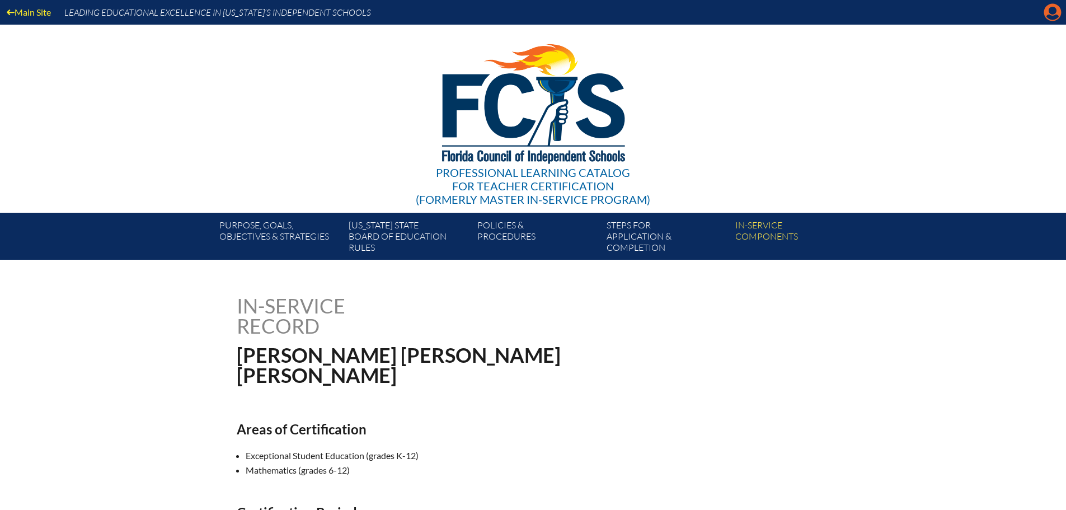
click at [1052, 20] on icon at bounding box center [1052, 12] width 17 height 17
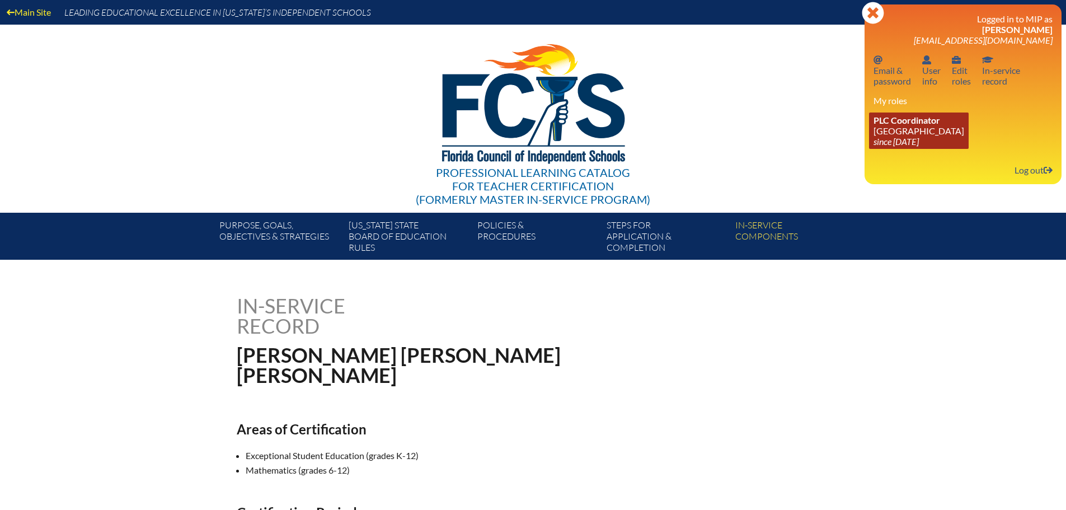
click at [907, 139] on icon "since [DATE]" at bounding box center [895, 141] width 45 height 11
click at [887, 139] on icon "since [DATE]" at bounding box center [895, 141] width 45 height 11
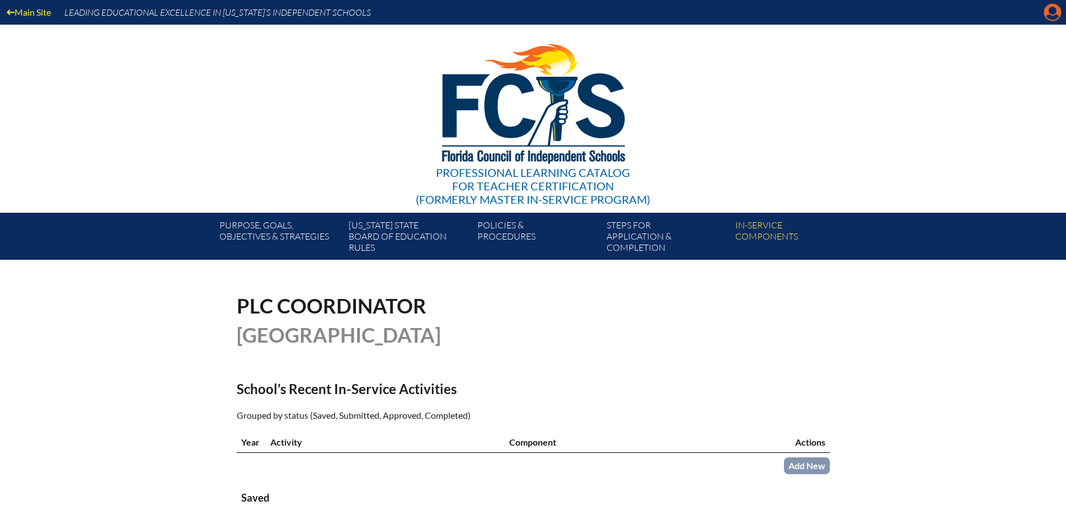
click at [1045, 13] on icon at bounding box center [1052, 12] width 17 height 17
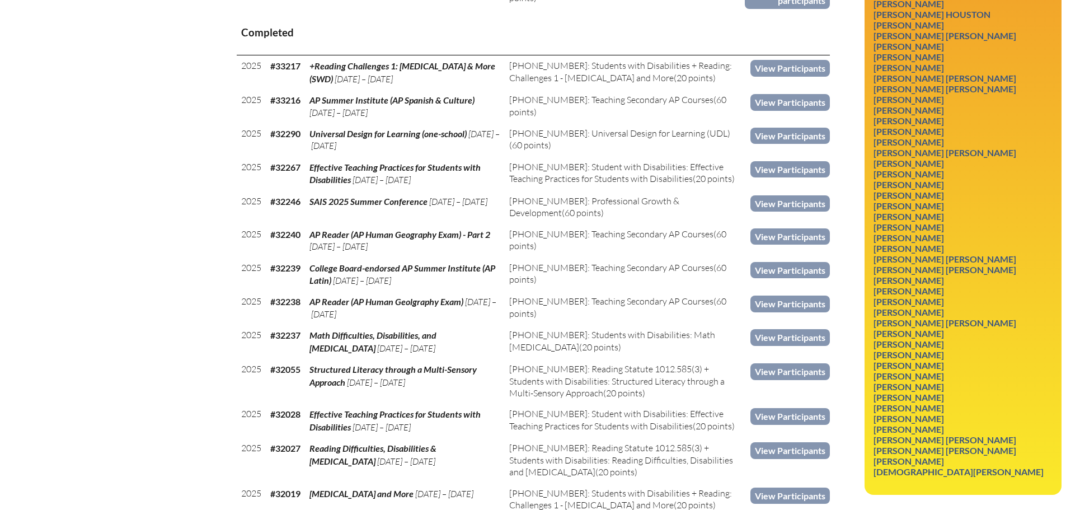
scroll to position [783, 0]
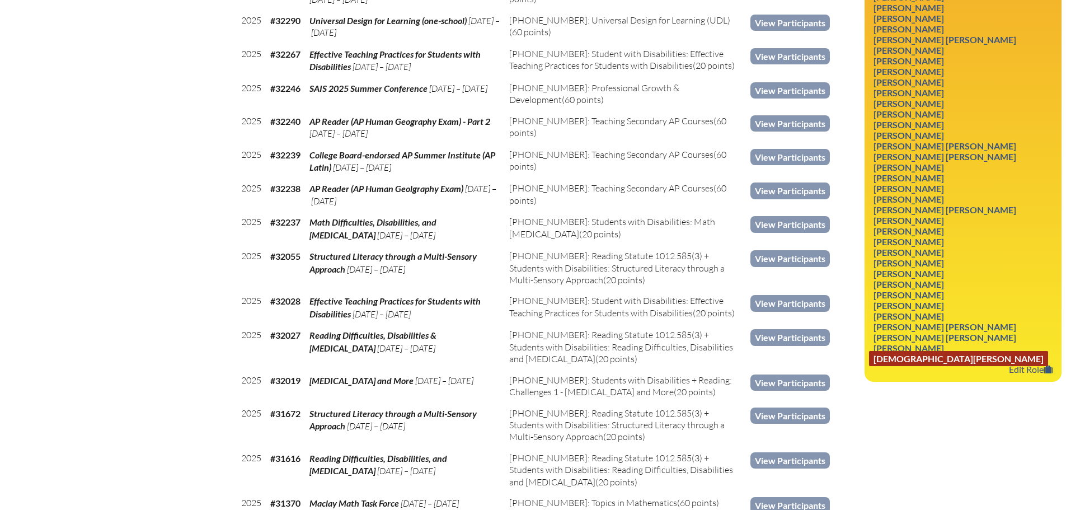
click at [945, 358] on link "Kristen K Youngblood" at bounding box center [958, 358] width 179 height 15
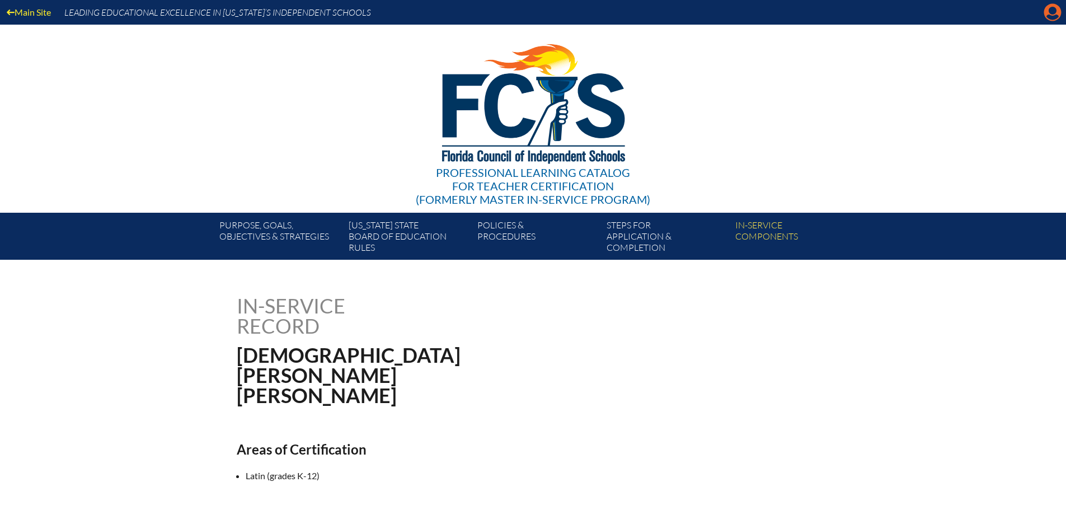
click at [1047, 14] on icon at bounding box center [1052, 12] width 17 height 17
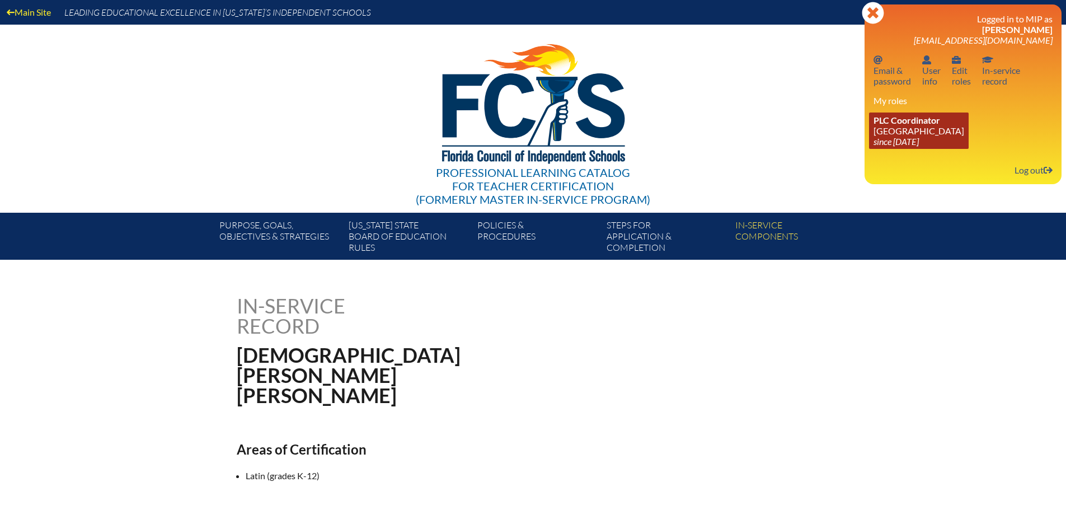
click at [885, 133] on link "PLC Coordinator [GEOGRAPHIC_DATA] since [DATE]" at bounding box center [919, 130] width 100 height 36
